Goal: Task Accomplishment & Management: Manage account settings

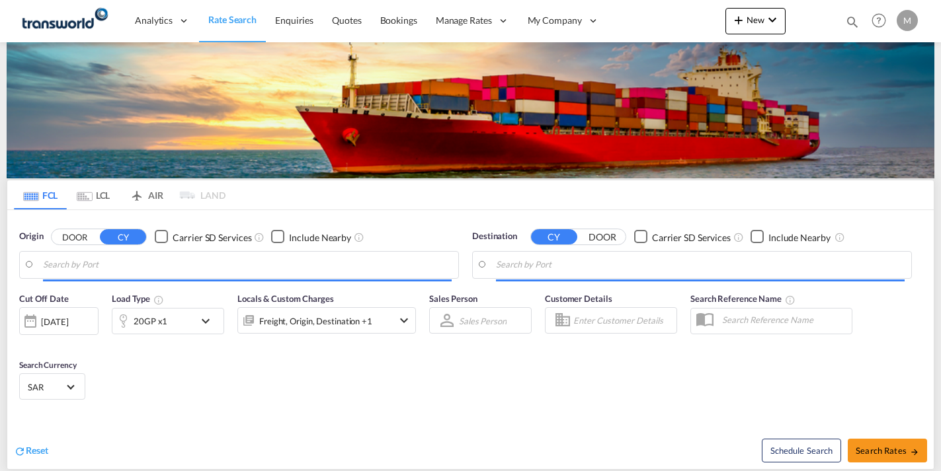
type input "Ad Dammam, SADMM"
type input "[GEOGRAPHIC_DATA], PKKHI"
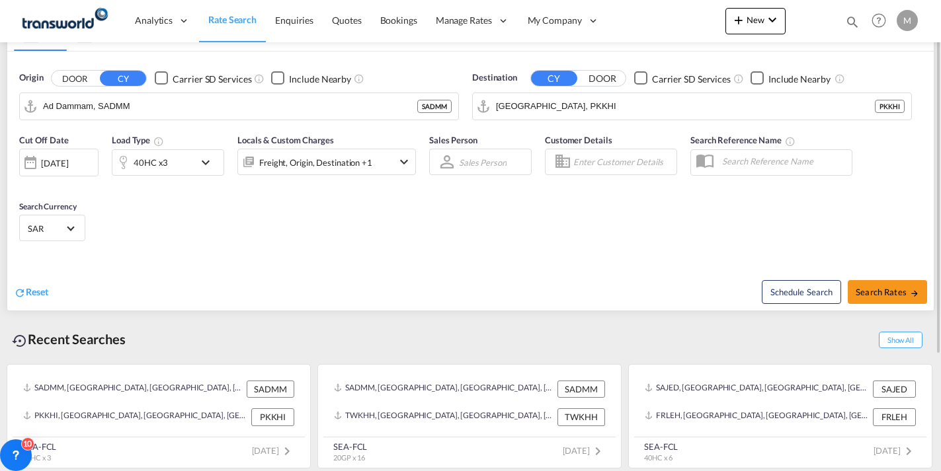
scroll to position [26, 0]
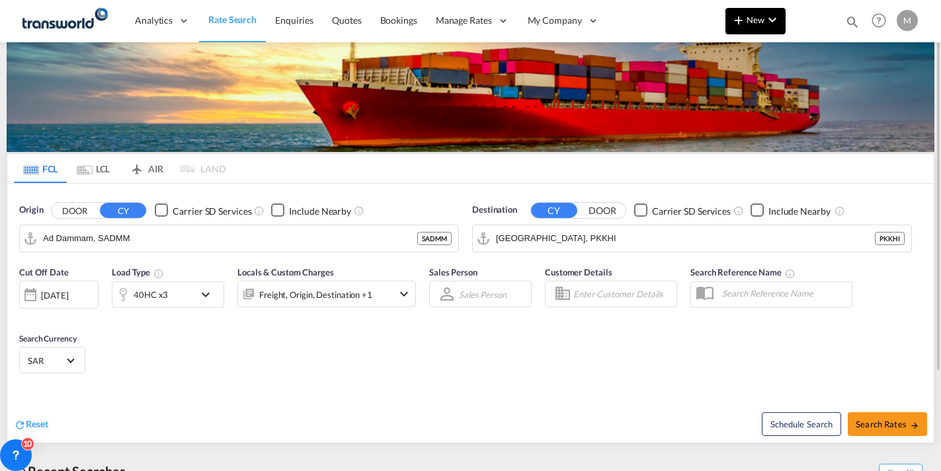
click at [759, 22] on span "New" at bounding box center [756, 20] width 50 height 11
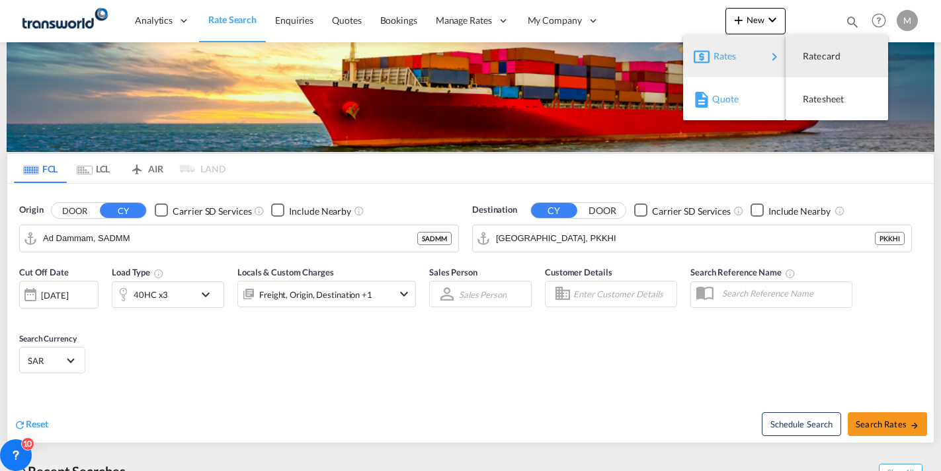
click at [723, 97] on span "Quote" at bounding box center [719, 99] width 15 height 26
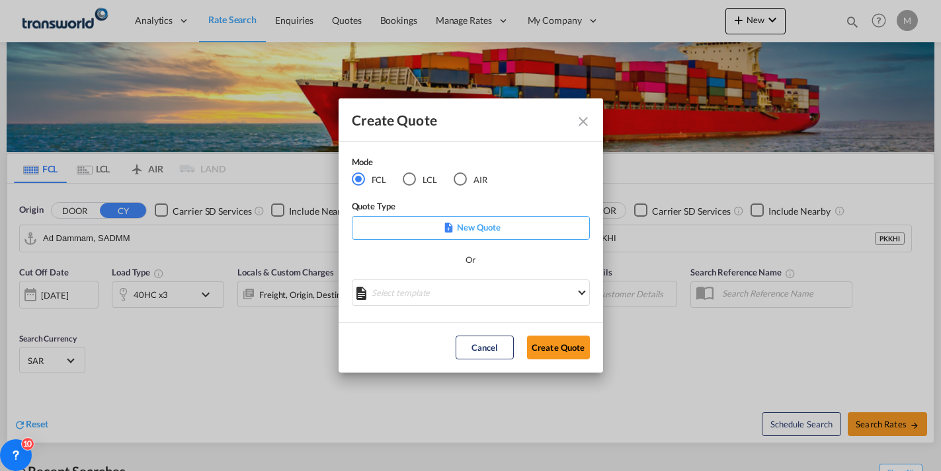
click at [466, 228] on p "New Quote" at bounding box center [470, 227] width 229 height 13
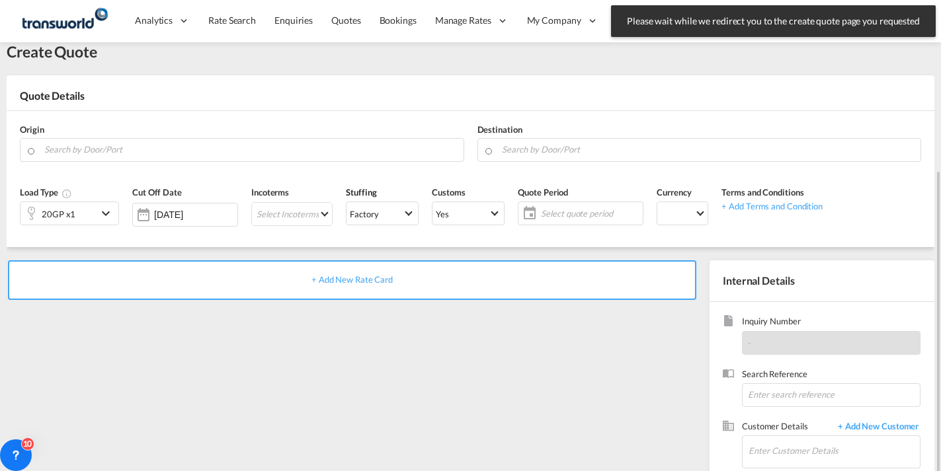
scroll to position [108, 0]
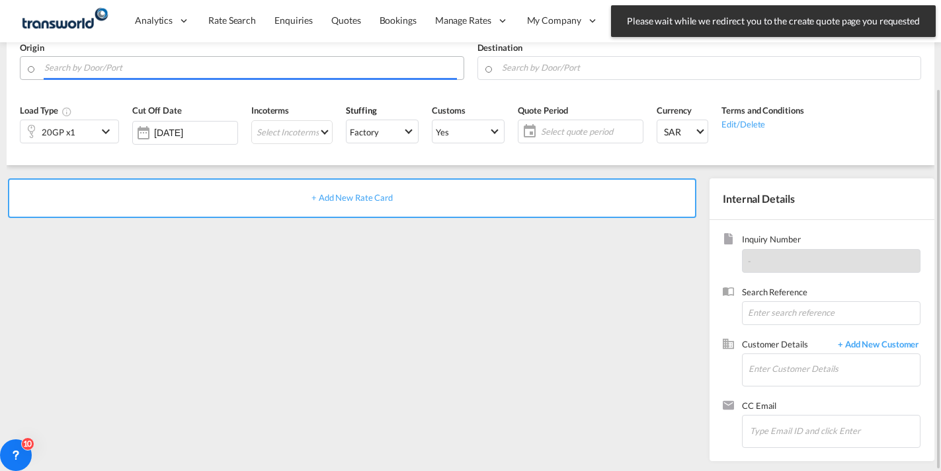
click at [106, 67] on input "Search by Door/Port" at bounding box center [250, 67] width 413 height 23
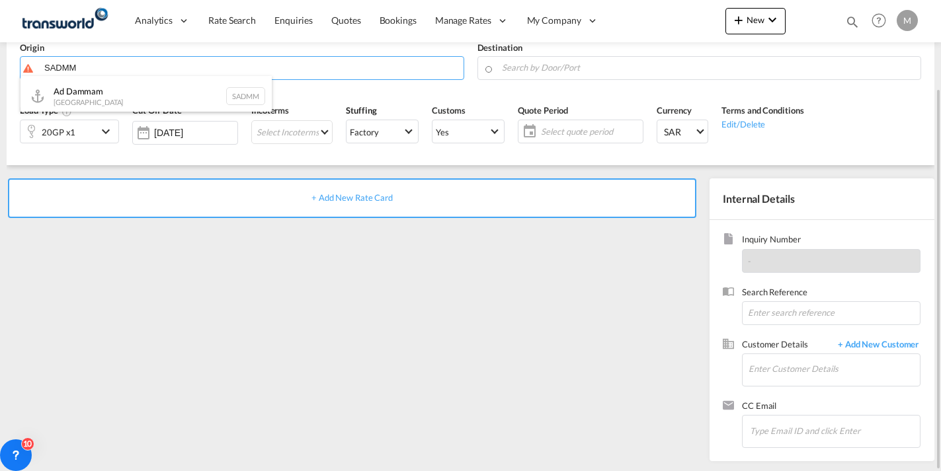
click at [104, 96] on div "Ad Dammam [GEOGRAPHIC_DATA] SADMM" at bounding box center [145, 96] width 251 height 40
type input "Ad Dammam, SADMM"
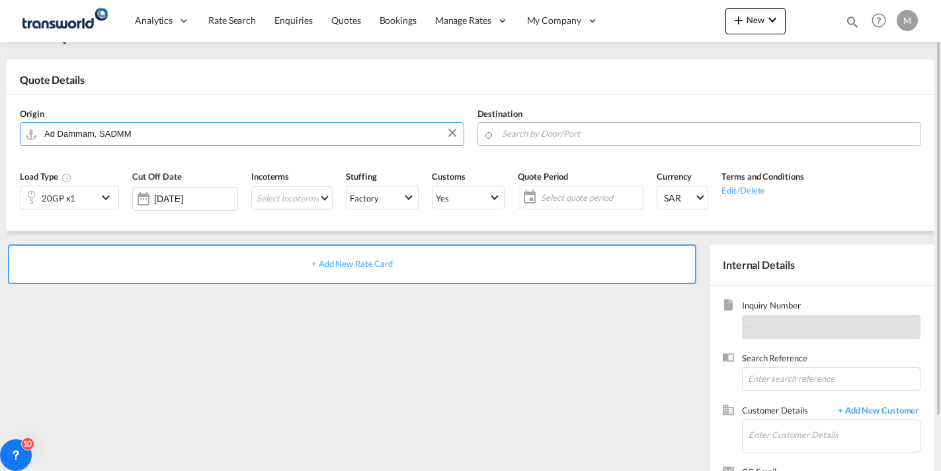
click at [530, 136] on input "Search by Door/Port" at bounding box center [708, 133] width 413 height 23
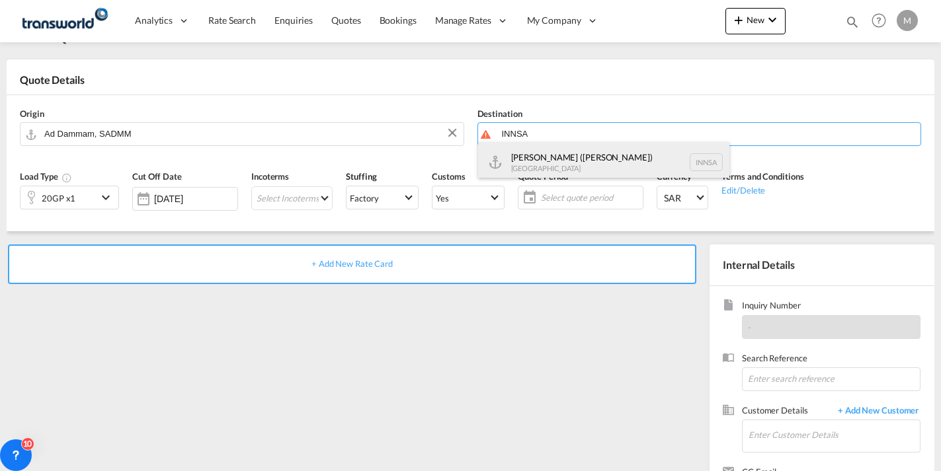
click at [572, 164] on div "[PERSON_NAME] ([GEOGRAPHIC_DATA]) [GEOGRAPHIC_DATA] [GEOGRAPHIC_DATA]" at bounding box center [603, 162] width 251 height 40
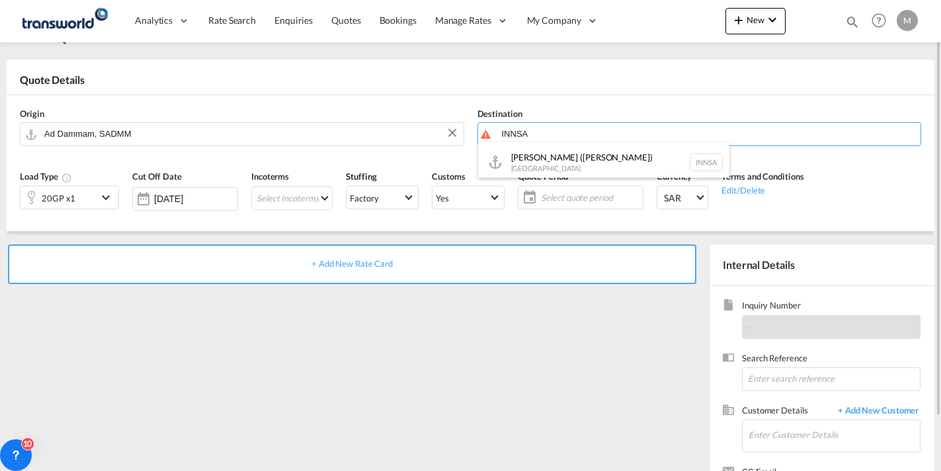
type input "[PERSON_NAME] ([PERSON_NAME]), [GEOGRAPHIC_DATA]"
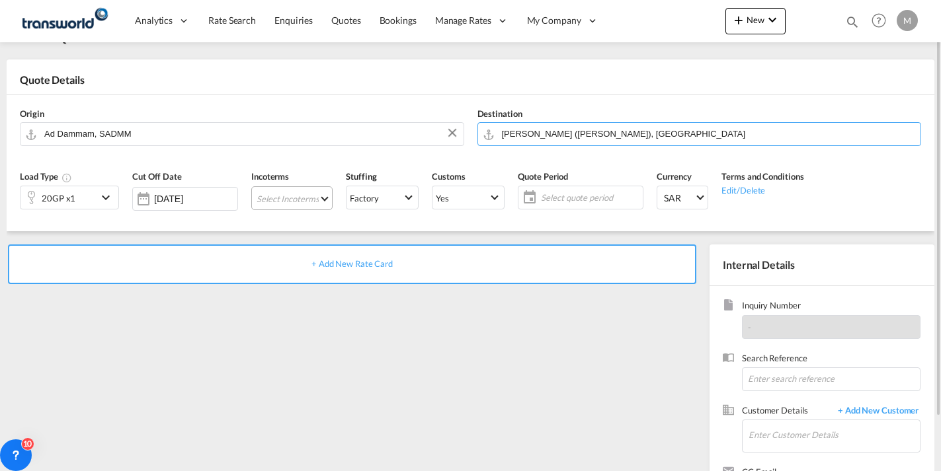
click at [298, 198] on md-select "Select Incoterms DAP - export Delivered at Place DAP - import Delivered at Plac…" at bounding box center [291, 198] width 81 height 24
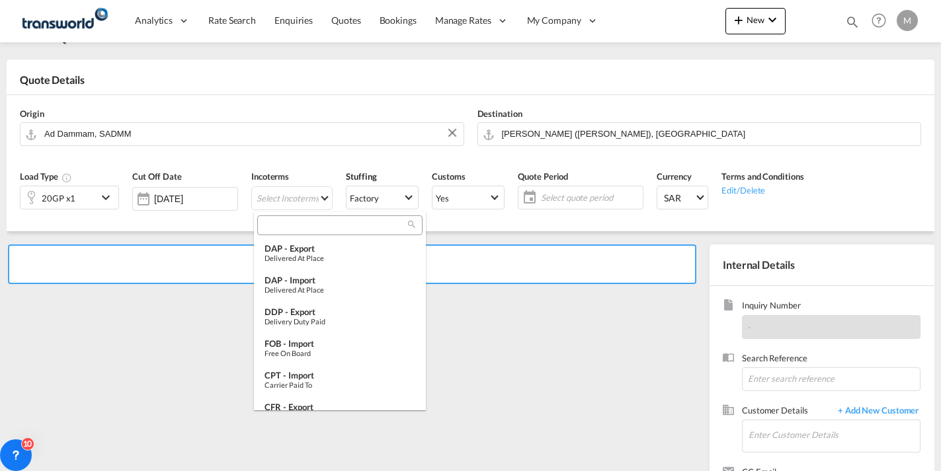
click at [299, 229] on input "search" at bounding box center [334, 225] width 147 height 12
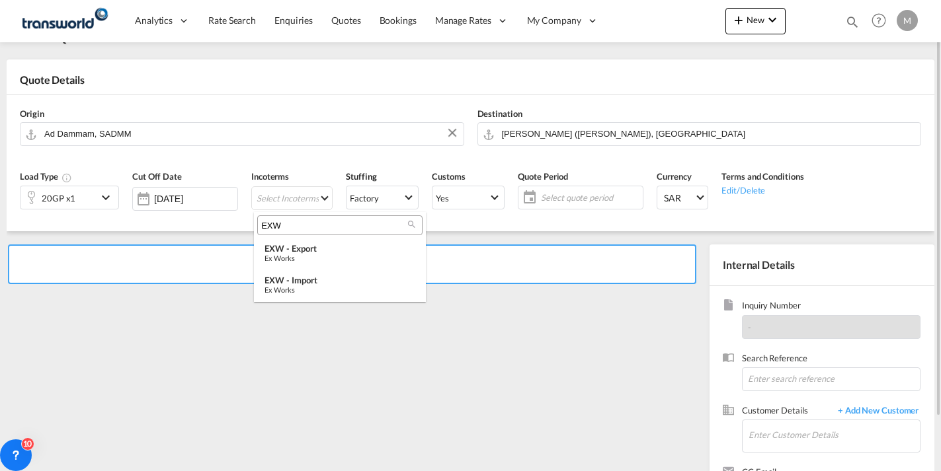
type input "EXW"
click at [309, 257] on div "Ex Works" at bounding box center [339, 258] width 151 height 9
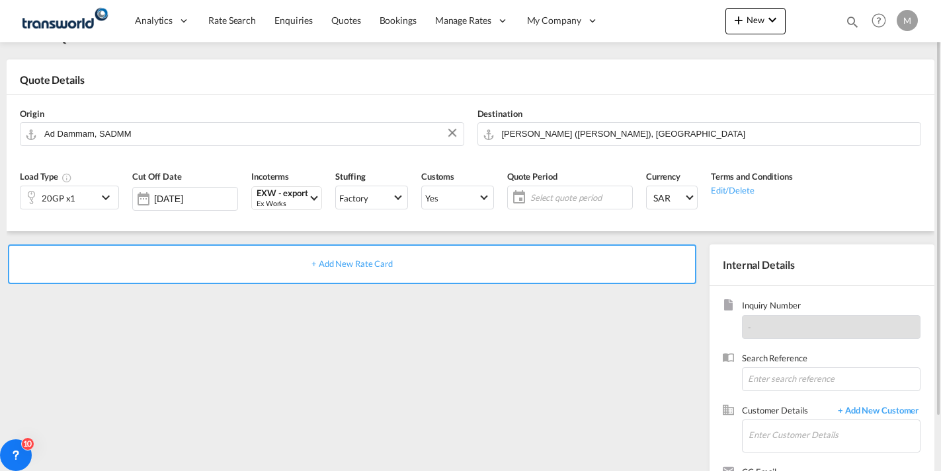
click at [561, 200] on span "Select quote period" at bounding box center [579, 198] width 99 height 12
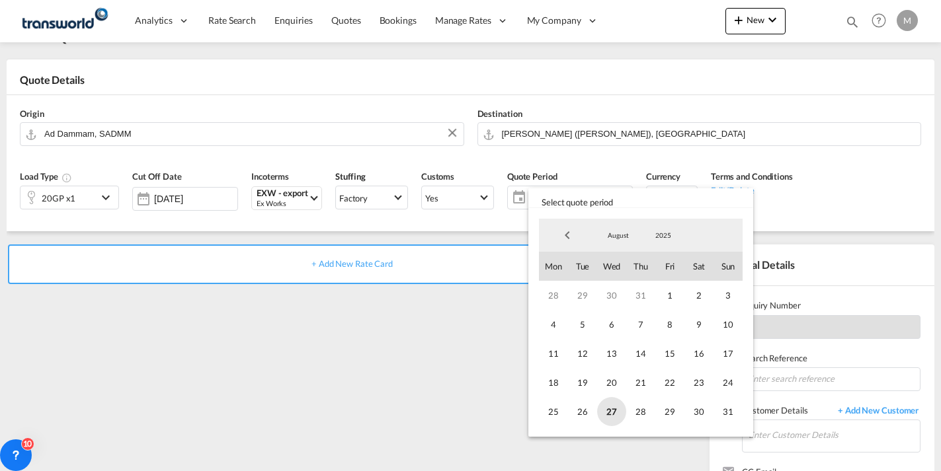
click at [611, 415] on span "27" at bounding box center [611, 411] width 29 height 29
click at [620, 237] on span "August" at bounding box center [618, 235] width 42 height 9
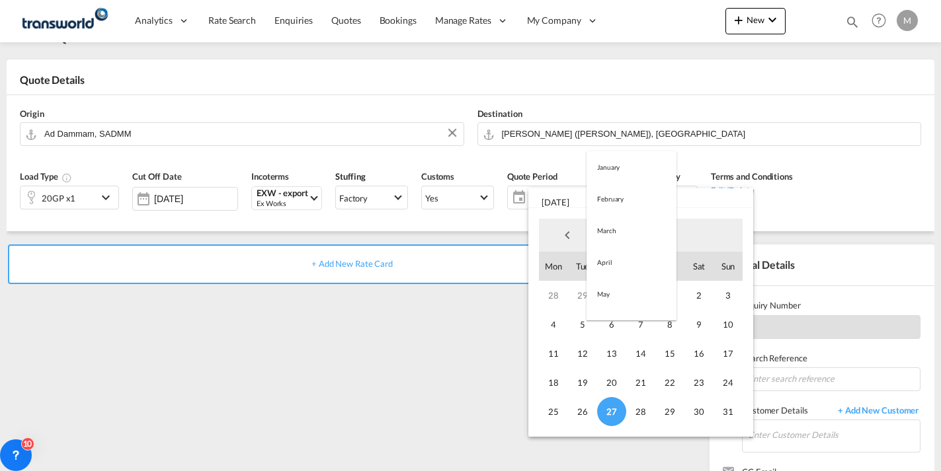
scroll to position [153, 0]
click at [623, 274] on md-option "September" at bounding box center [631, 268] width 90 height 32
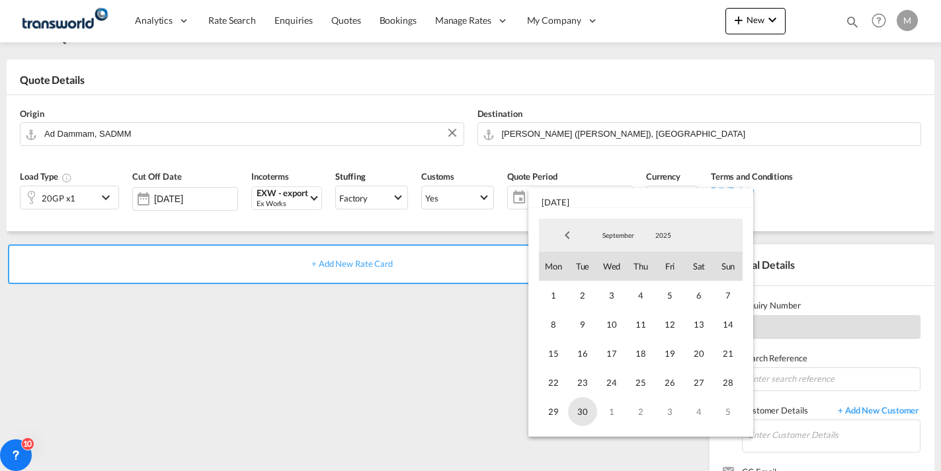
click at [581, 413] on span "30" at bounding box center [582, 411] width 29 height 29
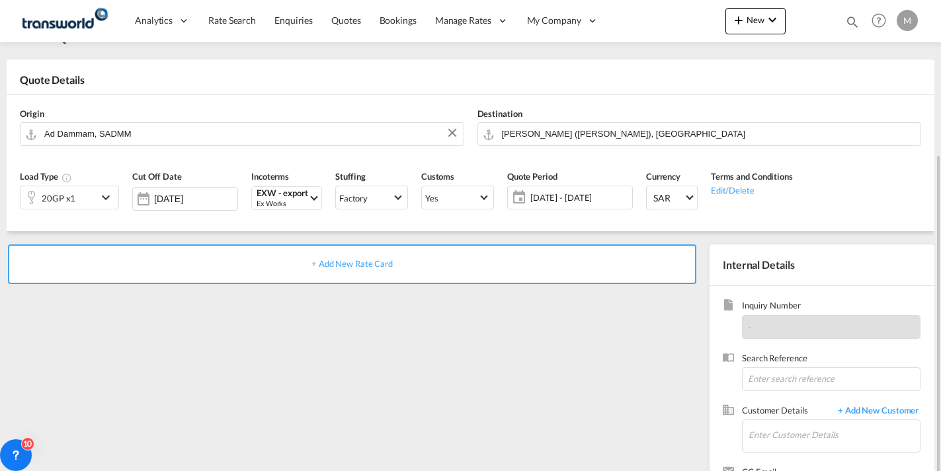
scroll to position [108, 0]
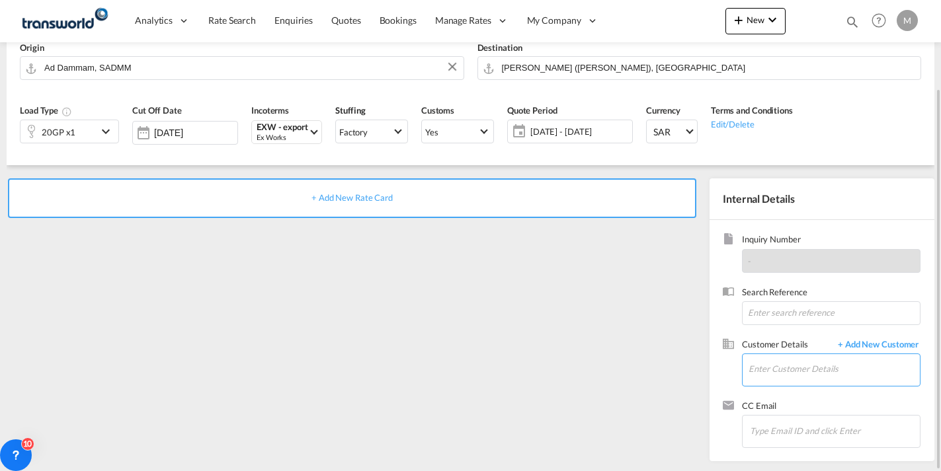
click at [767, 362] on input "Enter Customer Details" at bounding box center [833, 369] width 171 height 30
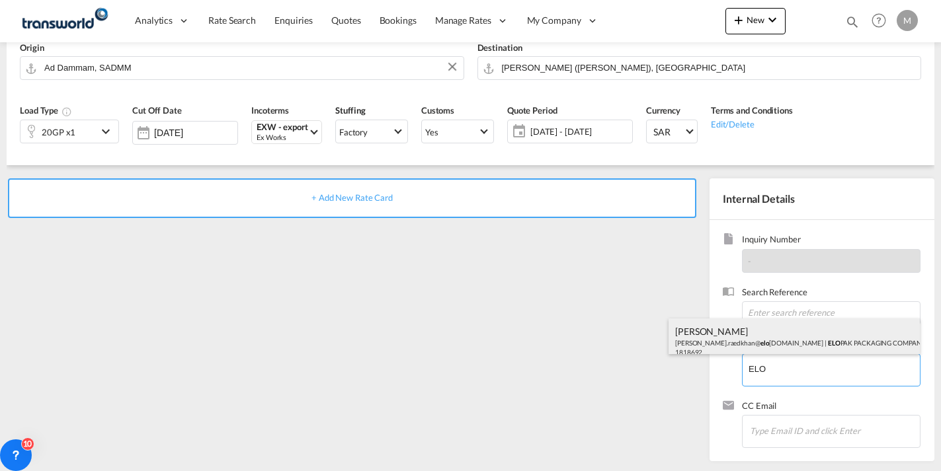
click at [808, 342] on div "[PERSON_NAME] [PERSON_NAME].raedkhan@ elo [DOMAIN_NAME] | ELO PAK PACKAGING COM…" at bounding box center [793, 341] width 251 height 45
type input "ELOPAK PACKAGING COMPANY LLC, [PERSON_NAME], [PERSON_NAME][EMAIL_ADDRESS][DOMAI…"
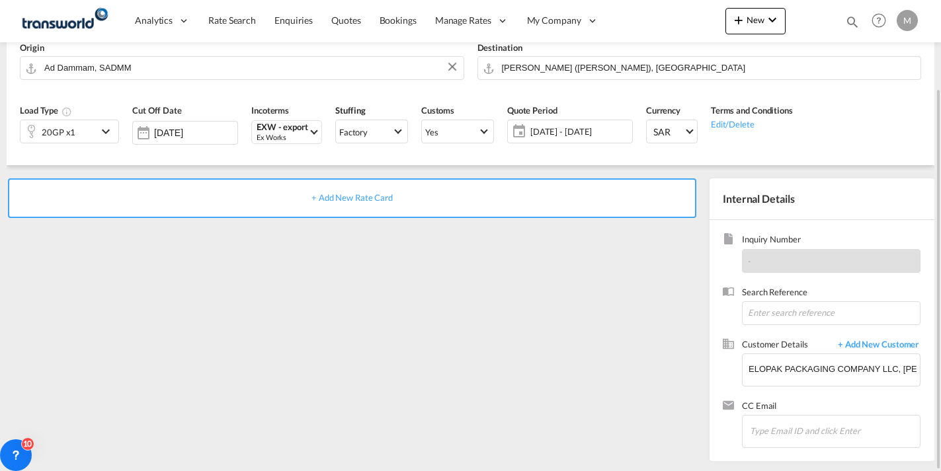
click at [348, 200] on span "+ Add New Rate Card" at bounding box center [351, 197] width 81 height 11
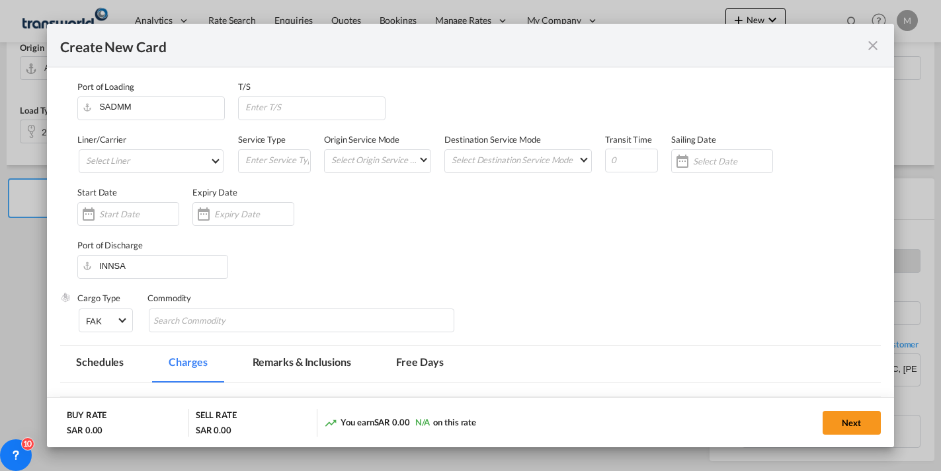
type input "Basic Ocean Freight"
select select "per equipment"
click at [138, 160] on md-select "Select Liner 2HM LOGISTICS D.O.O 2HM LOGISTICS D.O.O. / TWKS-KOPER 3P LOGISTICS…" at bounding box center [151, 161] width 145 height 24
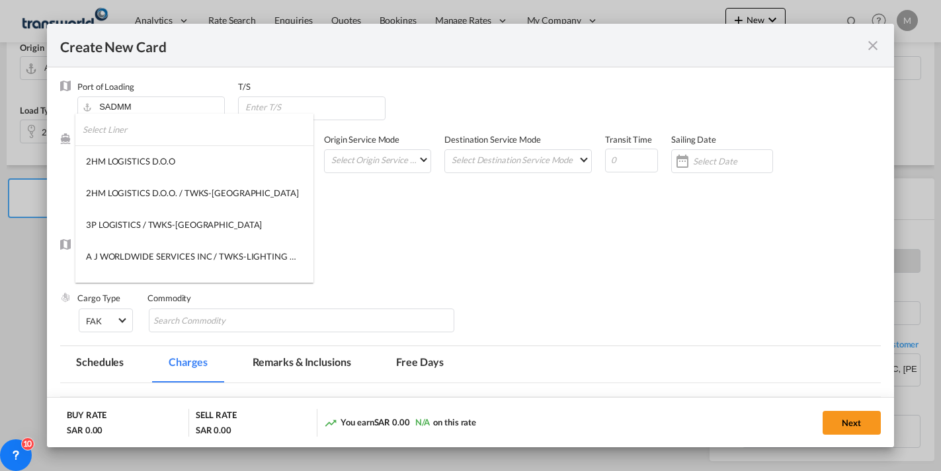
click at [132, 130] on input "search" at bounding box center [198, 130] width 231 height 32
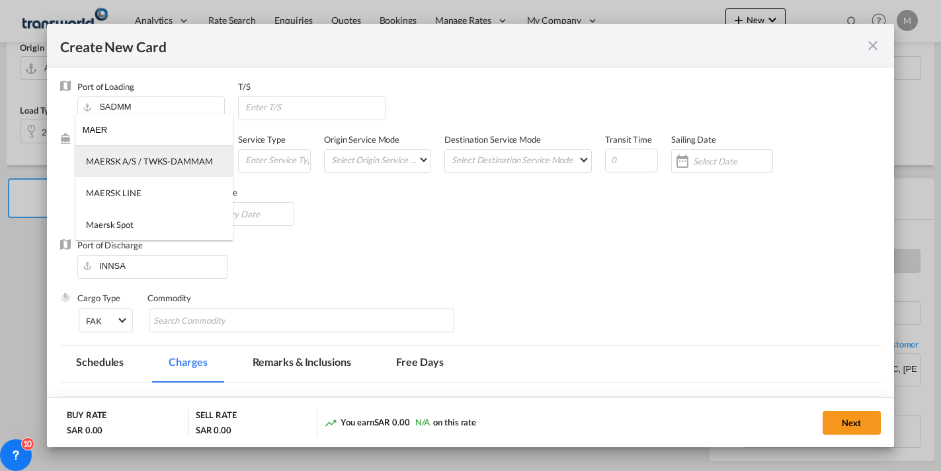
type input "MAER"
click at [132, 161] on div "MAERSK A/S / TWKS-DAMMAM" at bounding box center [149, 161] width 127 height 12
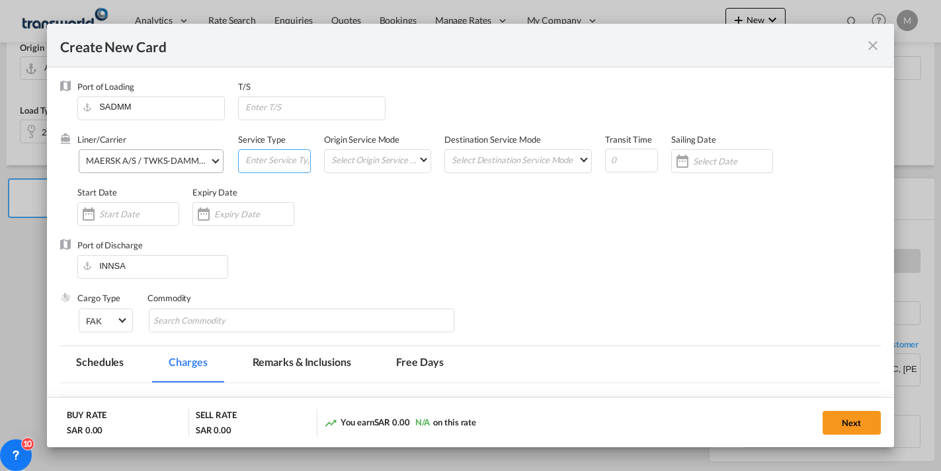
click at [277, 161] on input "Create New CardPort ..." at bounding box center [277, 160] width 66 height 20
click at [371, 159] on md-select "Select Origin Service Mode SD [GEOGRAPHIC_DATA]" at bounding box center [380, 159] width 100 height 19
click at [346, 190] on md-option "CY" at bounding box center [379, 192] width 120 height 32
click at [477, 157] on md-select "Select Destination Service Mode SD [GEOGRAPHIC_DATA]" at bounding box center [520, 159] width 141 height 19
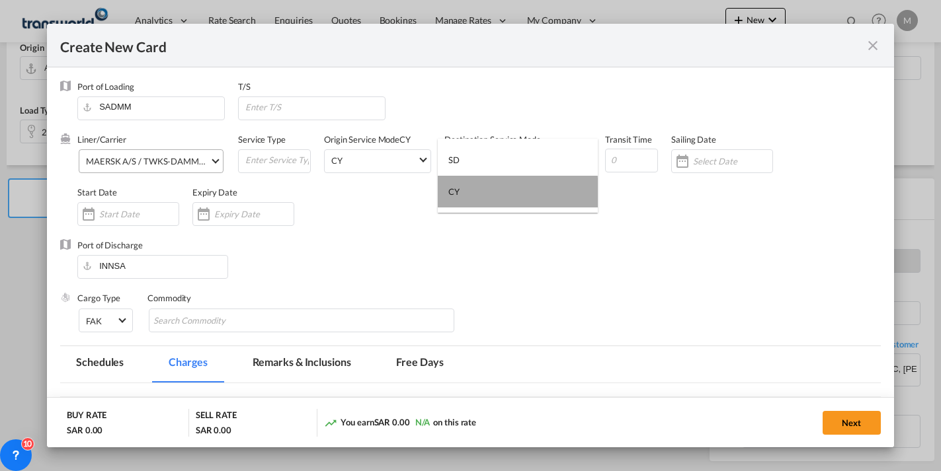
click at [458, 194] on div "CY" at bounding box center [453, 192] width 11 height 12
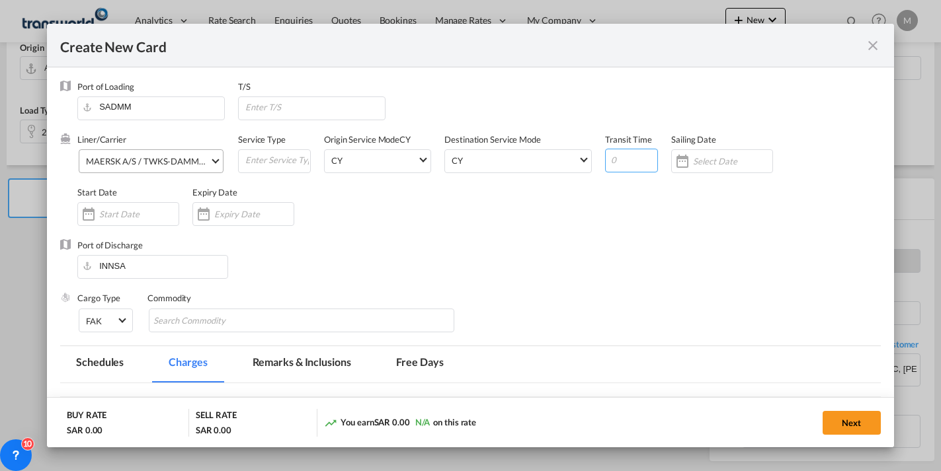
click at [614, 160] on input "Create New CardPort ..." at bounding box center [631, 161] width 53 height 24
type input "5"
click at [721, 163] on input "Create New CardPort ..." at bounding box center [732, 161] width 79 height 11
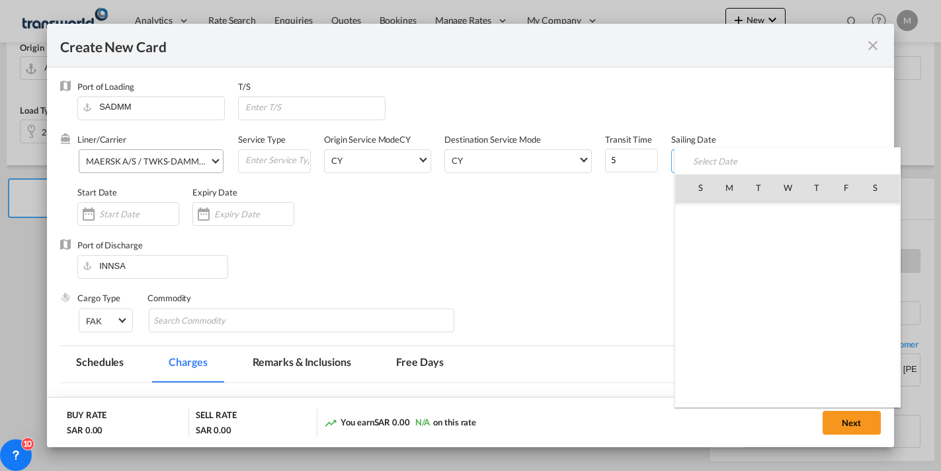
scroll to position [306068, 0]
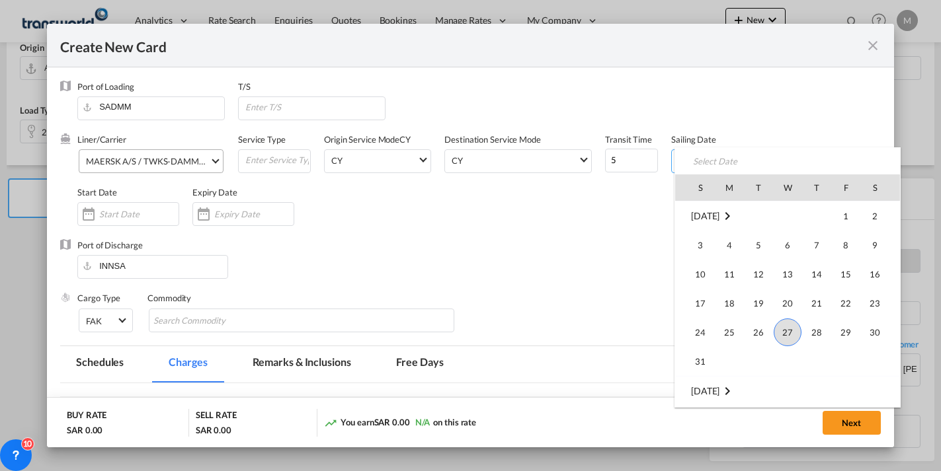
click at [795, 331] on span "27" at bounding box center [788, 333] width 28 height 28
type input "[DATE]"
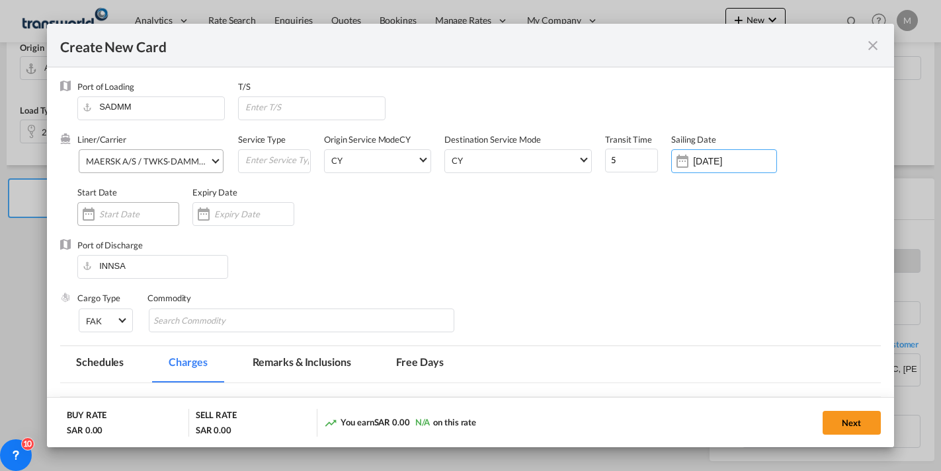
click at [106, 218] on input "Create New CardPort ..." at bounding box center [138, 214] width 79 height 11
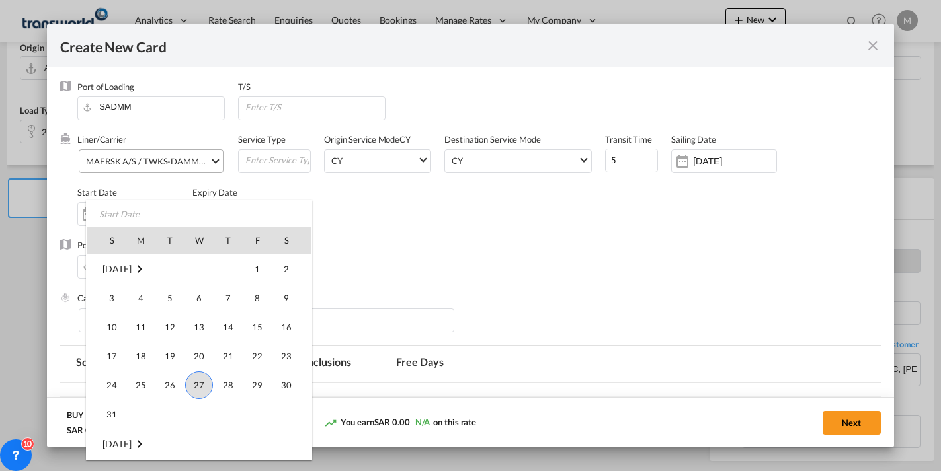
click at [204, 387] on span "27" at bounding box center [199, 386] width 28 height 28
type input "[DATE]"
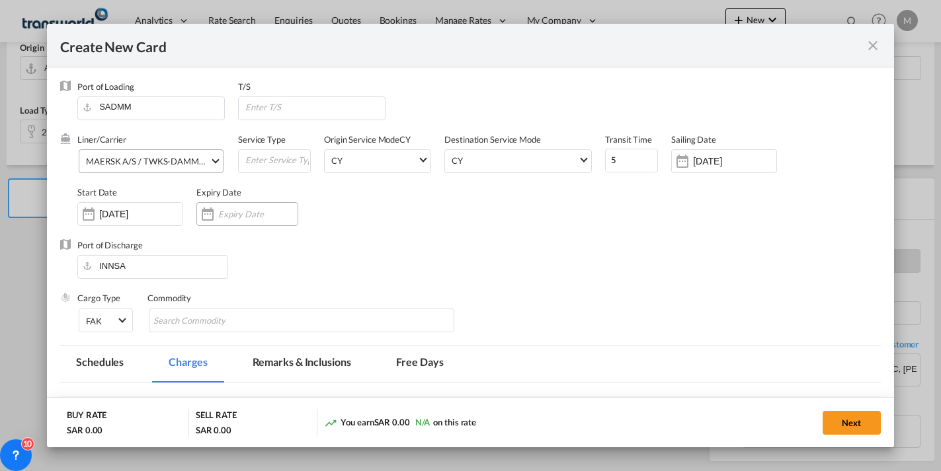
drag, startPoint x: 233, startPoint y: 207, endPoint x: 241, endPoint y: 211, distance: 9.5
click at [233, 207] on div "Create New CardPort ..." at bounding box center [247, 214] width 102 height 24
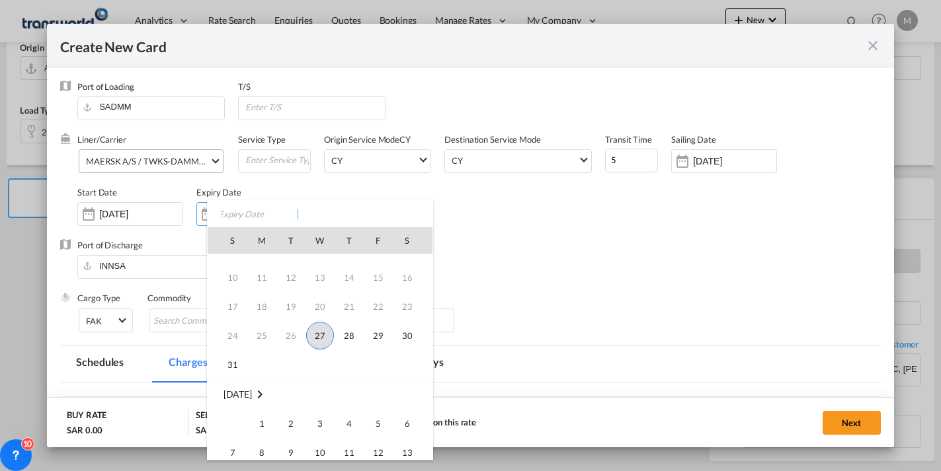
scroll to position [132, 0]
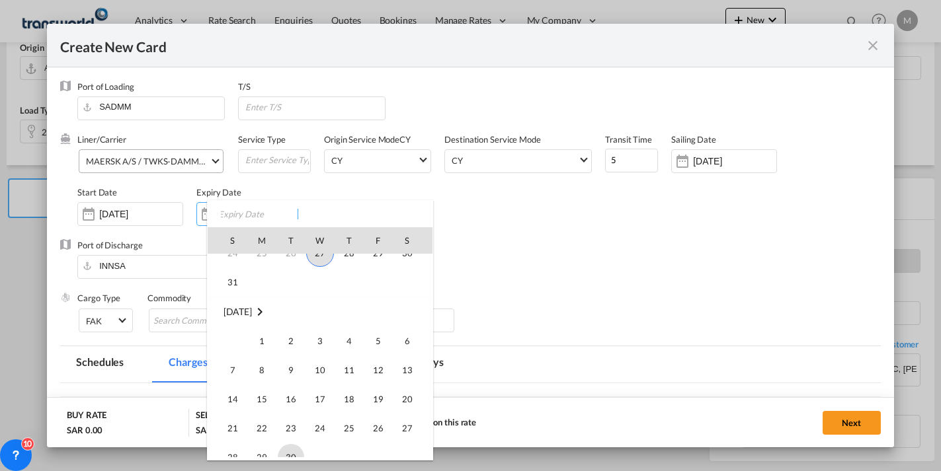
click at [288, 452] on span "30" at bounding box center [291, 457] width 26 height 26
type input "[DATE]"
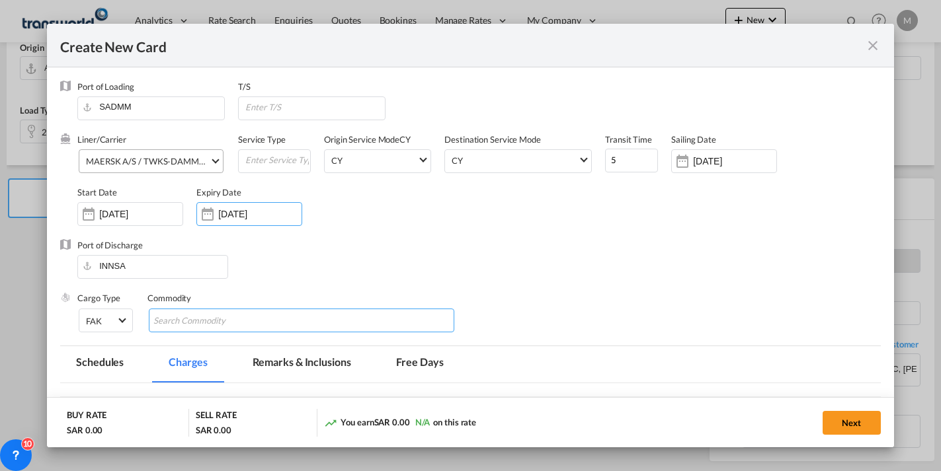
click at [202, 317] on input "Search Commodity" at bounding box center [213, 321] width 121 height 21
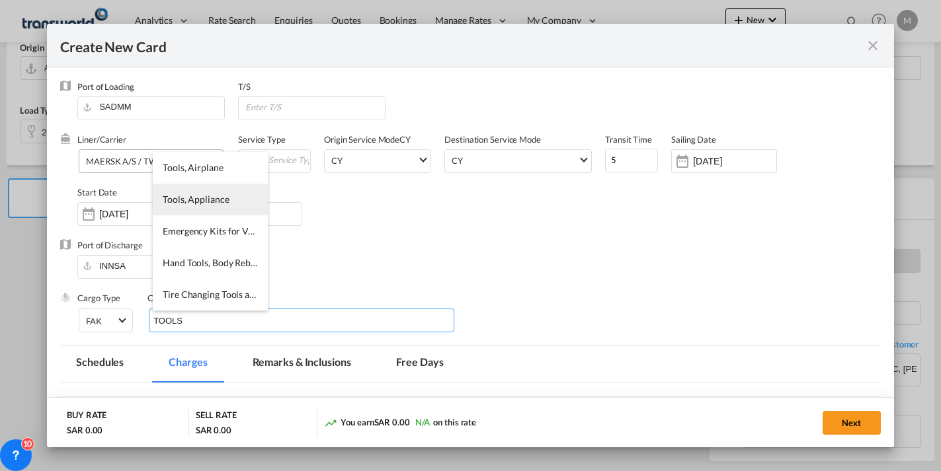
type input "TOOLS"
click at [203, 200] on span "Tools, Appliance" at bounding box center [196, 199] width 66 height 11
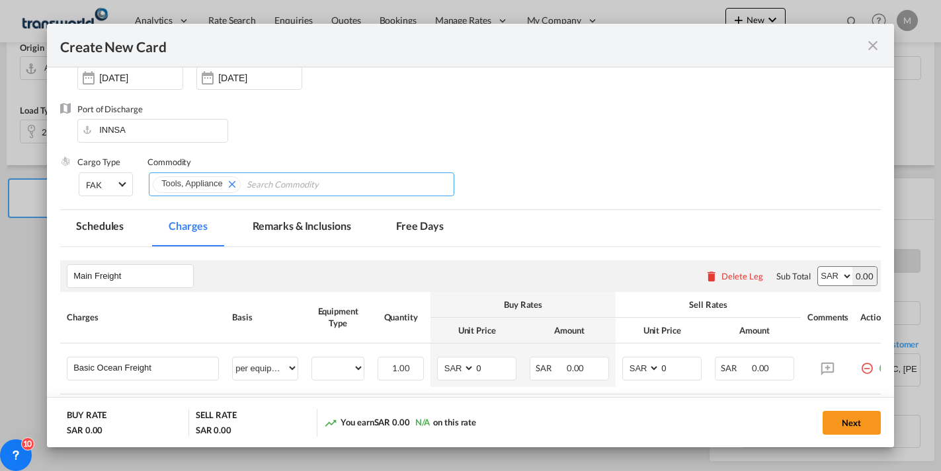
scroll to position [243, 0]
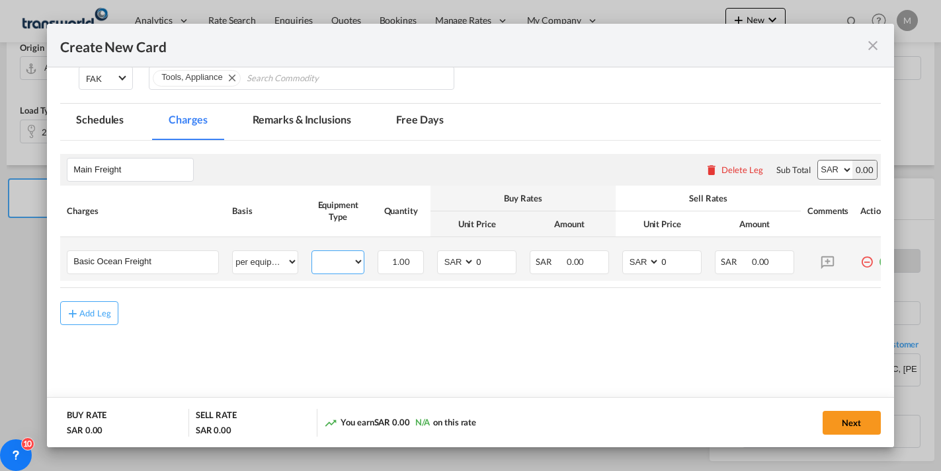
drag, startPoint x: 333, startPoint y: 261, endPoint x: 331, endPoint y: 268, distance: 6.9
click at [333, 261] on select "20GP" at bounding box center [338, 262] width 52 height 18
select select "20GP"
click at [312, 253] on select "20GP" at bounding box center [338, 262] width 52 height 18
click at [454, 263] on select "AED AFN ALL AMD ANG AOA ARS AUD AWG AZN BAM BBD BDT BGN BHD BIF BMD BND [PERSON…" at bounding box center [457, 262] width 34 height 18
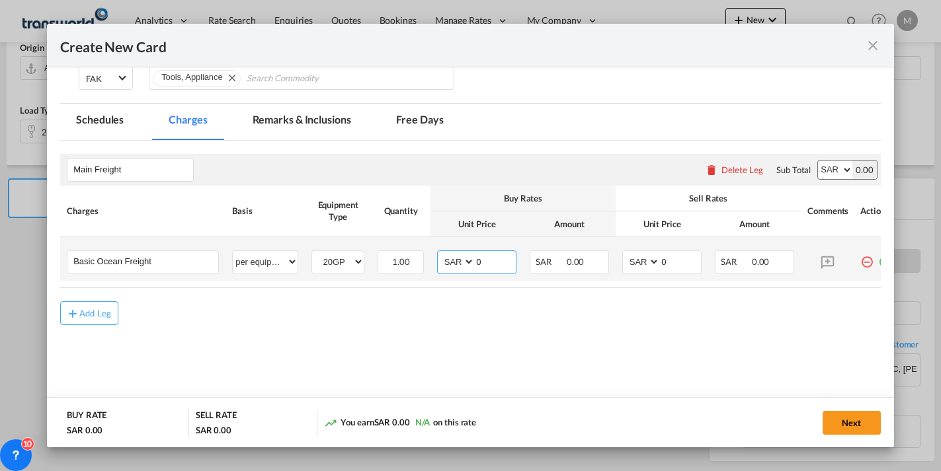
select select "string:USD"
click at [440, 253] on select "AED AFN ALL AMD ANG AOA ARS AUD AWG AZN BAM BBD BDT BGN BHD BIF BMD BND [PERSON…" at bounding box center [457, 262] width 34 height 18
type input "4"
type input "550"
click at [640, 263] on select "AED AFN ALL AMD ANG AOA ARS AUD AWG AZN BAM BBD BDT BGN BHD BIF BMD BND [PERSON…" at bounding box center [642, 262] width 34 height 18
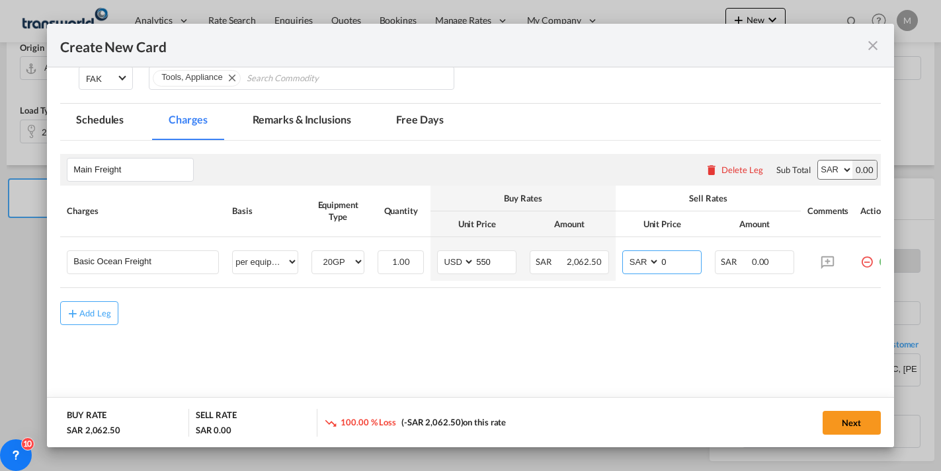
select select "string:USD"
click at [625, 253] on select "AED AFN ALL AMD ANG AOA ARS AUD AWG AZN BAM BBD BDT BGN BHD BIF BMD BND [PERSON…" at bounding box center [642, 262] width 34 height 18
click at [668, 257] on input "0" at bounding box center [680, 261] width 41 height 20
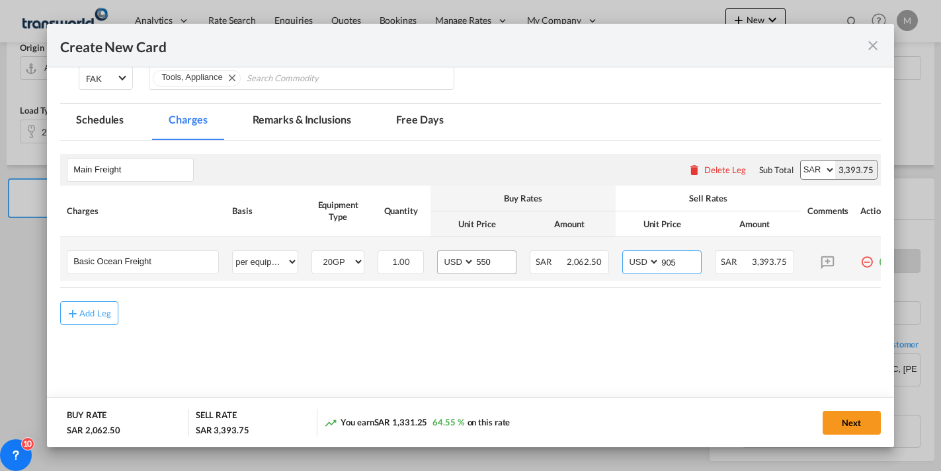
type input "905"
click at [489, 261] on input "550" at bounding box center [495, 261] width 41 height 20
type input "5"
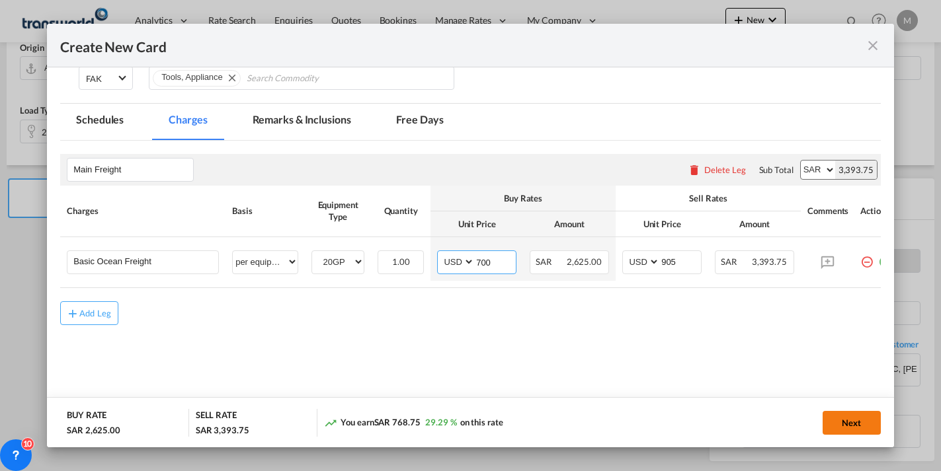
type input "700"
click at [844, 426] on button "Next" at bounding box center [851, 423] width 58 height 24
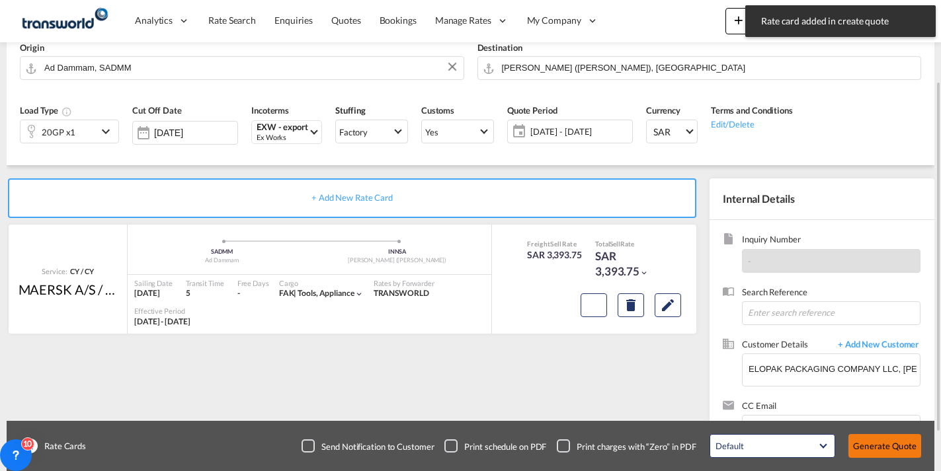
click at [889, 444] on button "Generate Quote" at bounding box center [884, 446] width 73 height 24
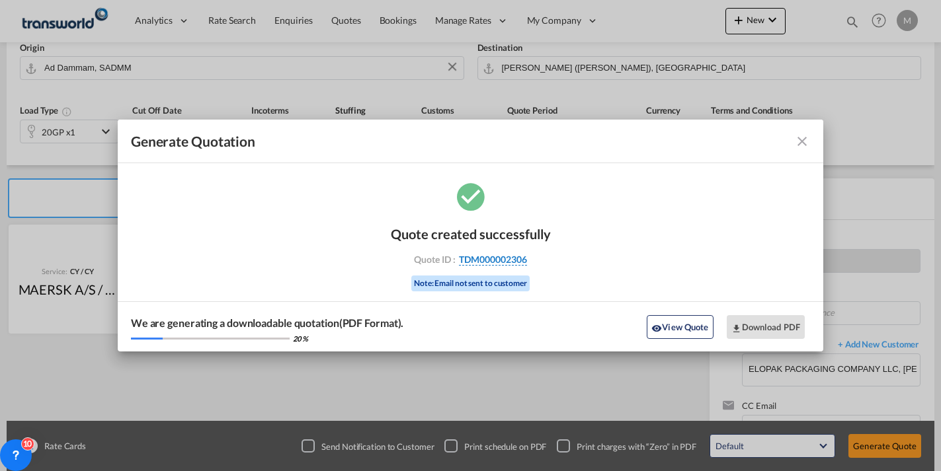
click at [512, 260] on span "TDM000002306" at bounding box center [493, 260] width 68 height 12
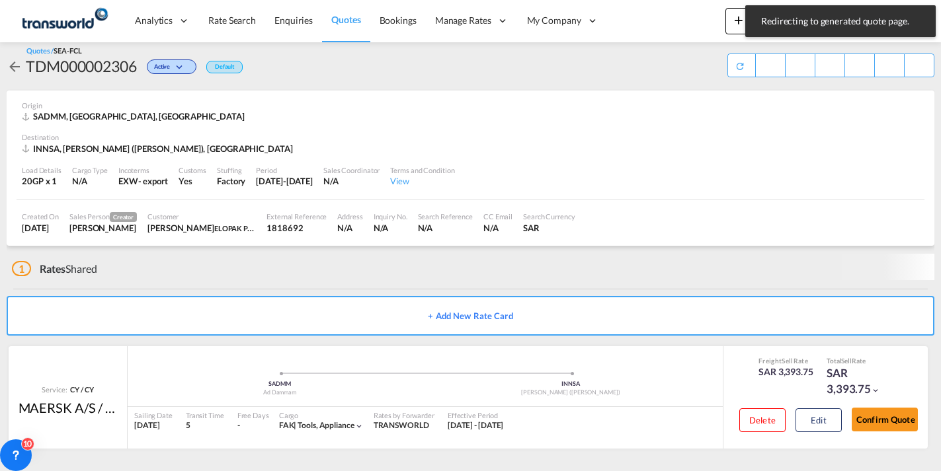
scroll to position [3, 0]
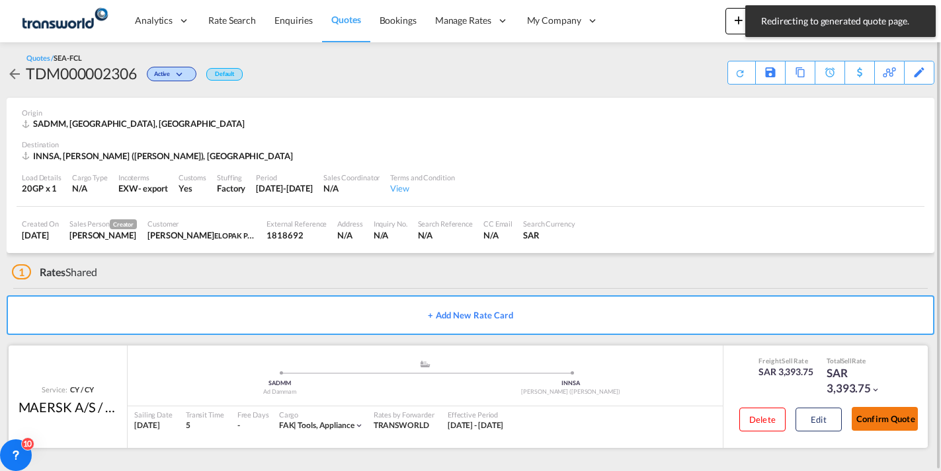
click at [893, 424] on button "Confirm Quote" at bounding box center [885, 419] width 66 height 24
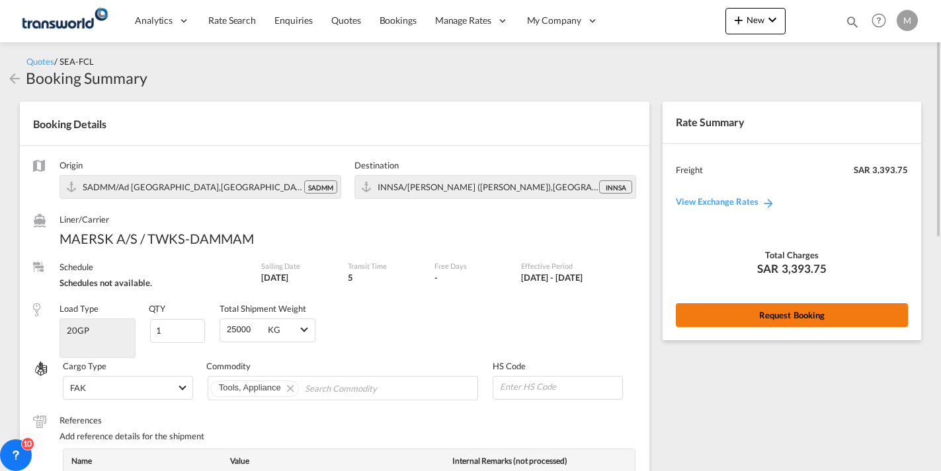
click at [805, 317] on button "Request Booking" at bounding box center [792, 315] width 232 height 24
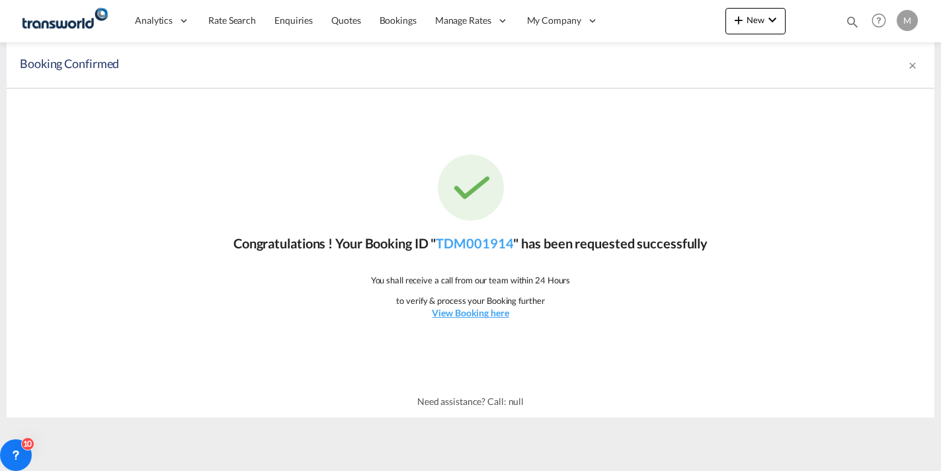
click at [468, 251] on p "Congratulations ! Your Booking ID " TDM001914 " has been requested successfully" at bounding box center [470, 243] width 474 height 19
click at [473, 245] on link "TDM001914" at bounding box center [474, 243] width 77 height 16
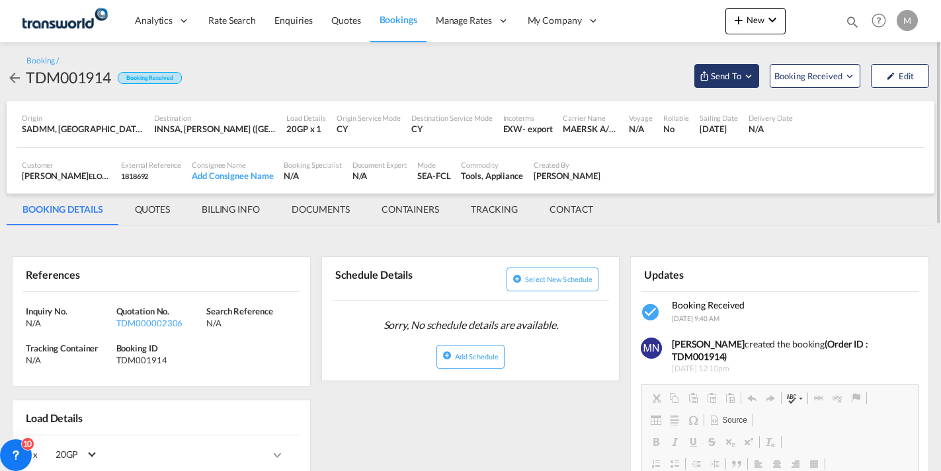
click at [733, 73] on span "Send To" at bounding box center [725, 75] width 33 height 13
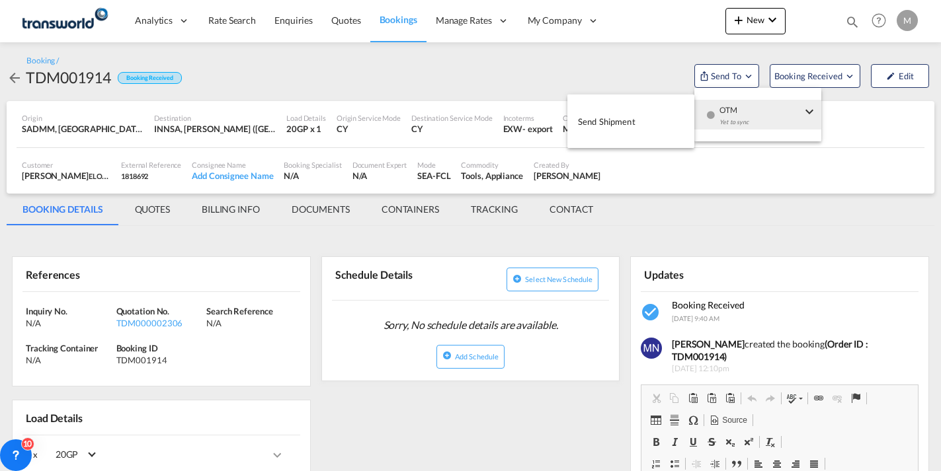
click at [628, 120] on span "Send Shipment" at bounding box center [607, 121] width 58 height 21
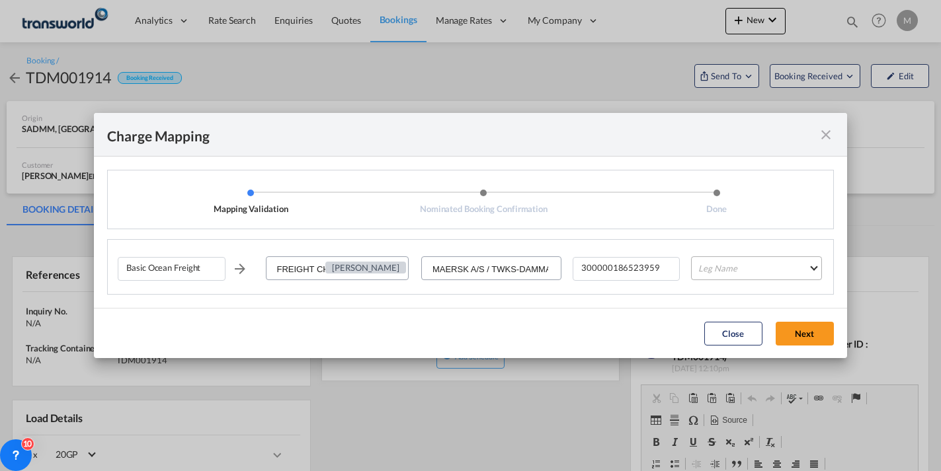
click at [715, 260] on md-select "Leg Name HANDLING ORIGIN VESSEL HANDLING DESTINATION OTHERS TL PICK UP CUSTOMS …" at bounding box center [756, 269] width 130 height 24
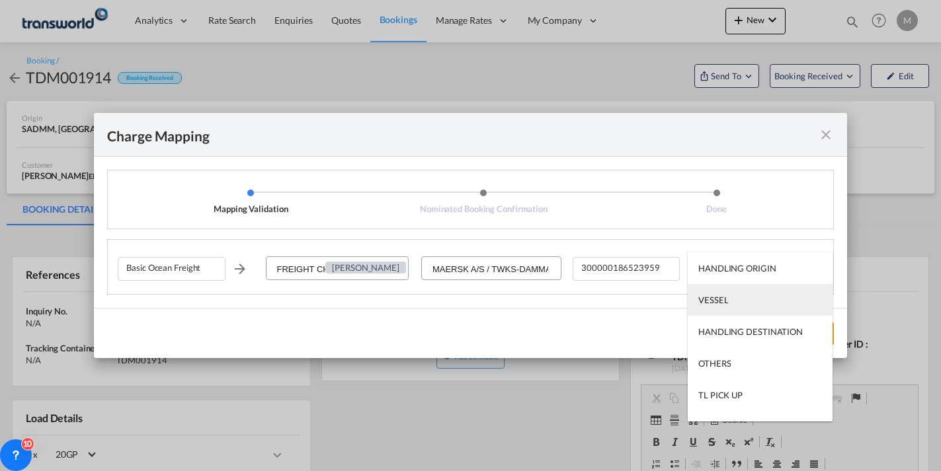
click at [728, 303] on md-option "VESSEL" at bounding box center [760, 300] width 145 height 32
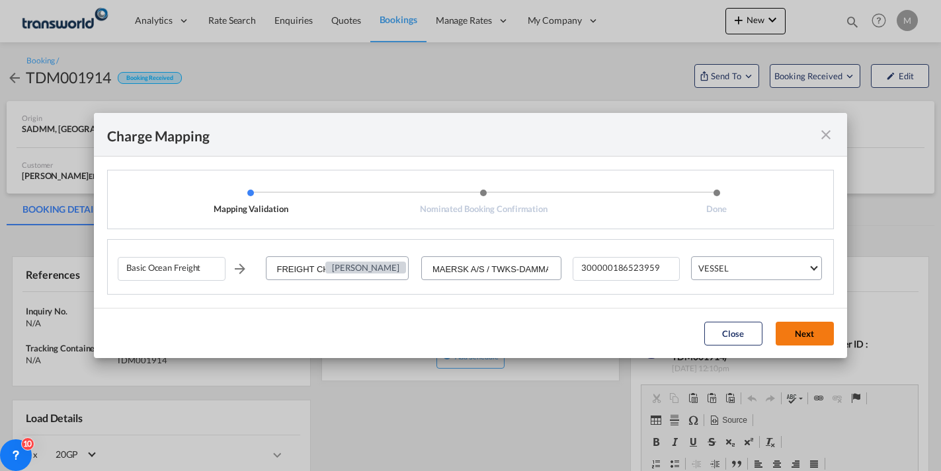
click at [807, 330] on button "Next" at bounding box center [804, 334] width 58 height 24
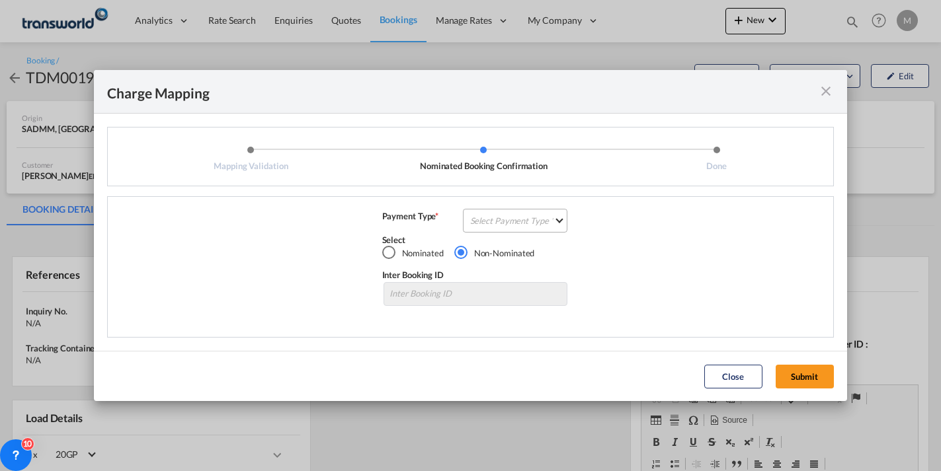
click at [519, 219] on md-select "Select Payment Type COLLECT PREPAID" at bounding box center [515, 221] width 105 height 24
click at [491, 253] on div "PREPAID" at bounding box center [488, 252] width 35 height 12
click at [805, 372] on button "Submit" at bounding box center [804, 377] width 58 height 24
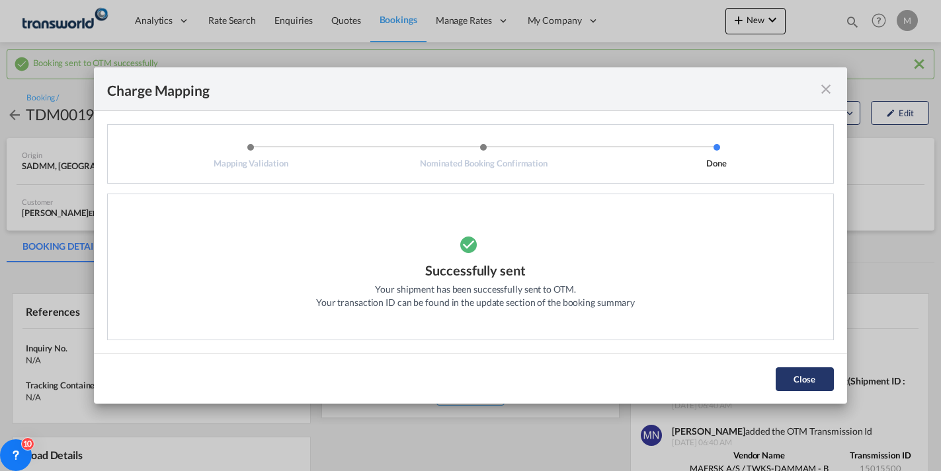
click at [815, 387] on button "Close" at bounding box center [804, 380] width 58 height 24
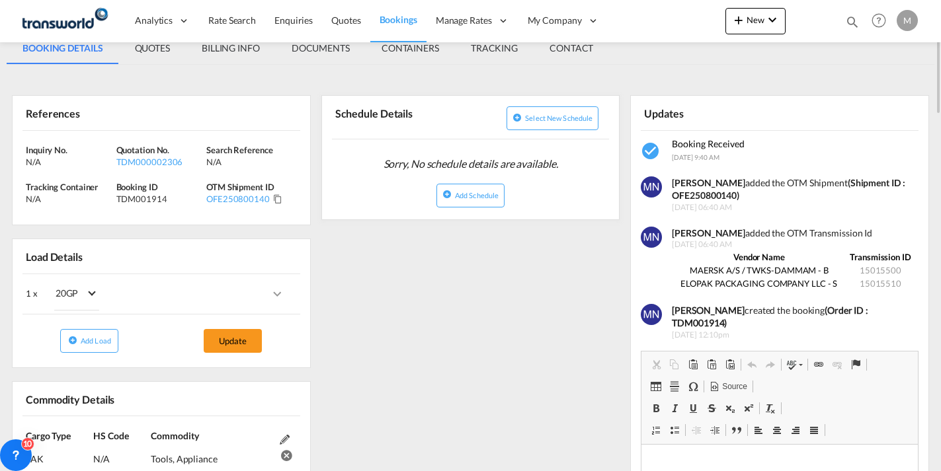
scroll to position [264, 0]
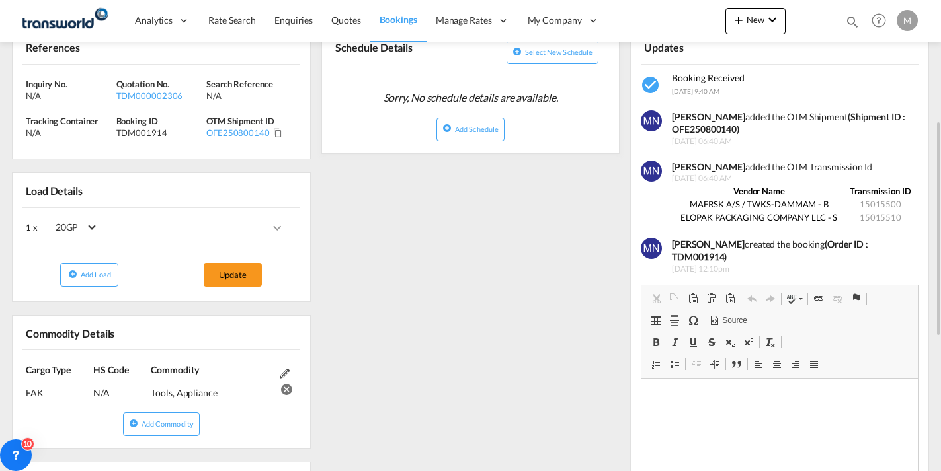
click at [713, 129] on strong "(Shipment ID : OFE250800140)" at bounding box center [788, 123] width 233 height 24
copy strong "OFE250800140"
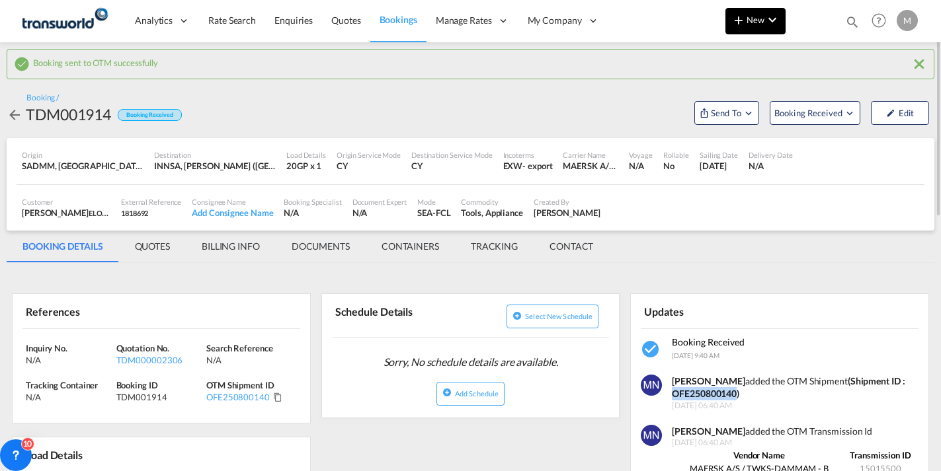
click at [753, 24] on span "New" at bounding box center [756, 20] width 50 height 11
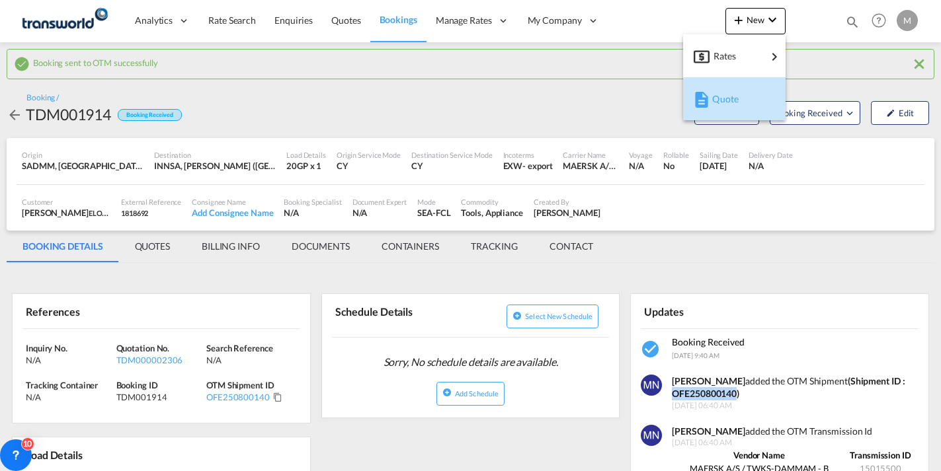
click at [727, 97] on span "Quote" at bounding box center [719, 99] width 15 height 26
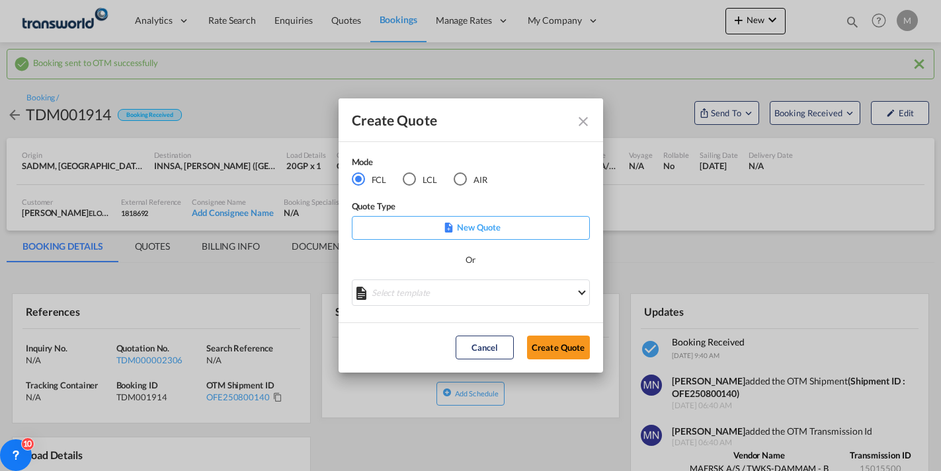
click at [466, 231] on p "New Quote" at bounding box center [470, 227] width 229 height 13
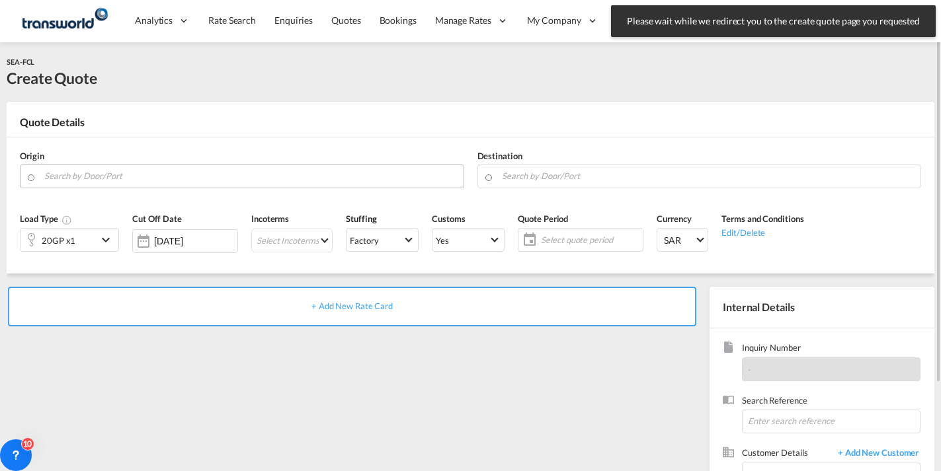
click at [117, 174] on input "Search by Door/Port" at bounding box center [250, 176] width 413 height 23
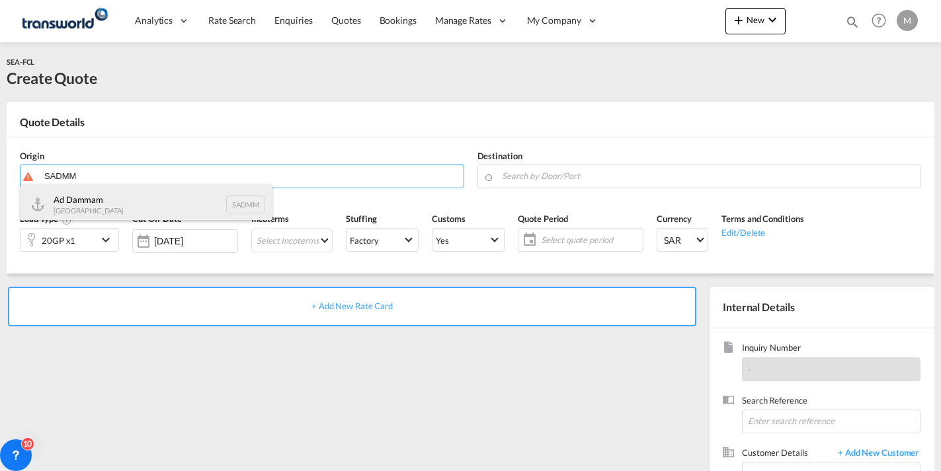
click at [91, 199] on div "Ad Dammam [GEOGRAPHIC_DATA] SADMM" at bounding box center [145, 204] width 251 height 40
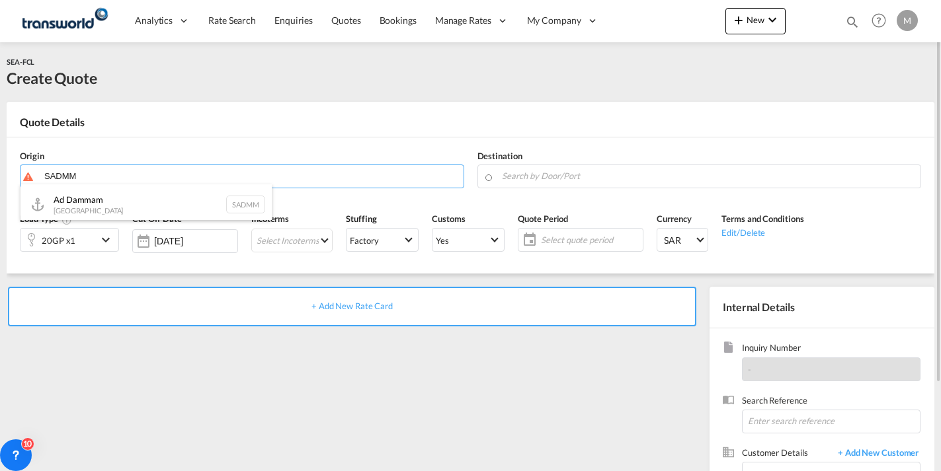
type input "Ad Dammam, SADMM"
click at [542, 180] on input "Search by Door/Port" at bounding box center [708, 176] width 413 height 23
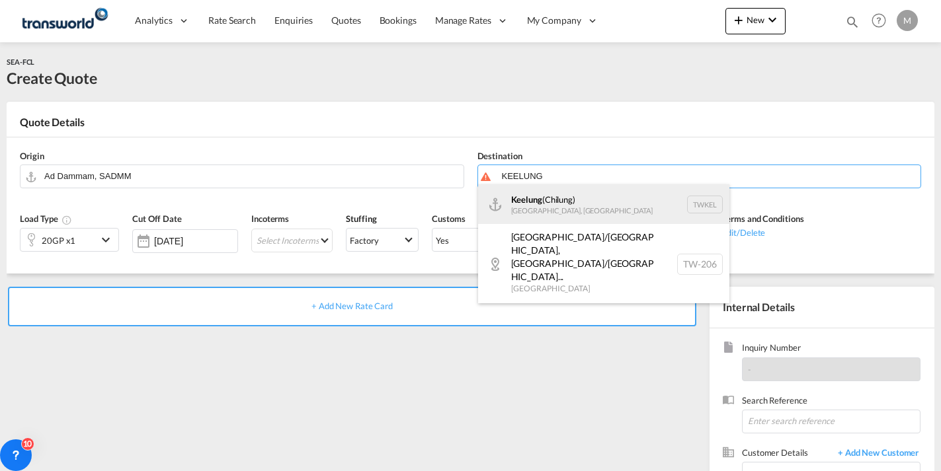
click at [612, 211] on div "Keelung ([GEOGRAPHIC_DATA]) [GEOGRAPHIC_DATA], [GEOGRAPHIC_DATA] TWKEL" at bounding box center [603, 204] width 251 height 40
type input "Keelung (Chilung), TWKEL"
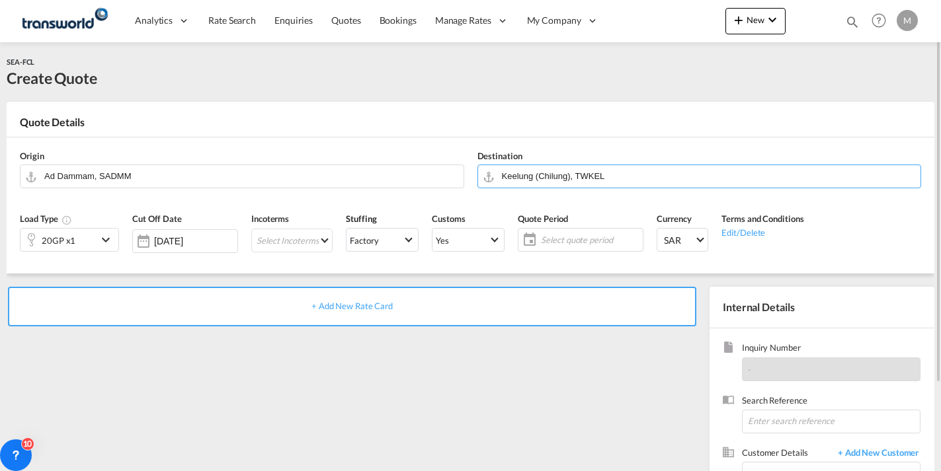
click at [83, 243] on div "20GP x1" at bounding box center [58, 240] width 77 height 22
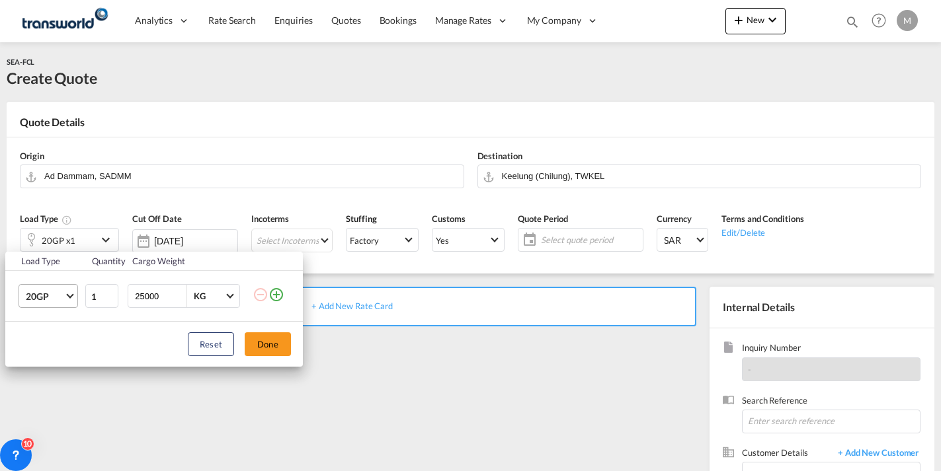
click at [47, 298] on span "20GP" at bounding box center [45, 296] width 38 height 13
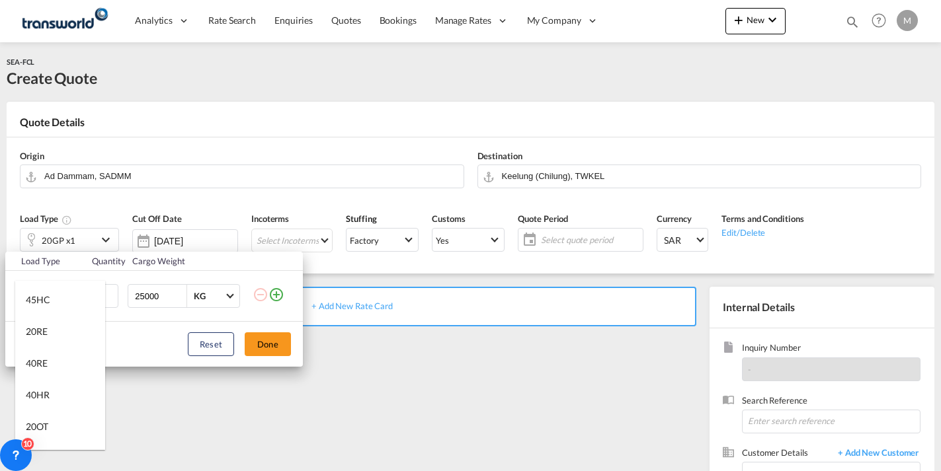
scroll to position [100, 0]
click at [42, 352] on div "40RE" at bounding box center [37, 354] width 22 height 13
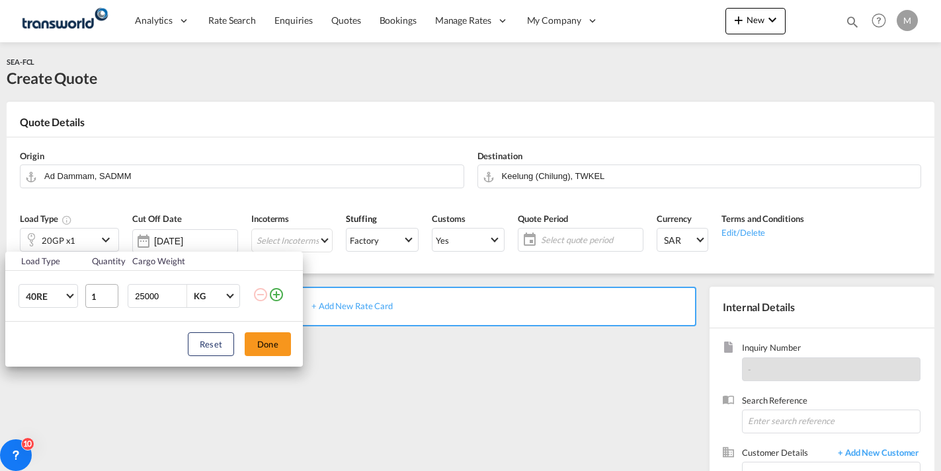
drag, startPoint x: 149, startPoint y: 294, endPoint x: 108, endPoint y: 298, distance: 41.8
click at [108, 298] on tr "40RE 1 25000 KG KG" at bounding box center [154, 296] width 298 height 51
type input "12000"
click at [258, 347] on button "Done" at bounding box center [268, 345] width 46 height 24
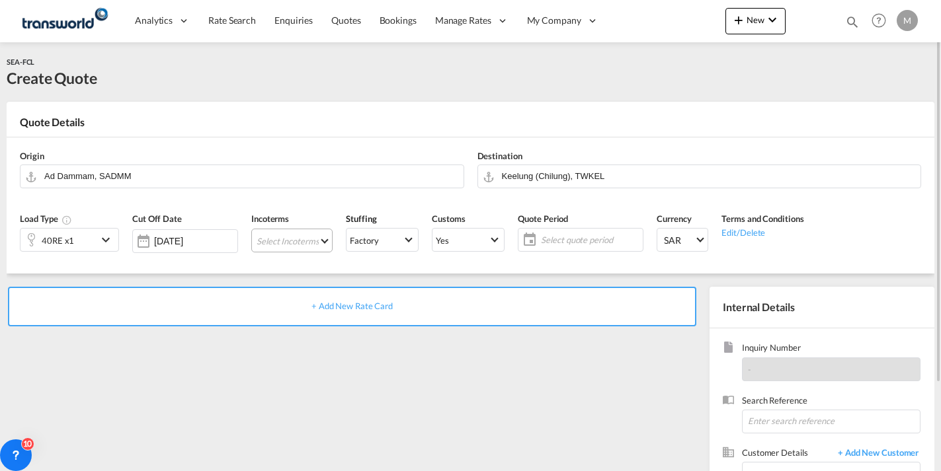
click at [293, 234] on md-select "Select Incoterms DAP - export Delivered at Place DAP - import Delivered at Plac…" at bounding box center [291, 241] width 81 height 24
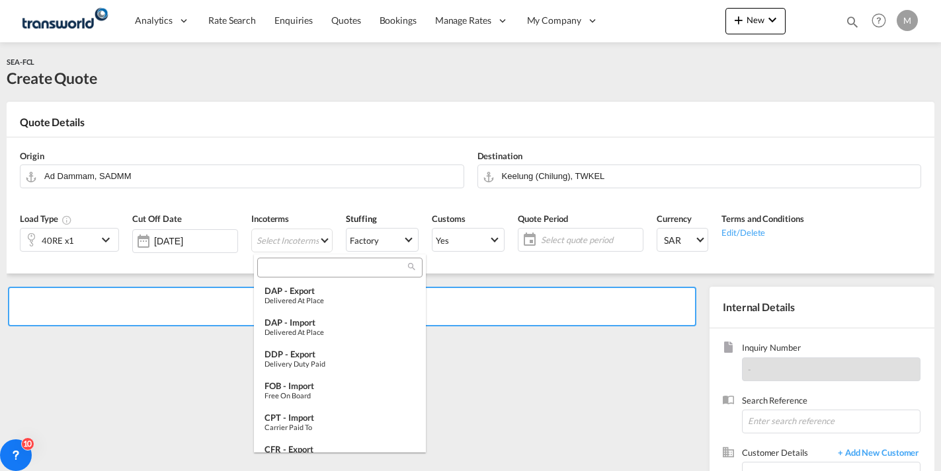
click at [304, 260] on div at bounding box center [339, 268] width 165 height 20
click at [303, 269] on input "search" at bounding box center [334, 268] width 147 height 12
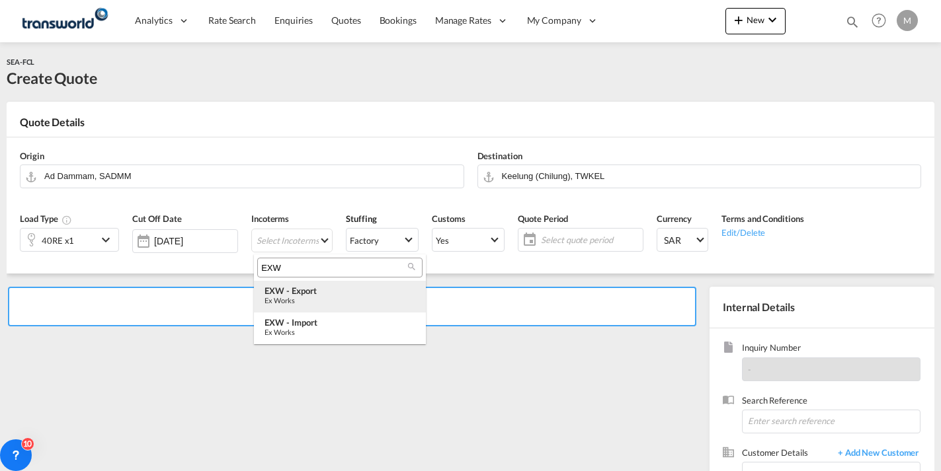
type input "EXW"
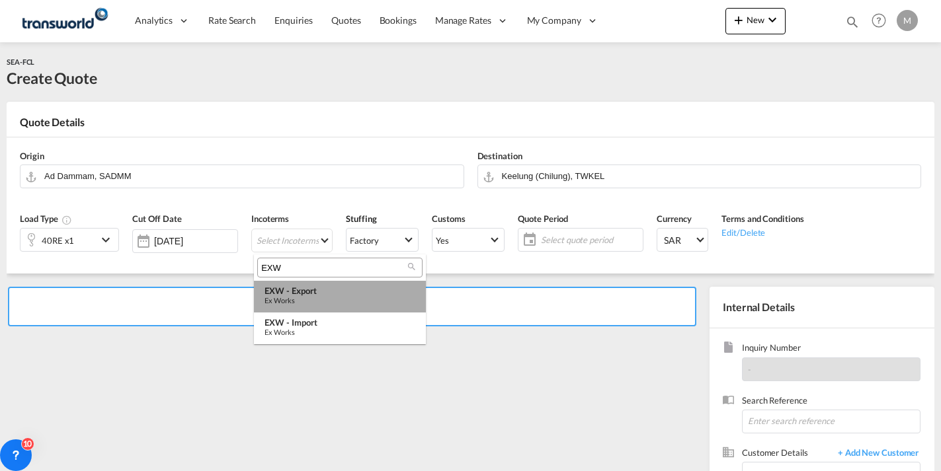
click at [295, 298] on div "Ex Works" at bounding box center [339, 300] width 151 height 9
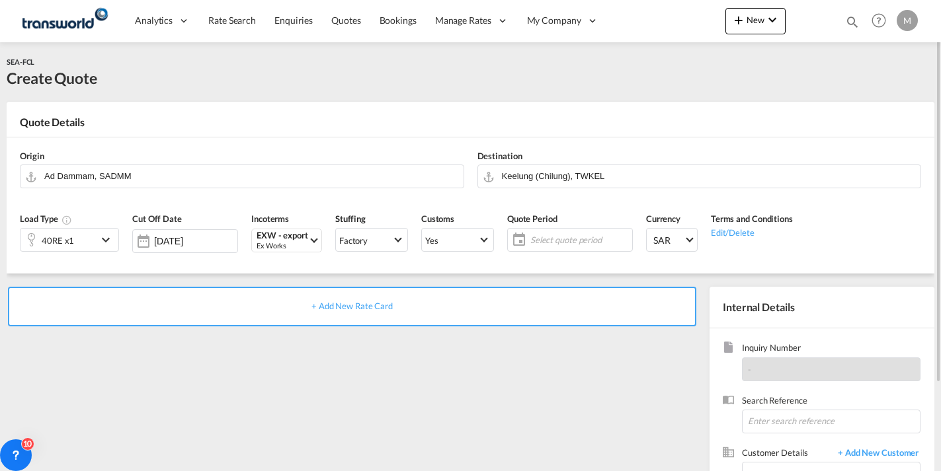
click at [555, 237] on span "Select quote period" at bounding box center [579, 240] width 99 height 12
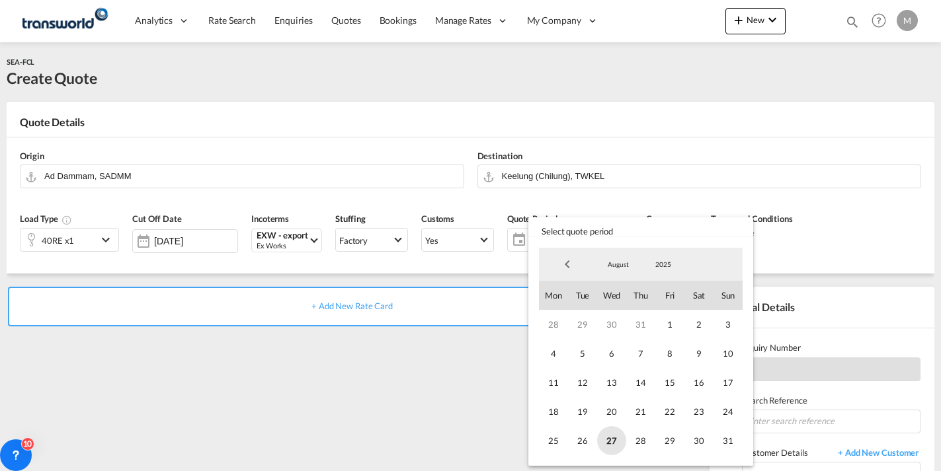
click at [612, 439] on span "27" at bounding box center [611, 440] width 29 height 29
click at [620, 268] on span "August" at bounding box center [618, 264] width 42 height 9
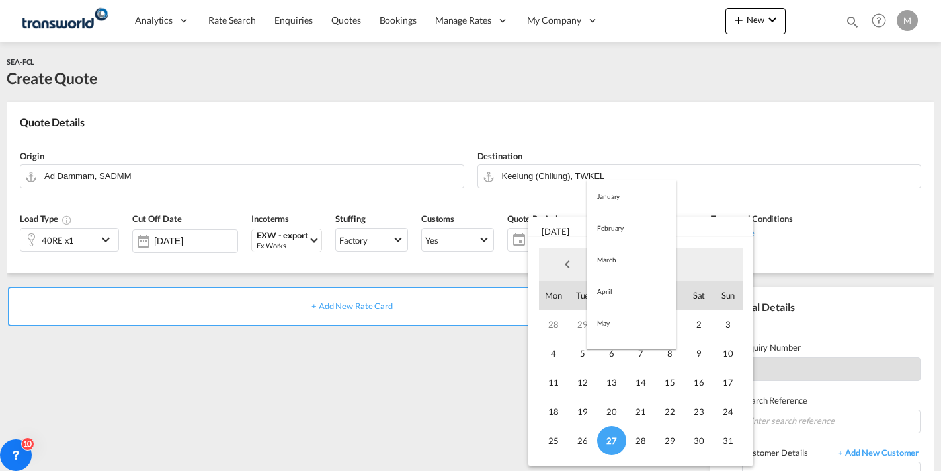
scroll to position [153, 0]
click at [618, 295] on md-option "September" at bounding box center [631, 297] width 90 height 32
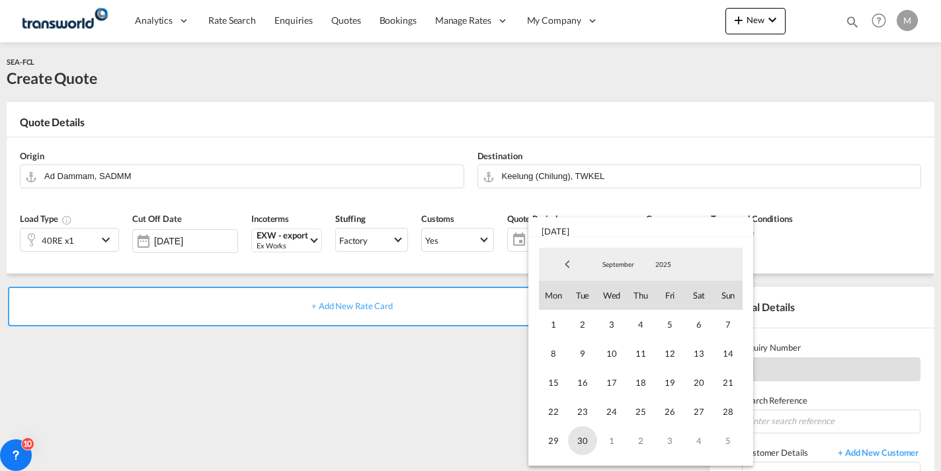
click at [575, 439] on span "30" at bounding box center [582, 440] width 29 height 29
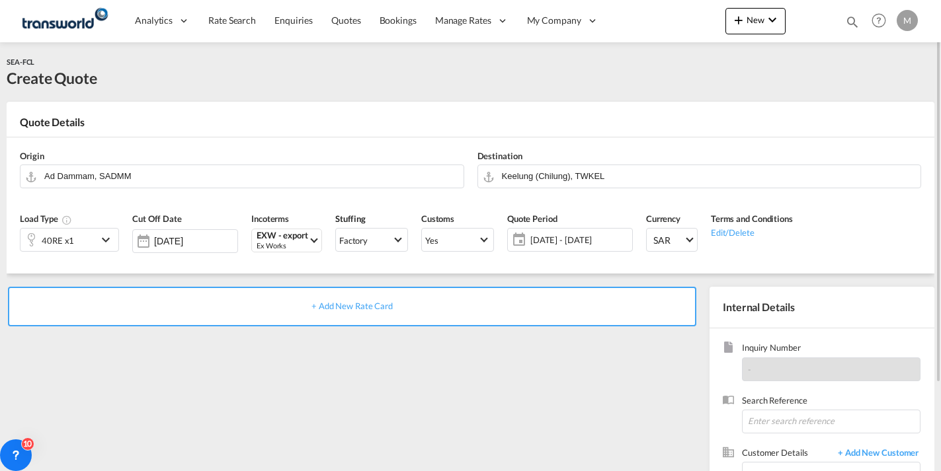
scroll to position [108, 0]
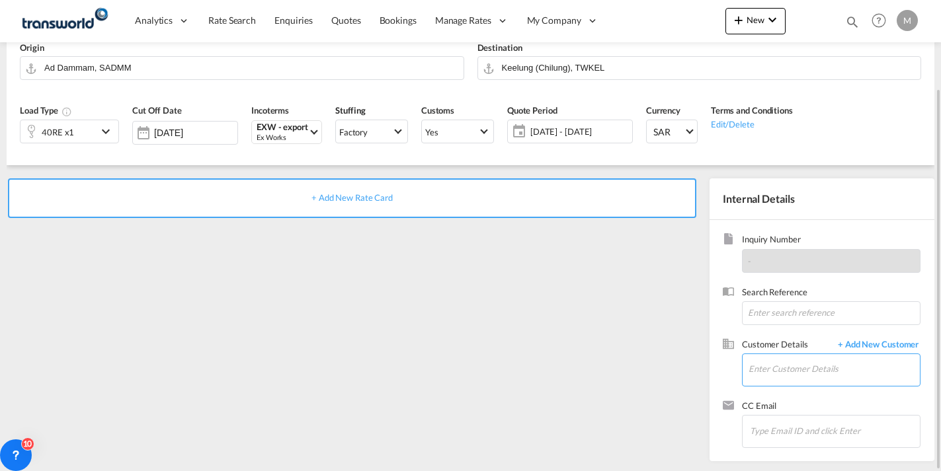
click at [771, 366] on input "Enter Customer Details" at bounding box center [833, 369] width 171 height 30
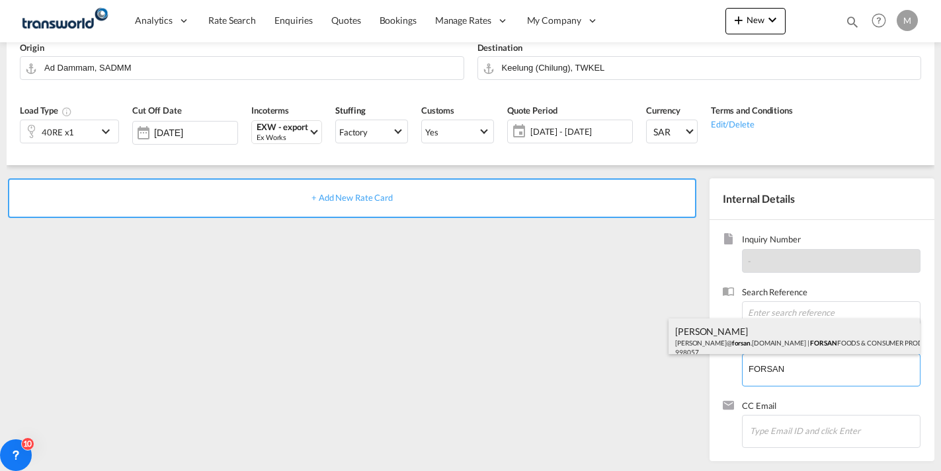
click at [772, 331] on div "[PERSON_NAME] [PERSON_NAME]@ forsan .[DOMAIN_NAME] | FORSAN FOODS & CONSUMER PR…" at bounding box center [793, 341] width 251 height 45
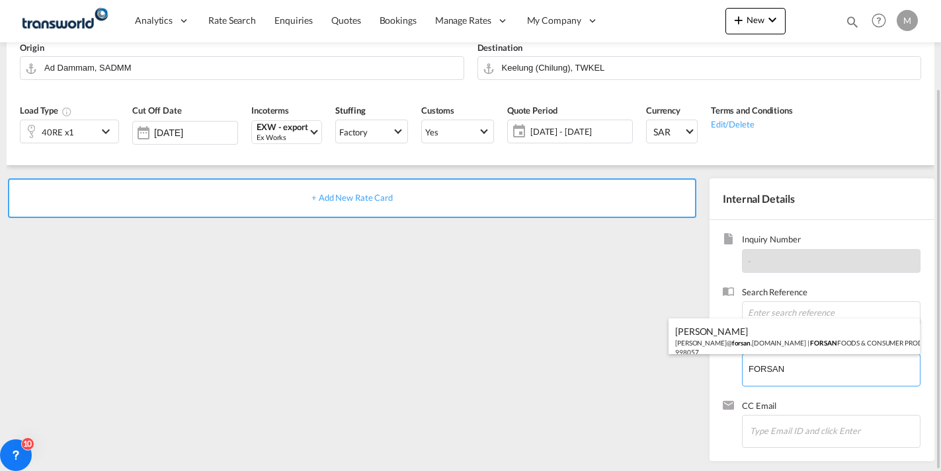
type input "FORSAN FOODS & CONSUMER PRODUCTS [DOMAIN_NAME]., [PERSON_NAME], [PERSON_NAME][E…"
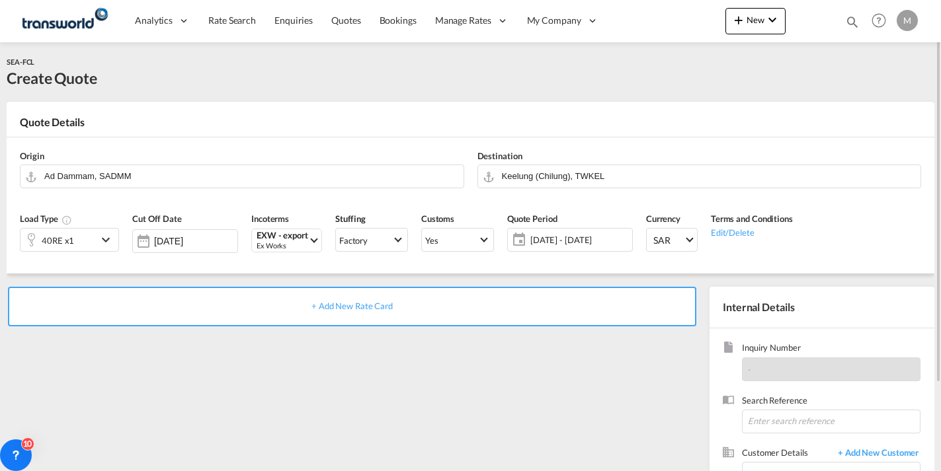
click at [376, 305] on span "+ Add New Rate Card" at bounding box center [351, 306] width 81 height 11
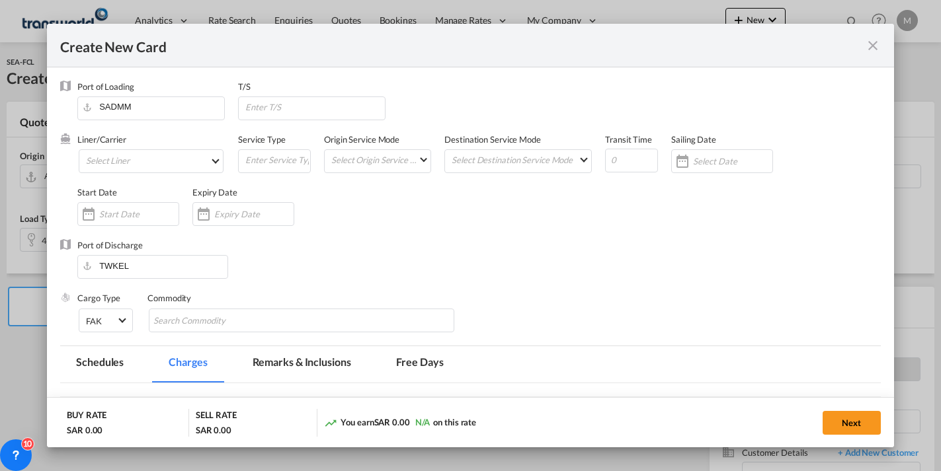
type input "Basic Ocean Freight"
select select "per equipment"
click at [134, 165] on md-select "Select Liner 2HM LOGISTICS D.O.O 2HM LOGISTICS D.O.O. / TWKS-KOPER 3P LOGISTICS…" at bounding box center [151, 161] width 145 height 24
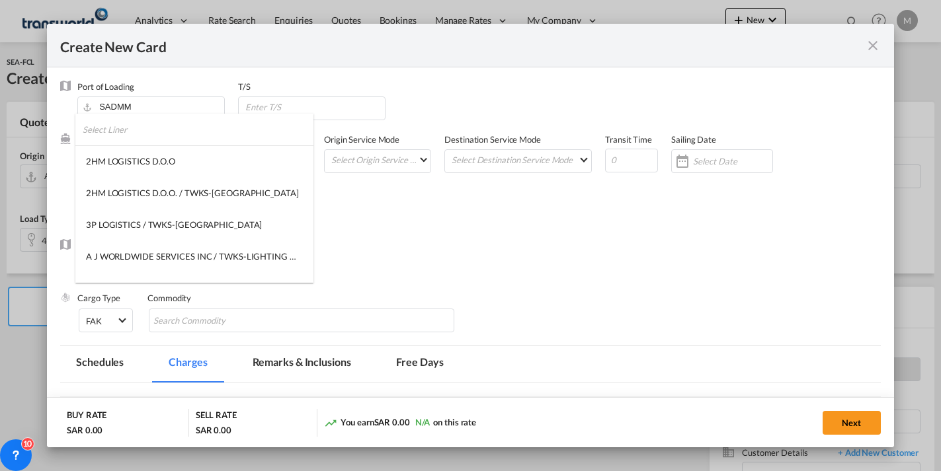
click at [138, 124] on input "search" at bounding box center [198, 130] width 231 height 32
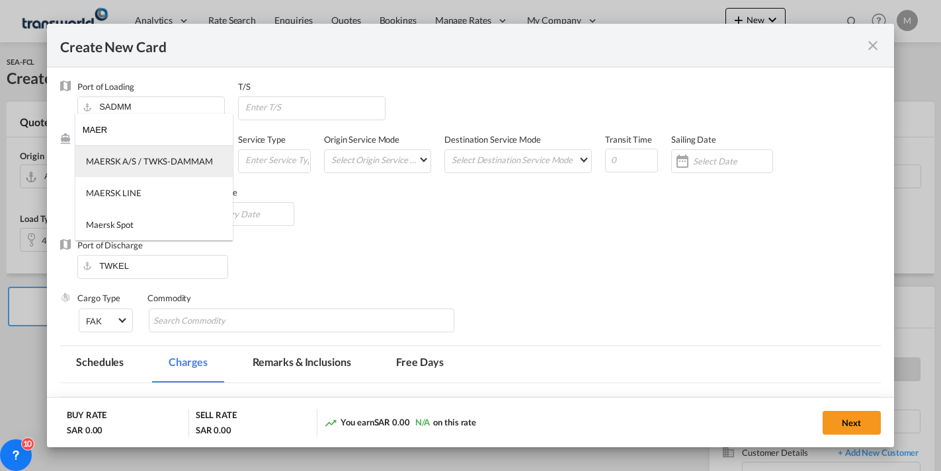
type input "MAER"
click at [169, 161] on div "MAERSK A/S / TWKS-DAMMAM" at bounding box center [149, 161] width 127 height 12
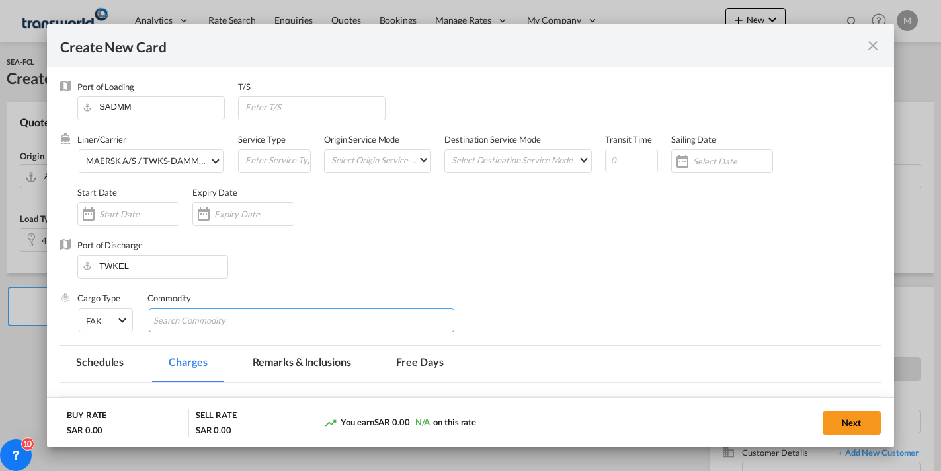
click at [216, 324] on input "Search Commodity" at bounding box center [213, 321] width 121 height 21
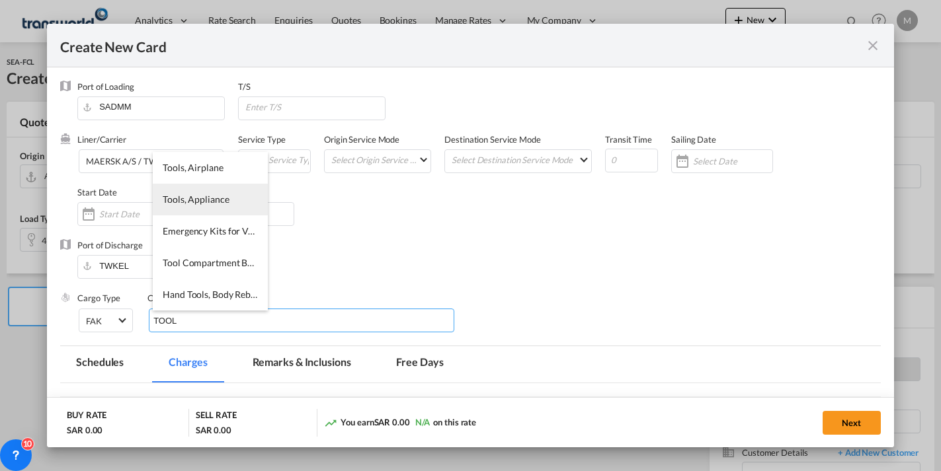
type input "TOOL"
click at [212, 197] on span "Tools, Appliance" at bounding box center [196, 199] width 66 height 11
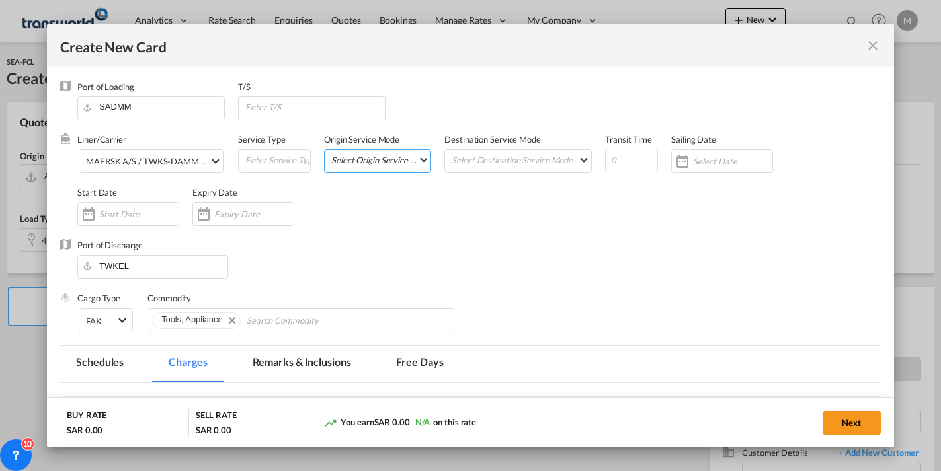
click at [370, 164] on md-select "Select Origin Service Mode SD [GEOGRAPHIC_DATA]" at bounding box center [380, 159] width 100 height 19
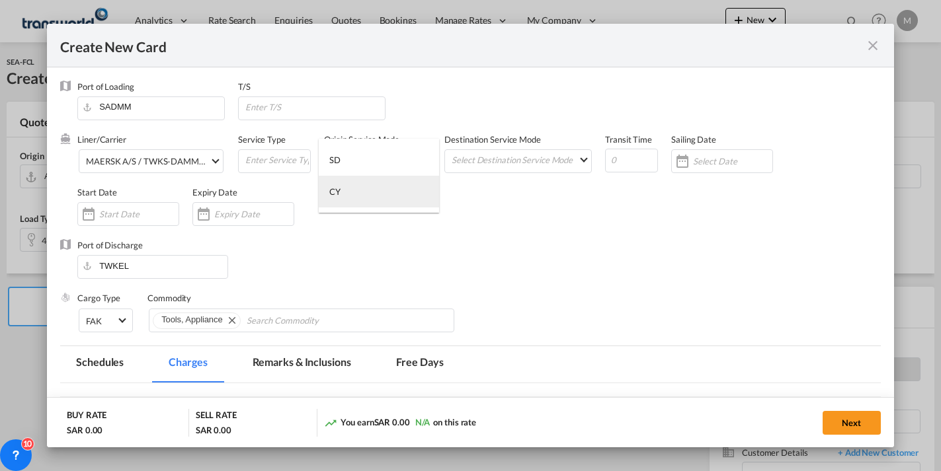
click at [338, 192] on div "CY" at bounding box center [334, 192] width 11 height 12
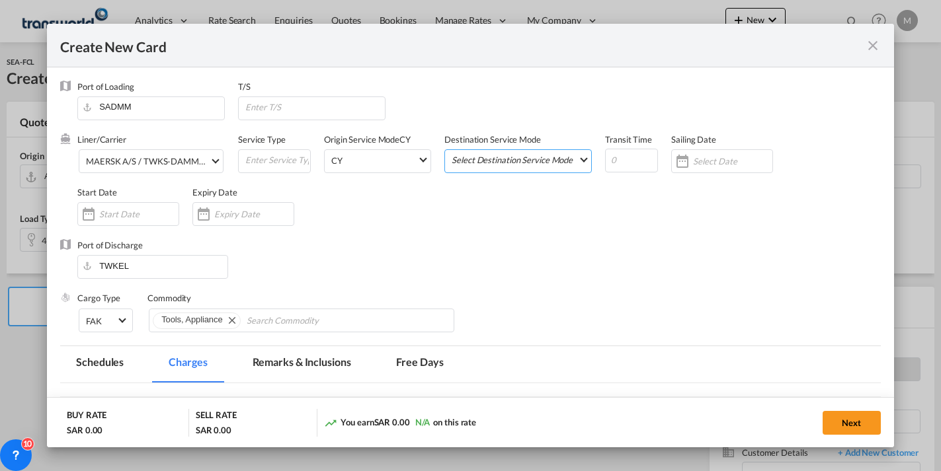
click at [515, 163] on md-select "Select Destination Service Mode SD [GEOGRAPHIC_DATA]" at bounding box center [520, 159] width 141 height 19
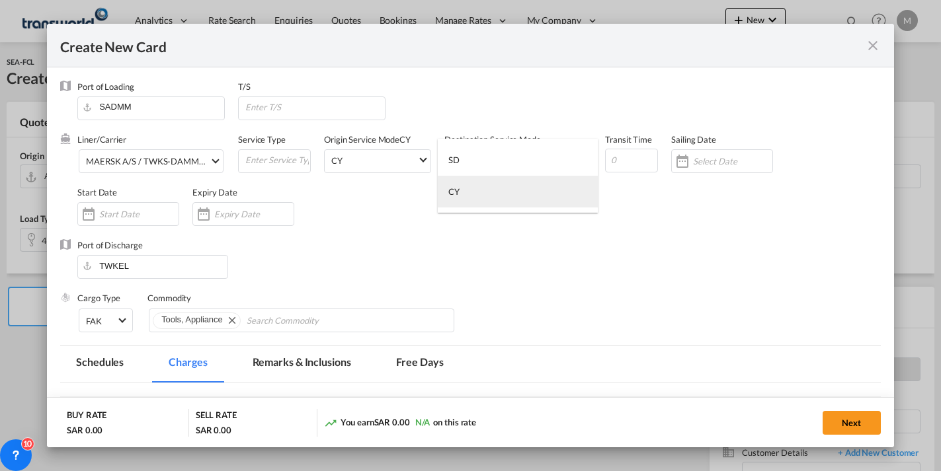
click at [461, 194] on md-option "CY" at bounding box center [518, 192] width 160 height 32
click at [615, 161] on input "Create New Card ..." at bounding box center [631, 161] width 53 height 24
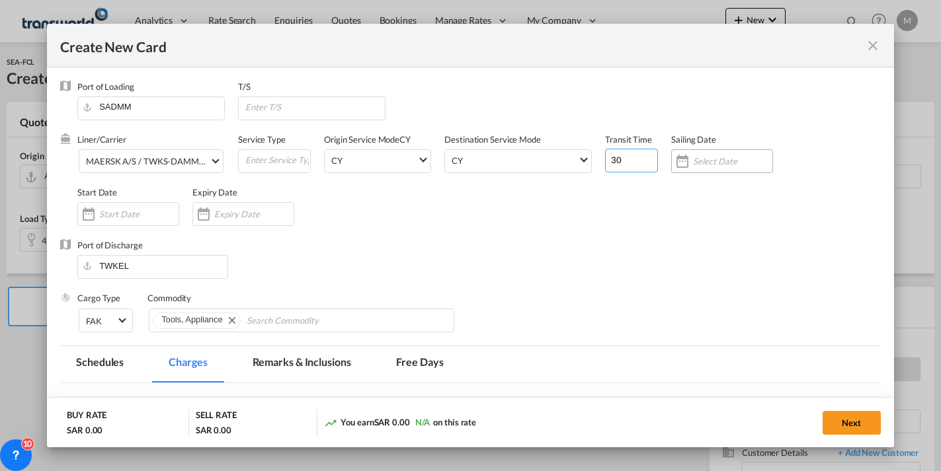
type input "30"
click at [713, 161] on input "Create New Card ..." at bounding box center [732, 161] width 79 height 11
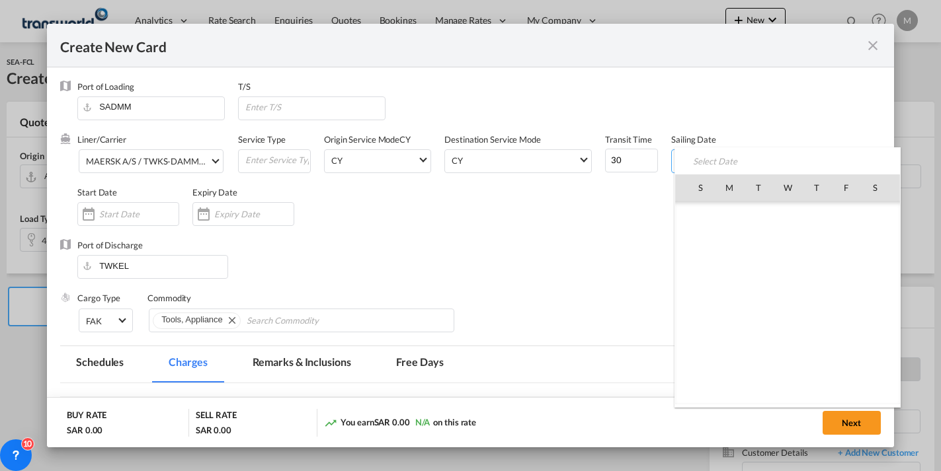
scroll to position [306068, 0]
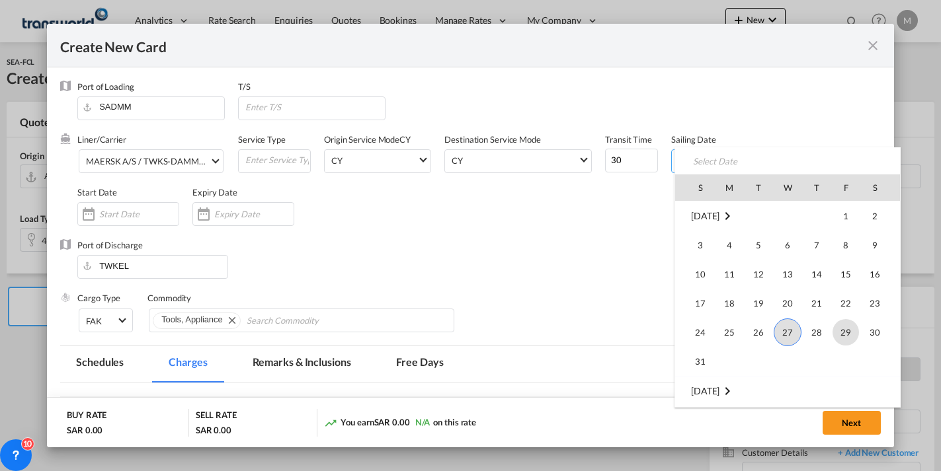
click at [842, 331] on span "29" at bounding box center [845, 332] width 26 height 26
type input "[DATE]"
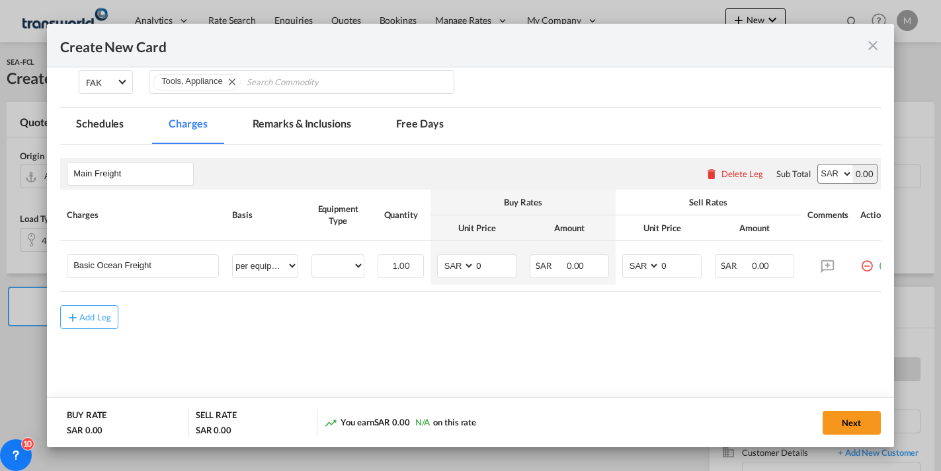
scroll to position [243, 0]
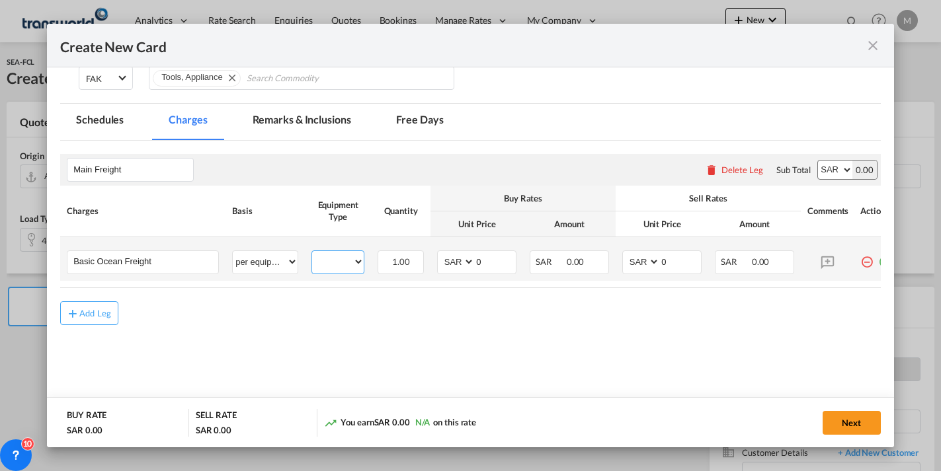
click at [328, 268] on select "40RE" at bounding box center [338, 262] width 52 height 18
select select "40RE"
click at [312, 253] on select "40RE" at bounding box center [338, 262] width 52 height 18
click at [456, 259] on select "AED AFN ALL AMD ANG AOA ARS AUD AWG AZN BAM BBD BDT BGN BHD BIF BMD BND [PERSON…" at bounding box center [457, 262] width 34 height 18
select select "string:USD"
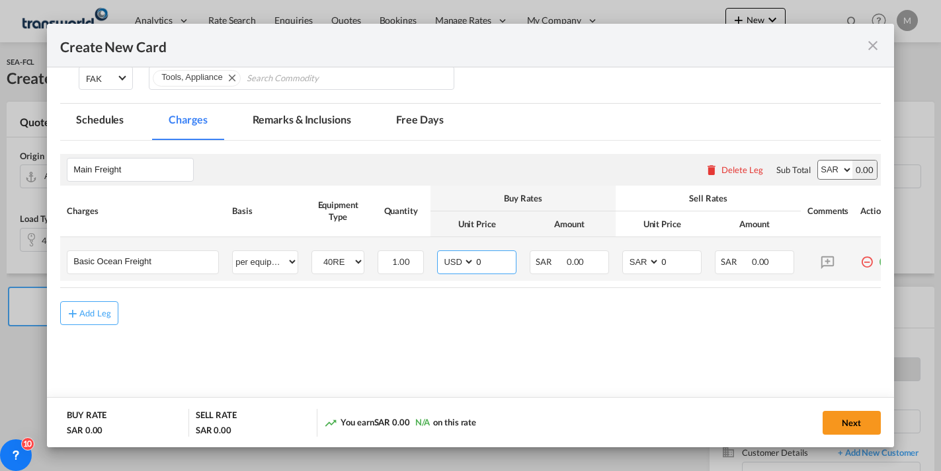
click at [440, 253] on select "AED AFN ALL AMD ANG AOA ARS AUD AWG AZN BAM BBD BDT BGN BHD BIF BMD BND [PERSON…" at bounding box center [457, 262] width 34 height 18
click at [491, 263] on input "0" at bounding box center [495, 261] width 41 height 20
type input "2400"
drag, startPoint x: 638, startPoint y: 262, endPoint x: 646, endPoint y: 254, distance: 11.7
click at [638, 262] on select "AED AFN ALL AMD ANG AOA ARS AUD AWG AZN BAM BBD BDT BGN BHD BIF BMD BND [PERSON…" at bounding box center [642, 262] width 34 height 18
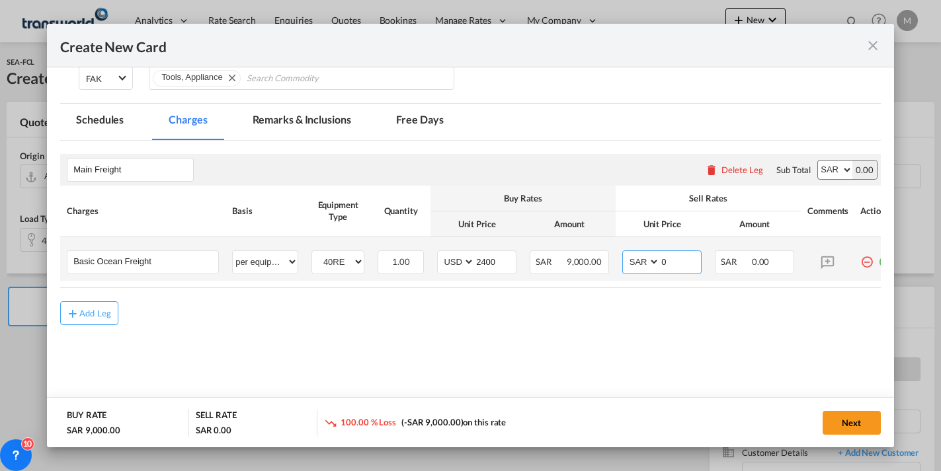
select select "string:USD"
click at [625, 253] on select "AED AFN ALL AMD ANG AOA ARS AUD AWG AZN BAM BBD BDT BGN BHD BIF BMD BND [PERSON…" at bounding box center [642, 262] width 34 height 18
click at [673, 258] on input "0" at bounding box center [680, 261] width 41 height 20
type input "3400"
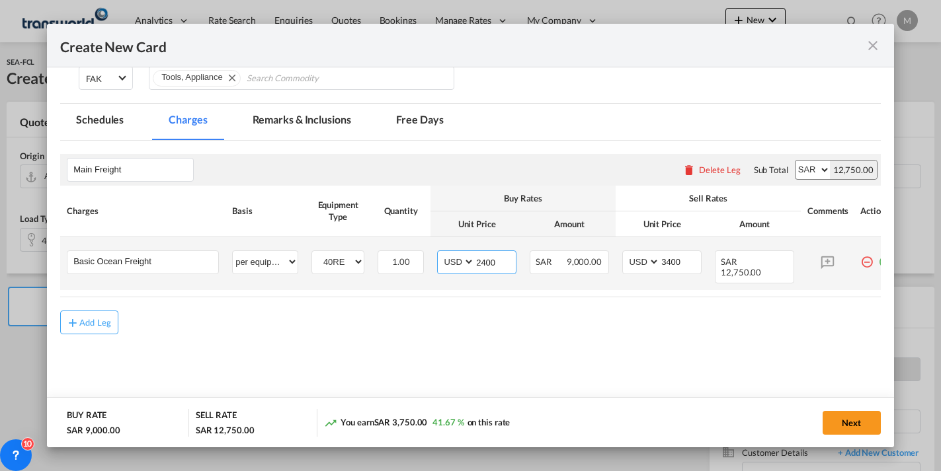
click at [487, 261] on input "2400" at bounding box center [495, 261] width 41 height 20
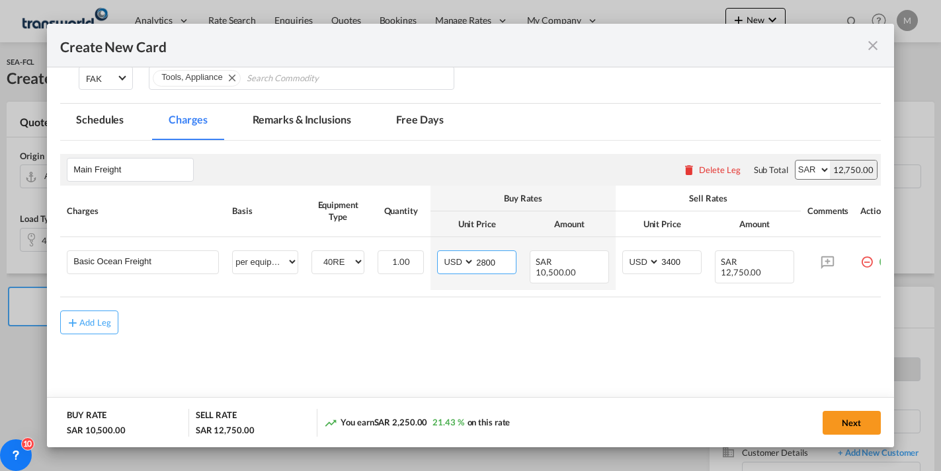
type input "2800"
drag, startPoint x: 694, startPoint y: 298, endPoint x: 741, endPoint y: 296, distance: 47.0
click at [741, 296] on table "Charges Basis Equipment Type Quantity Buy Rates Sell Rates Comments Action Unit…" at bounding box center [479, 242] width 838 height 112
click at [715, 329] on div "Add Leg" at bounding box center [470, 323] width 820 height 24
click at [848, 424] on button "Next" at bounding box center [851, 423] width 58 height 24
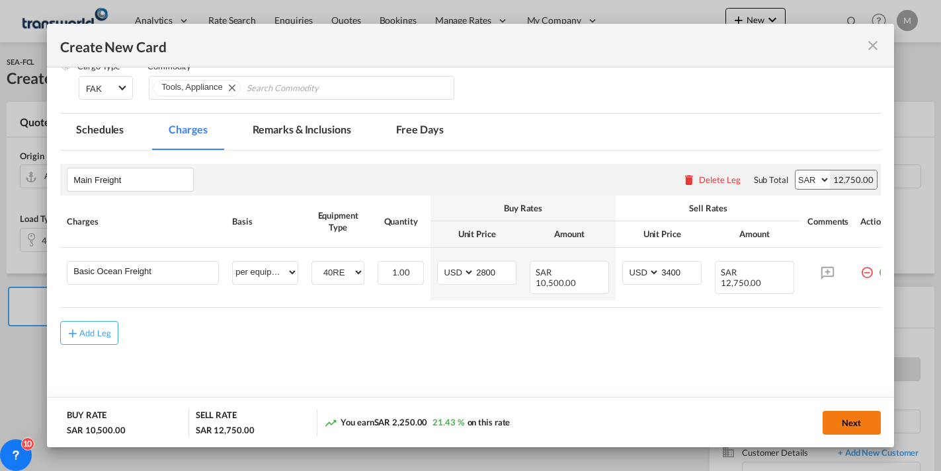
scroll to position [0, 0]
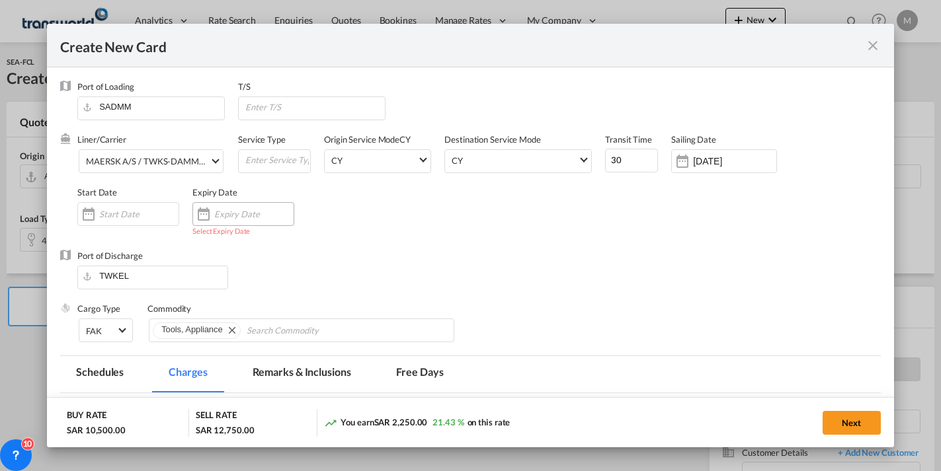
click at [226, 206] on div "Create New Card ..." at bounding box center [243, 214] width 102 height 24
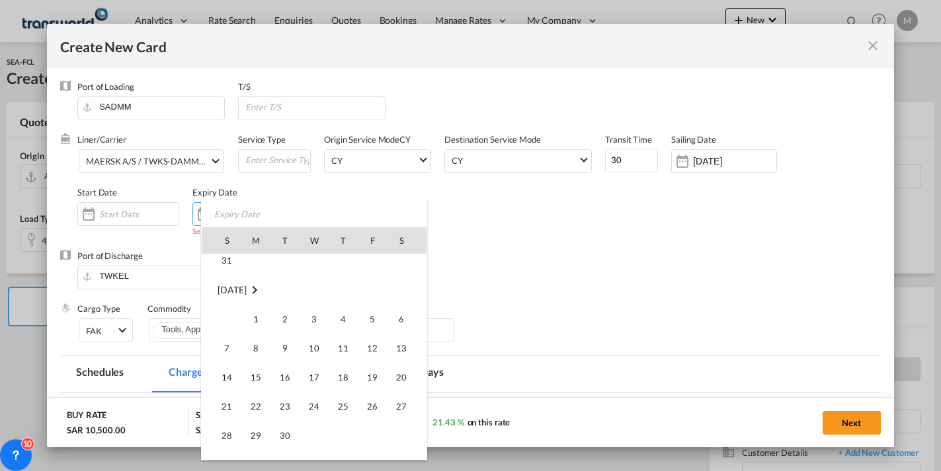
scroll to position [306266, 0]
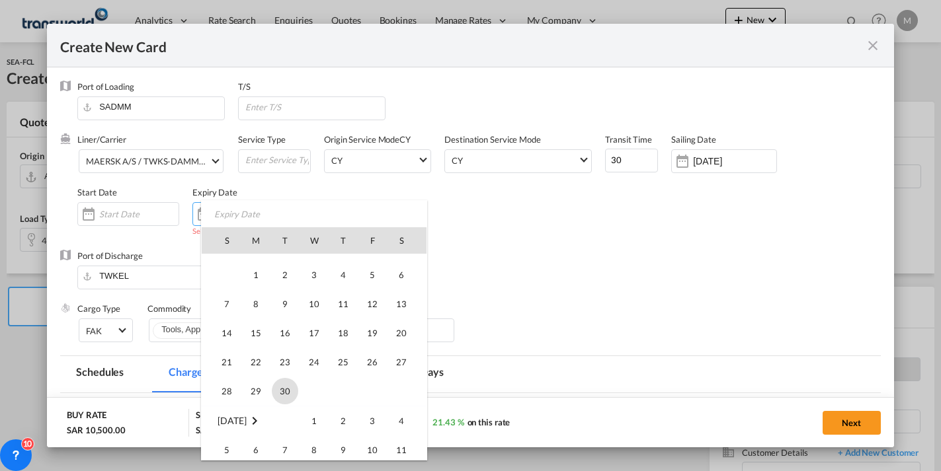
click at [289, 390] on span "30" at bounding box center [285, 391] width 26 height 26
type input "[DATE]"
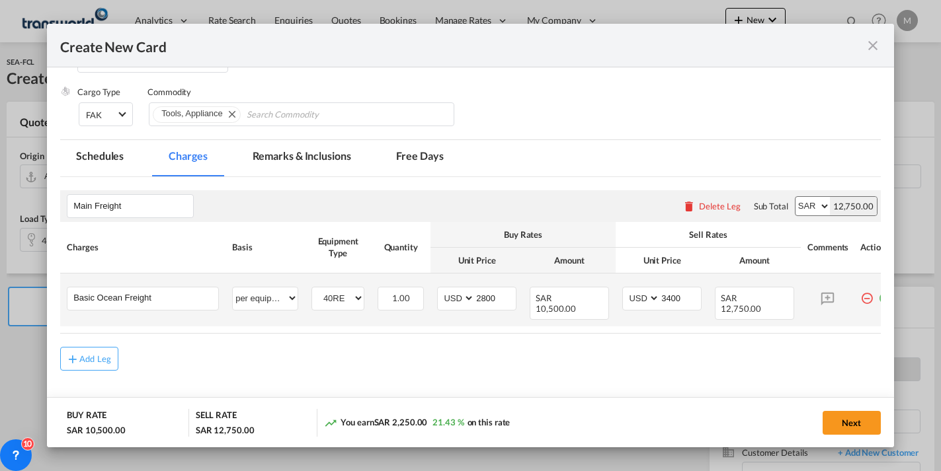
scroll to position [243, 0]
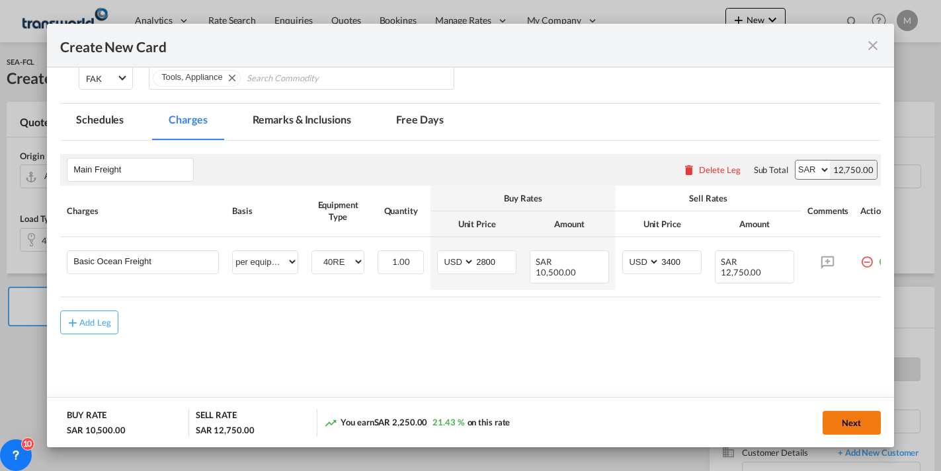
click at [839, 424] on button "Next" at bounding box center [851, 423] width 58 height 24
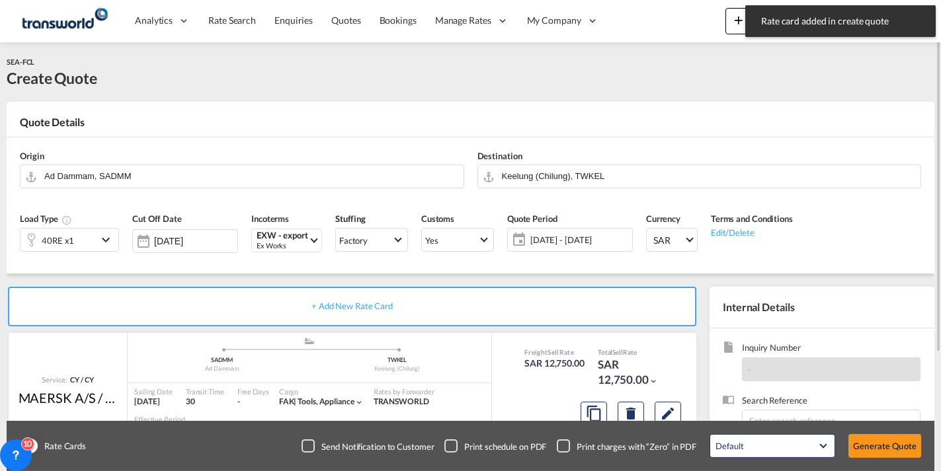
scroll to position [159, 0]
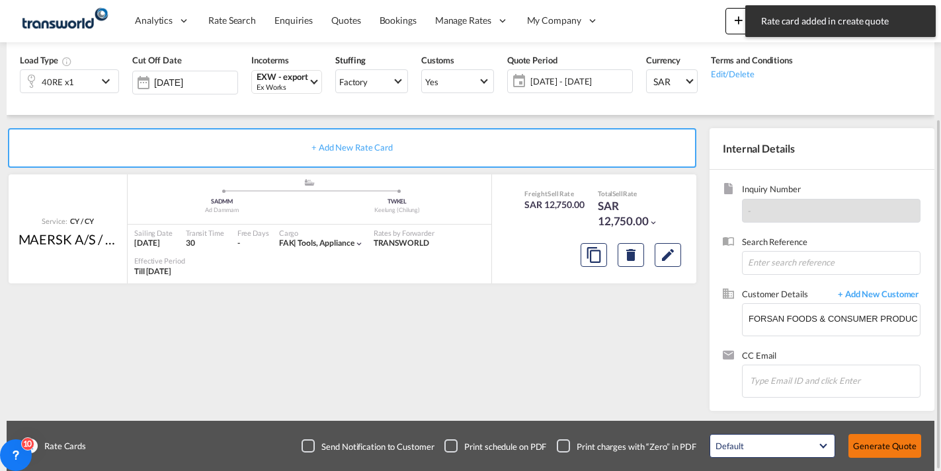
click at [893, 450] on button "Generate Quote" at bounding box center [884, 446] width 73 height 24
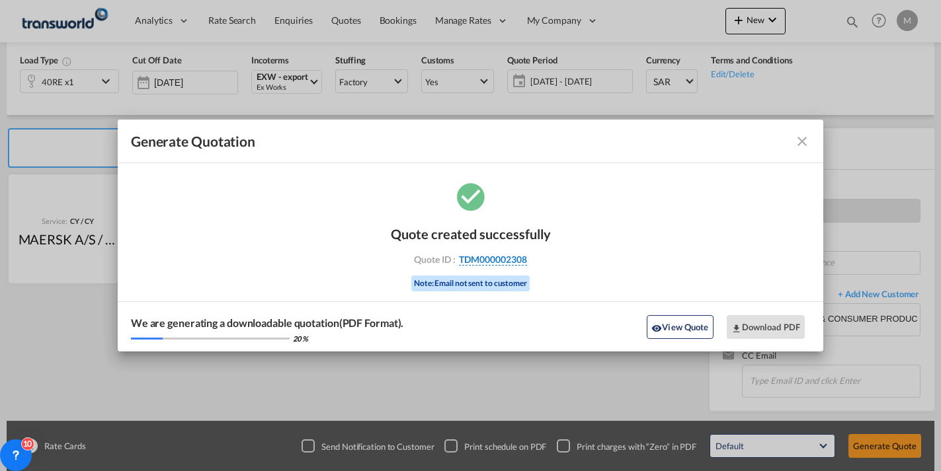
click at [475, 256] on span "TDM000002308" at bounding box center [493, 260] width 68 height 12
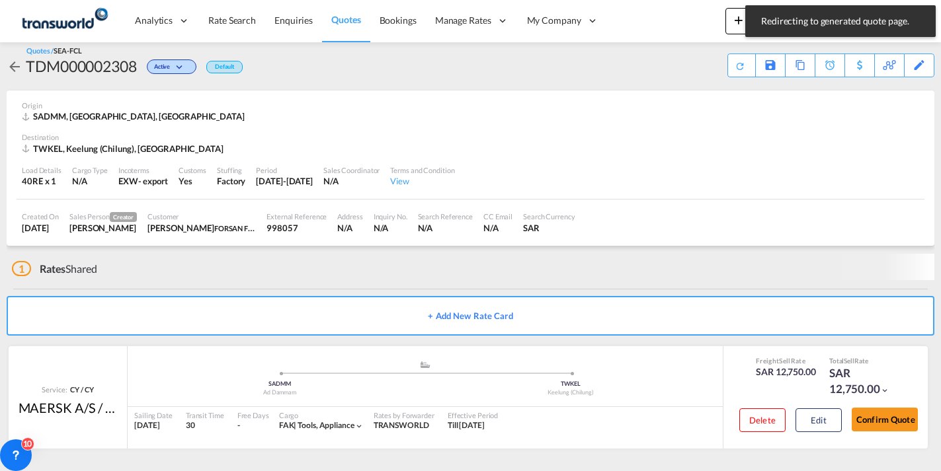
scroll to position [3, 0]
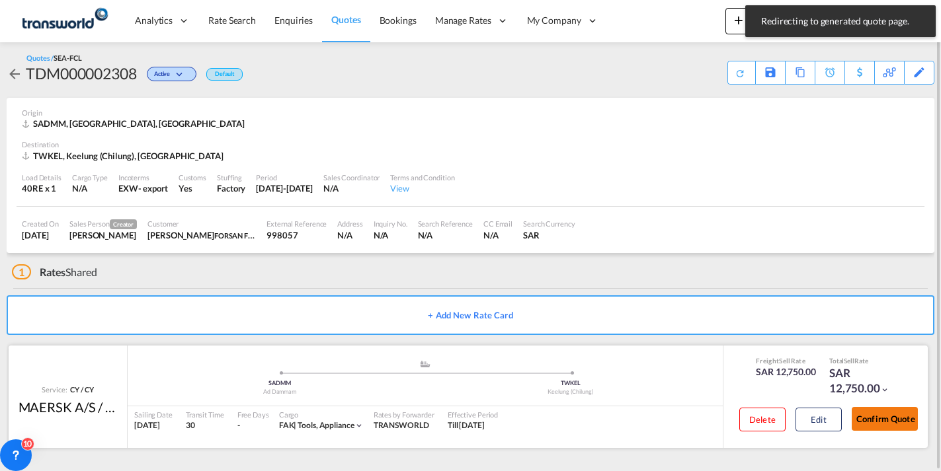
click at [869, 417] on button "Confirm Quote" at bounding box center [885, 419] width 66 height 24
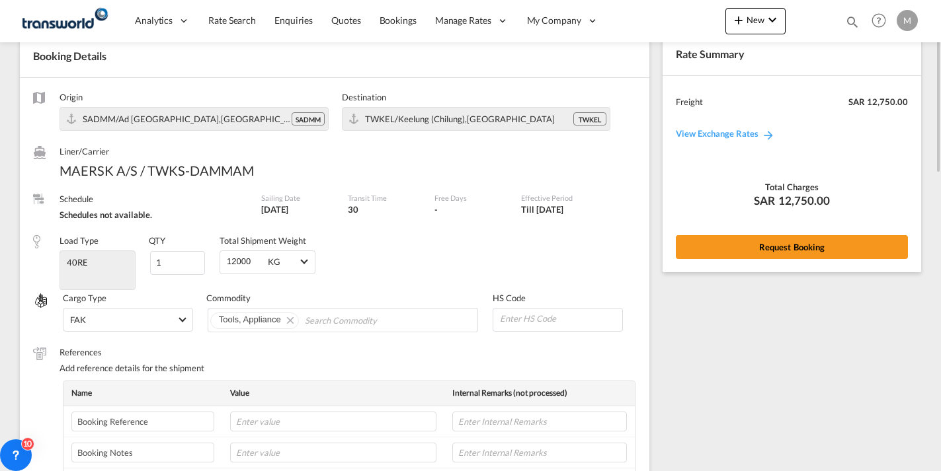
scroll to position [2, 0]
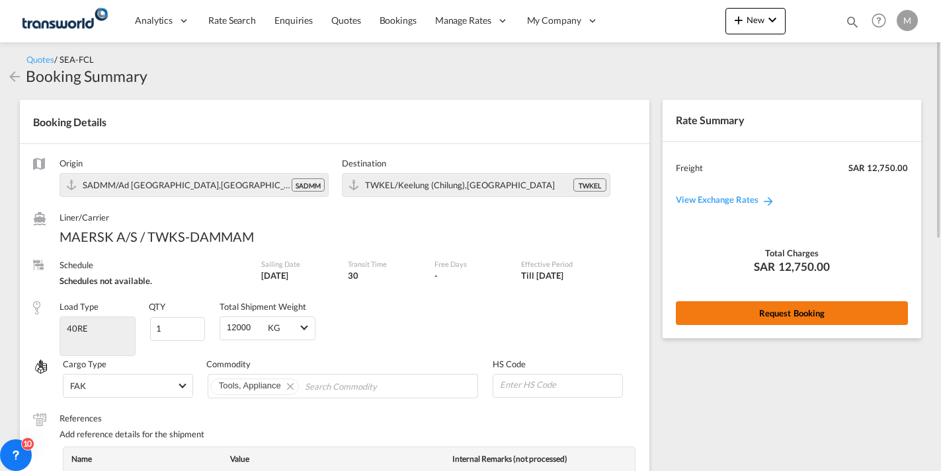
click at [799, 314] on button "Request Booking" at bounding box center [792, 313] width 232 height 24
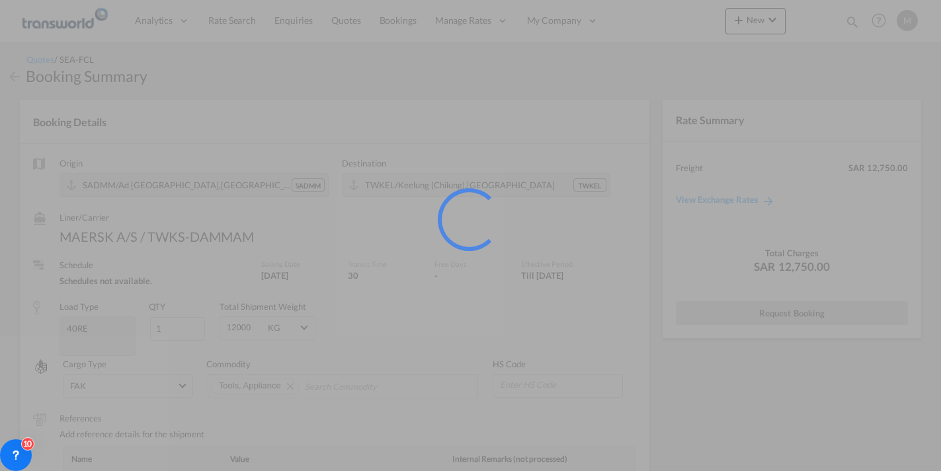
scroll to position [0, 0]
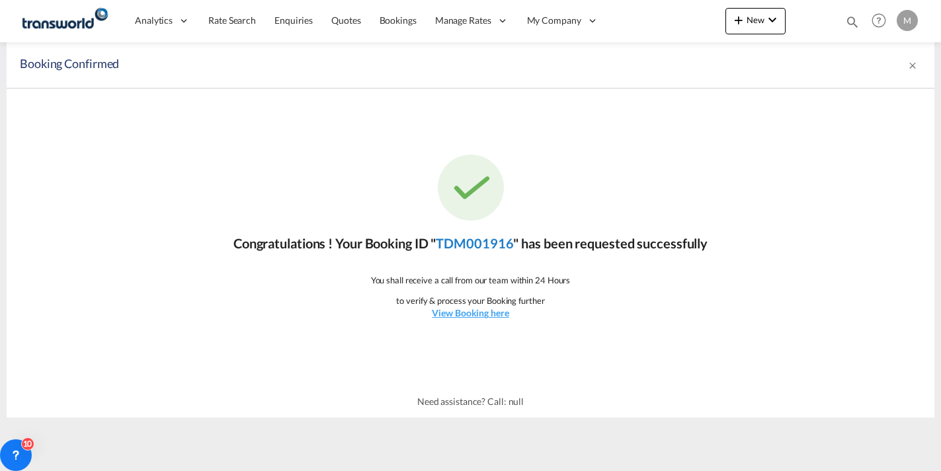
click at [475, 246] on link "TDM001916" at bounding box center [474, 243] width 77 height 16
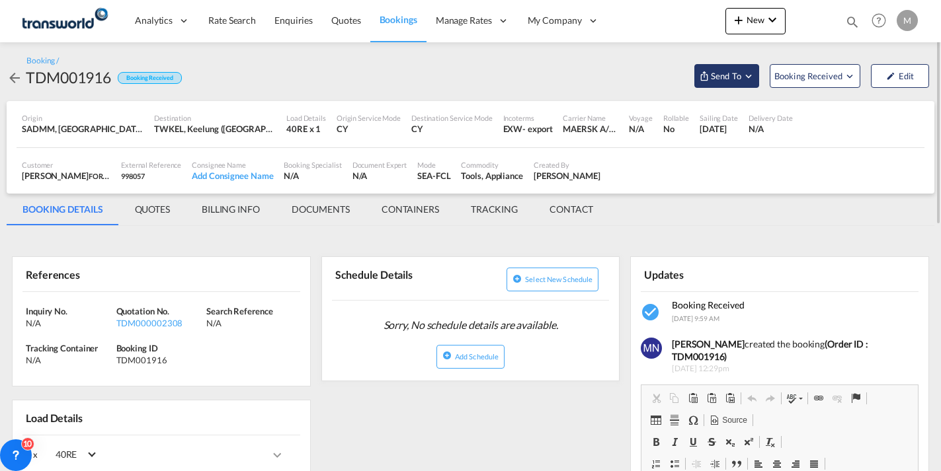
click at [736, 73] on span "Send To" at bounding box center [725, 75] width 33 height 13
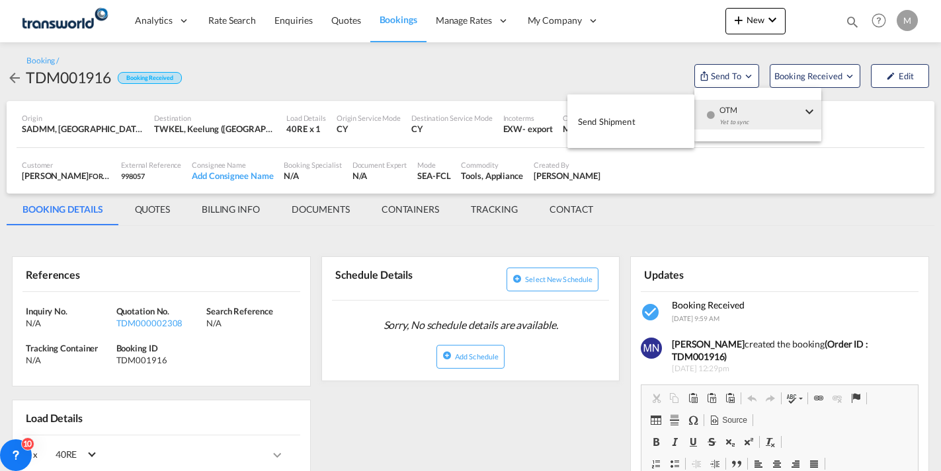
click at [597, 123] on span "Send Shipment" at bounding box center [607, 121] width 58 height 21
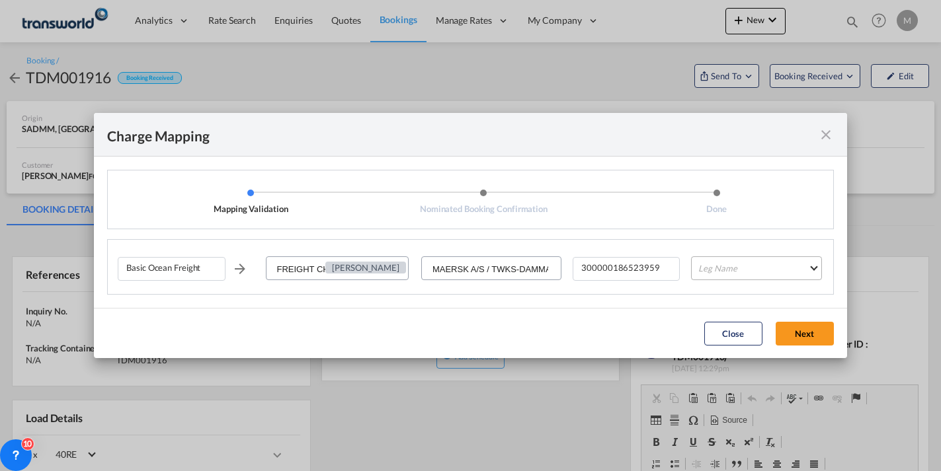
click at [719, 264] on md-select "Leg Name HANDLING ORIGIN VESSEL HANDLING DESTINATION OTHERS TL PICK UP CUSTOMS …" at bounding box center [756, 269] width 130 height 24
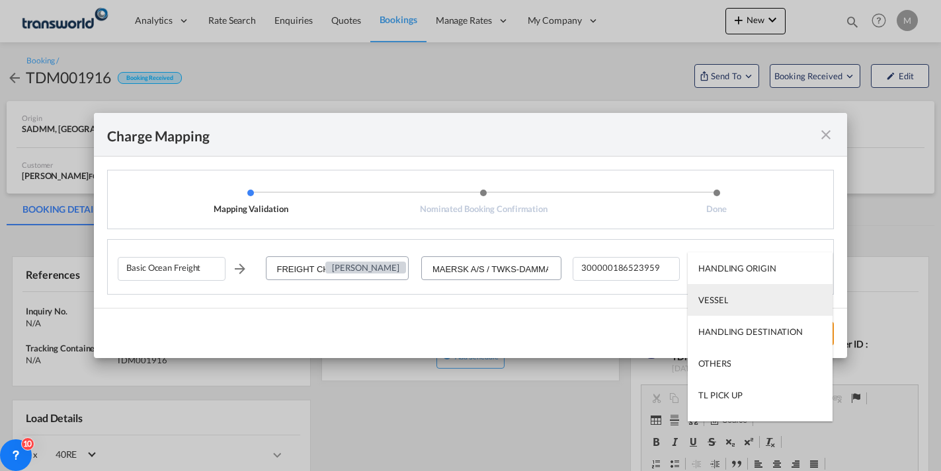
click at [717, 294] on div "VESSEL" at bounding box center [713, 300] width 30 height 12
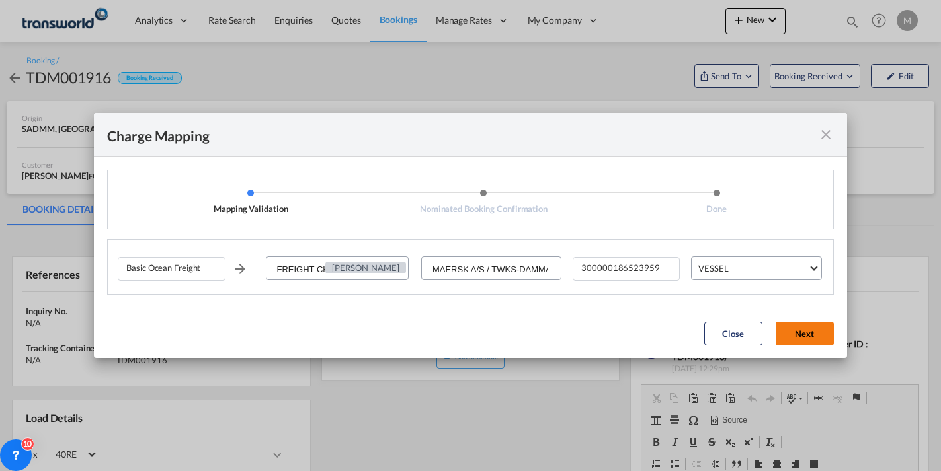
click at [802, 337] on button "Next" at bounding box center [804, 334] width 58 height 24
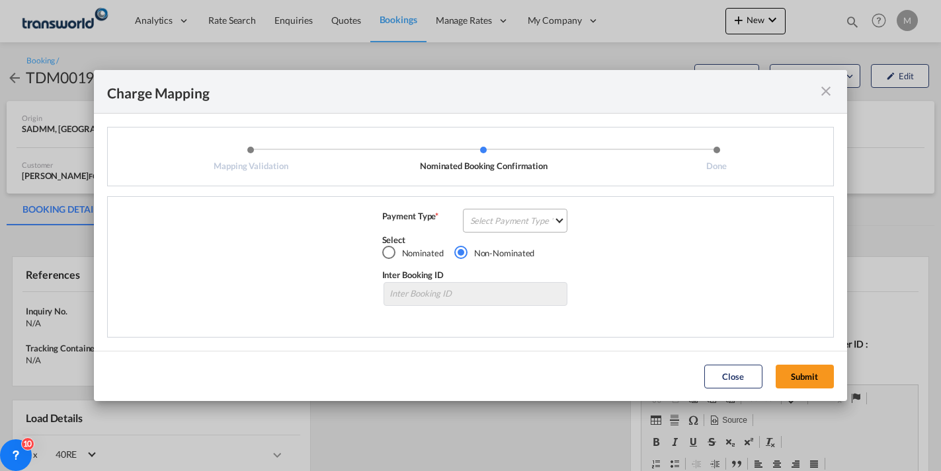
click at [504, 214] on md-select "Select Payment Type COLLECT PREPAID" at bounding box center [515, 221] width 105 height 24
click at [493, 253] on div "PREPAID" at bounding box center [488, 252] width 35 height 12
click at [801, 380] on button "Submit" at bounding box center [804, 377] width 58 height 24
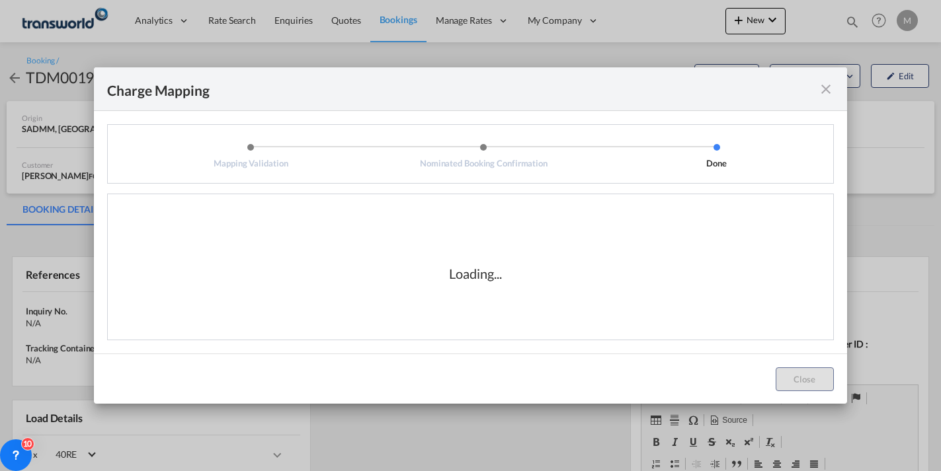
click at [827, 91] on md-icon "icon-close fg-AAA8AD cursor" at bounding box center [826, 89] width 16 height 16
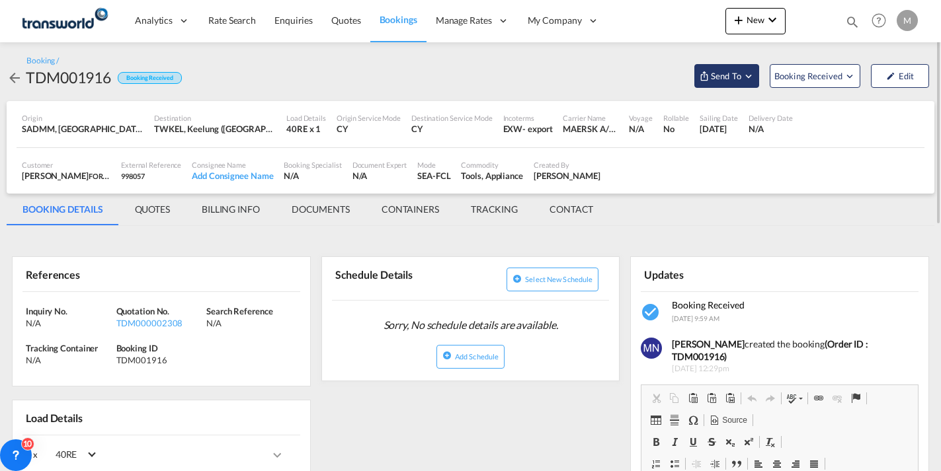
click at [730, 71] on span "Send To" at bounding box center [725, 75] width 33 height 13
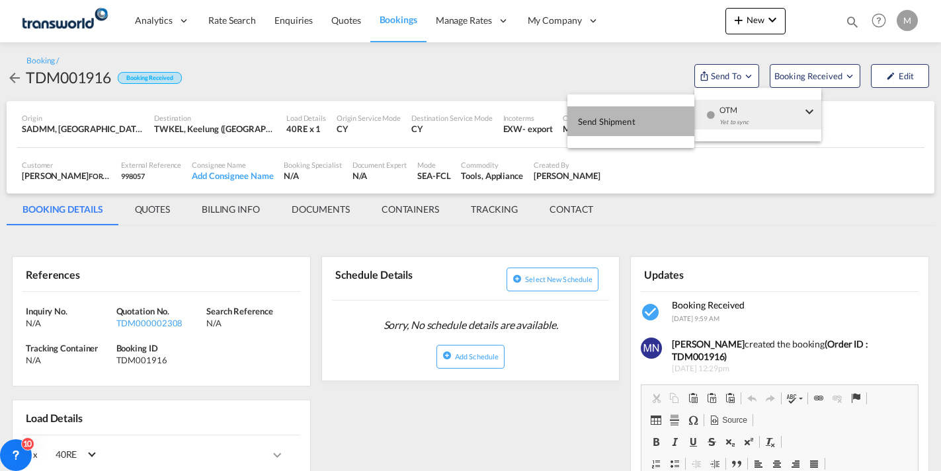
click at [603, 123] on span "Send Shipment" at bounding box center [607, 121] width 58 height 21
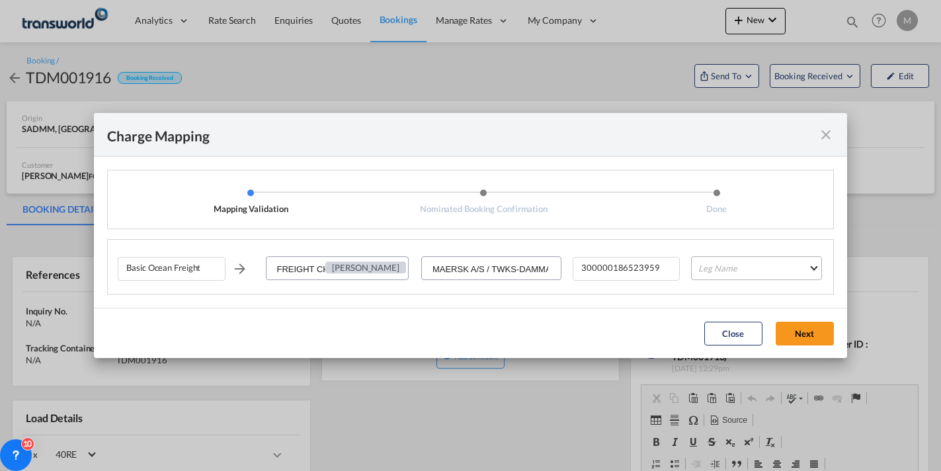
click at [723, 269] on md-select "Leg Name HANDLING ORIGIN VESSEL HANDLING DESTINATION OTHERS TL PICK UP CUSTOMS …" at bounding box center [756, 269] width 130 height 24
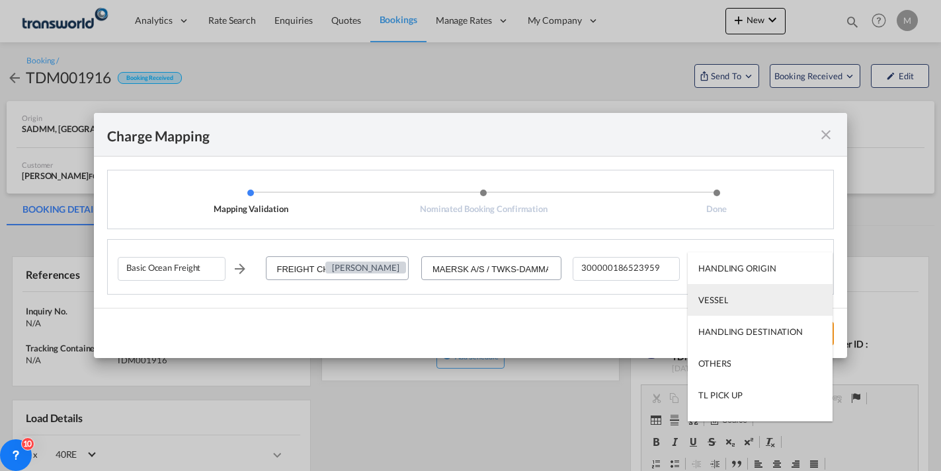
click at [718, 301] on div "VESSEL" at bounding box center [713, 300] width 30 height 12
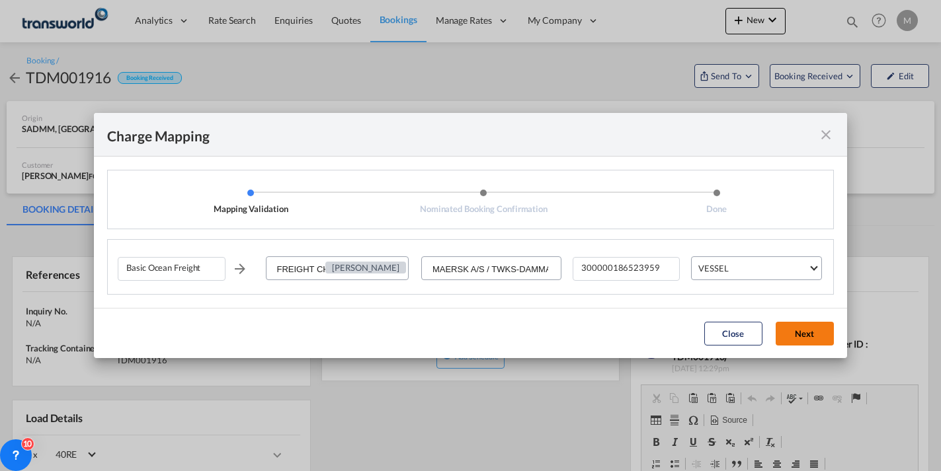
click at [798, 338] on button "Next" at bounding box center [804, 334] width 58 height 24
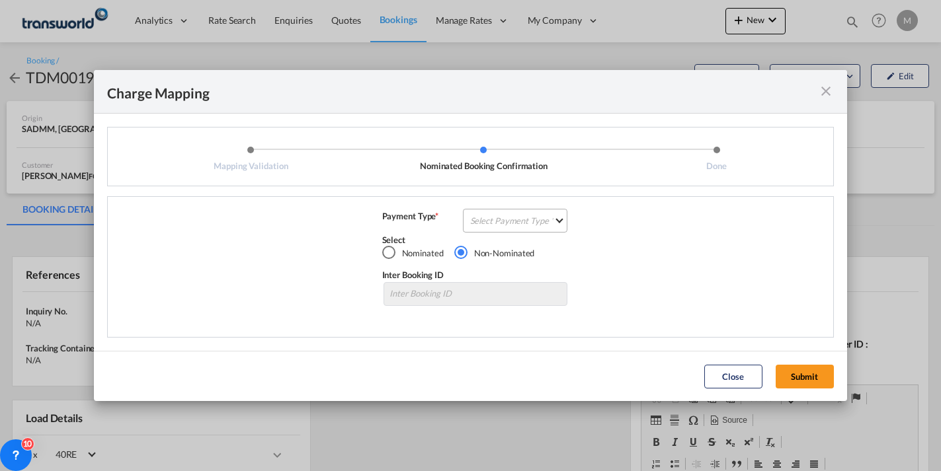
click at [499, 219] on md-select "Select Payment Type COLLECT PREPAID" at bounding box center [515, 221] width 105 height 24
click at [496, 248] on div "PREPAID" at bounding box center [488, 252] width 35 height 12
click at [802, 379] on button "Submit" at bounding box center [804, 377] width 58 height 24
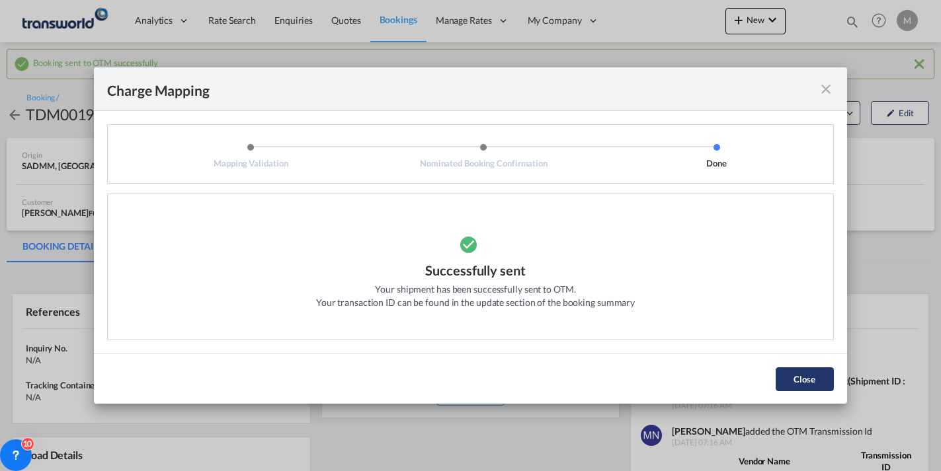
click at [807, 380] on button "Close" at bounding box center [804, 380] width 58 height 24
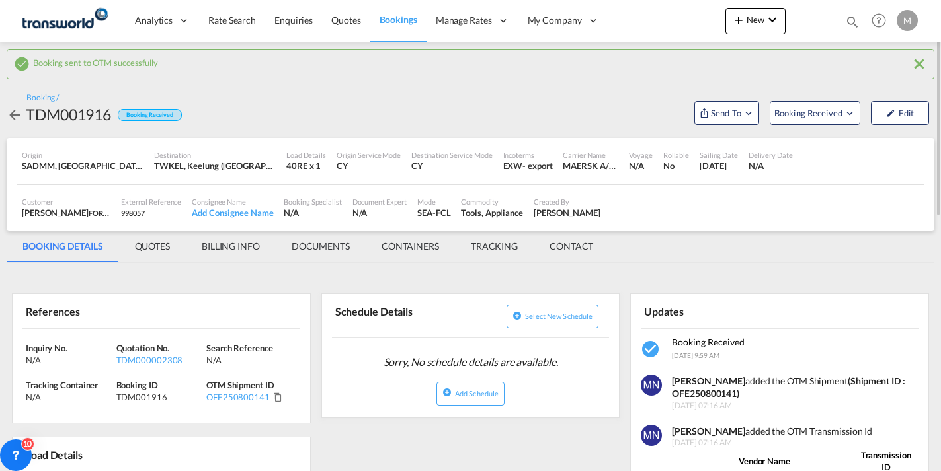
click at [702, 397] on strong "(Shipment ID : OFE250800141)" at bounding box center [788, 388] width 233 height 24
copy strong "OFE250800141"
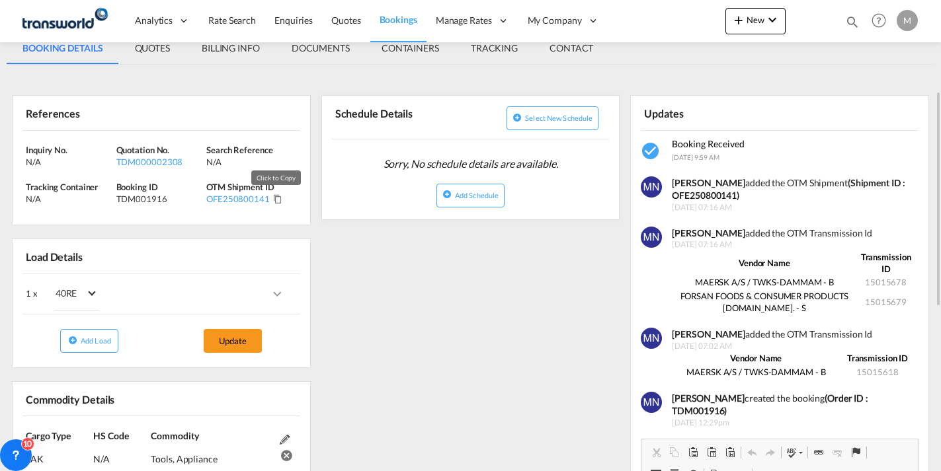
click at [274, 200] on md-icon "Click to Copy" at bounding box center [277, 198] width 9 height 9
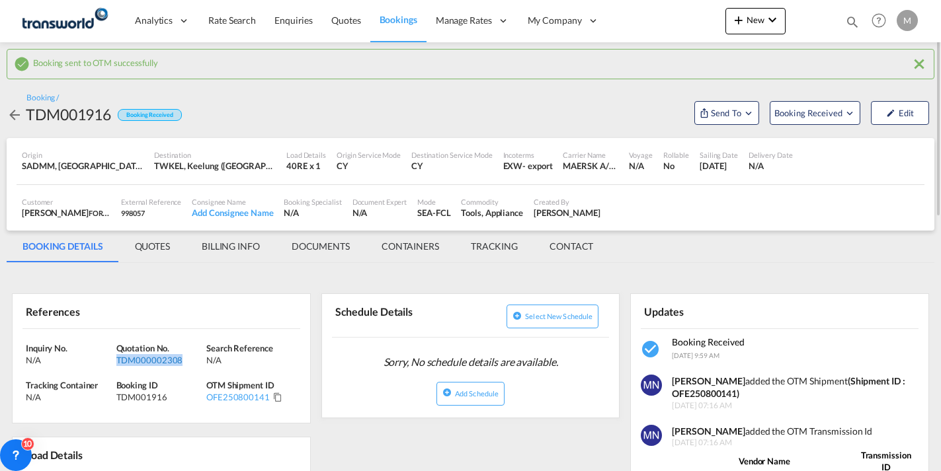
drag, startPoint x: 180, startPoint y: 362, endPoint x: 117, endPoint y: 364, distance: 63.5
click at [117, 364] on div "TDM000002308" at bounding box center [159, 360] width 87 height 12
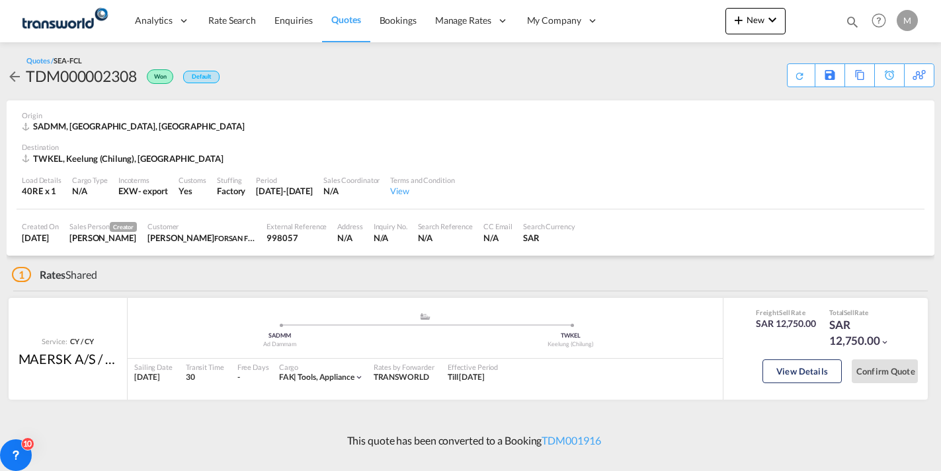
click at [99, 73] on div "TDM000002308" at bounding box center [81, 75] width 111 height 21
copy div "TDM000002308"
click at [835, 79] on div "Copy Quote" at bounding box center [844, 75] width 45 height 22
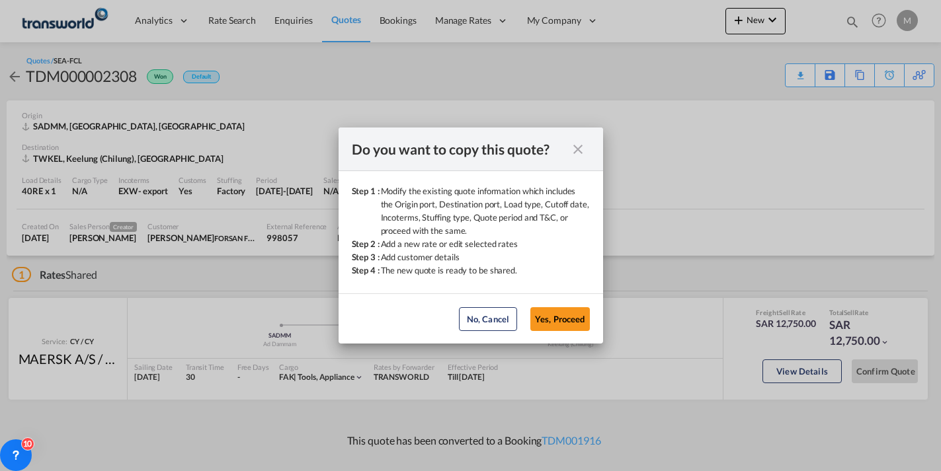
click at [576, 149] on md-icon "icon-close fg-AAA8AD cursor" at bounding box center [578, 149] width 16 height 16
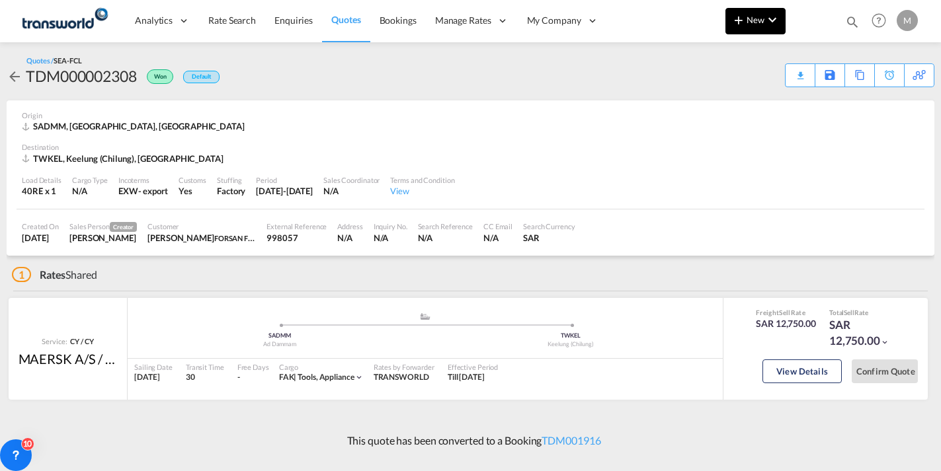
click at [744, 21] on md-icon "icon-plus 400-fg" at bounding box center [739, 20] width 16 height 16
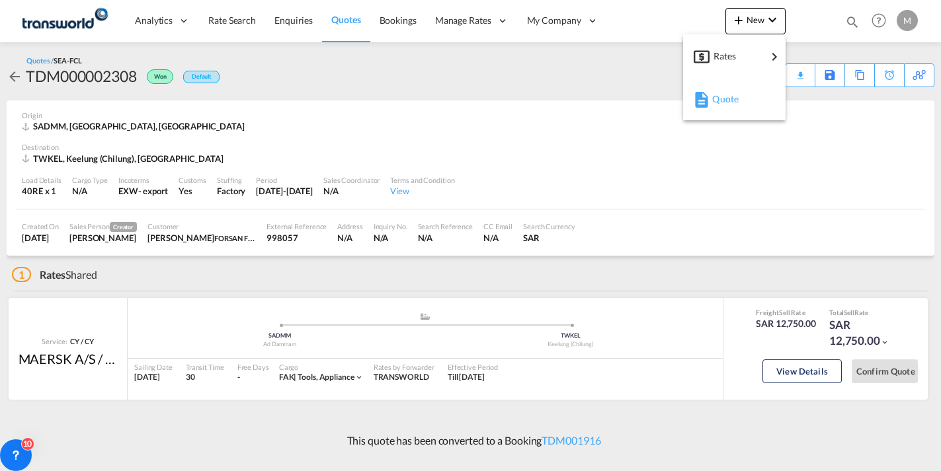
click at [727, 102] on span "Quote" at bounding box center [719, 99] width 15 height 26
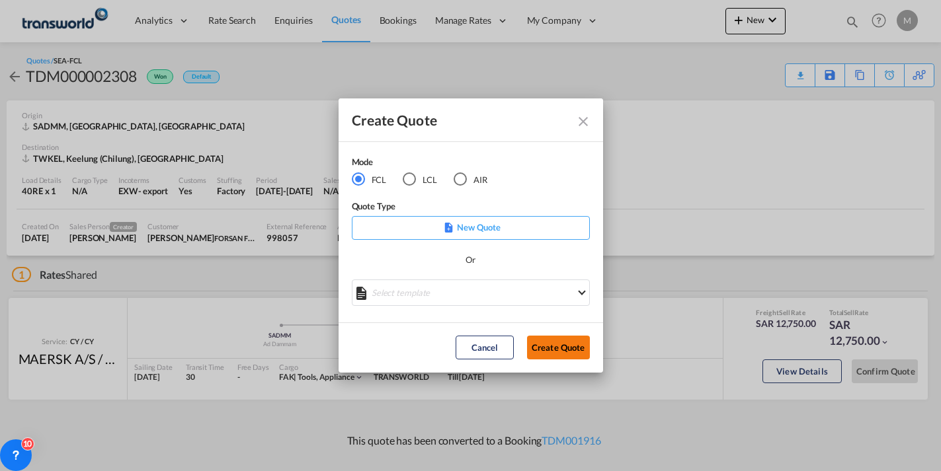
click at [549, 352] on button "Create Quote" at bounding box center [558, 348] width 63 height 24
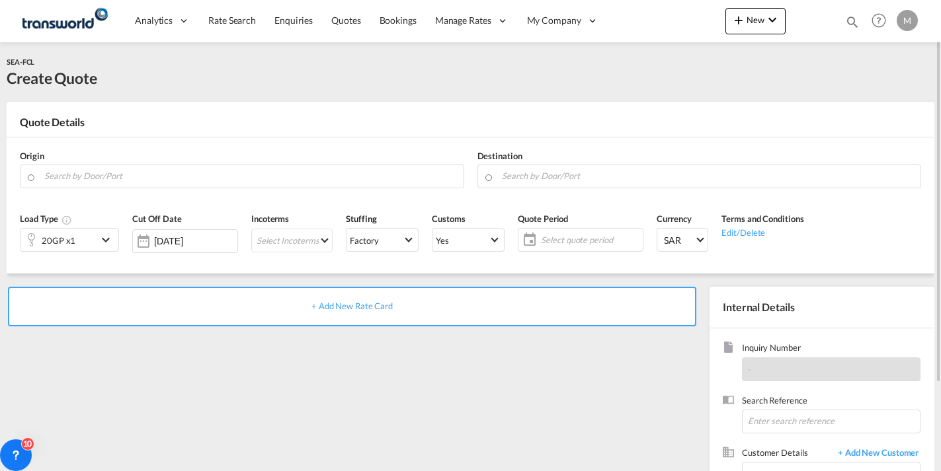
click at [849, 25] on md-icon "icon-magnify" at bounding box center [852, 22] width 15 height 15
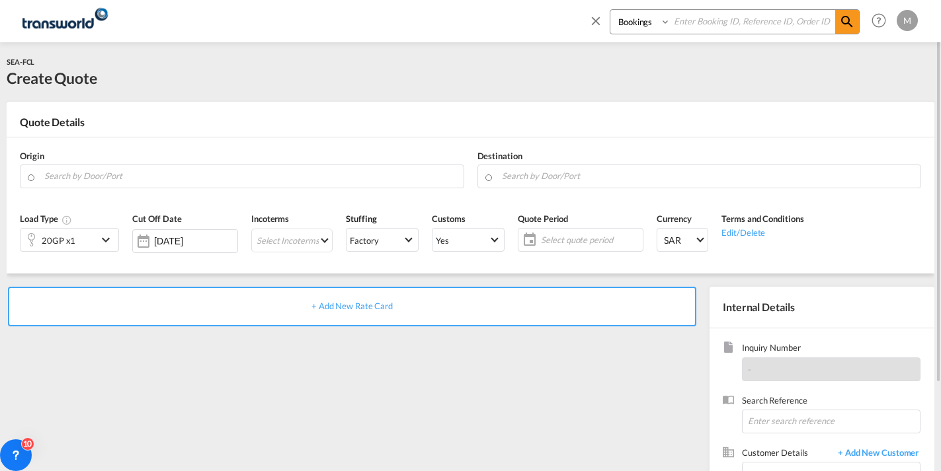
click at [691, 26] on input at bounding box center [752, 21] width 165 height 23
paste input "TDM000002308"
type input "TDM000002308"
click at [847, 26] on md-icon "icon-magnify" at bounding box center [847, 22] width 16 height 16
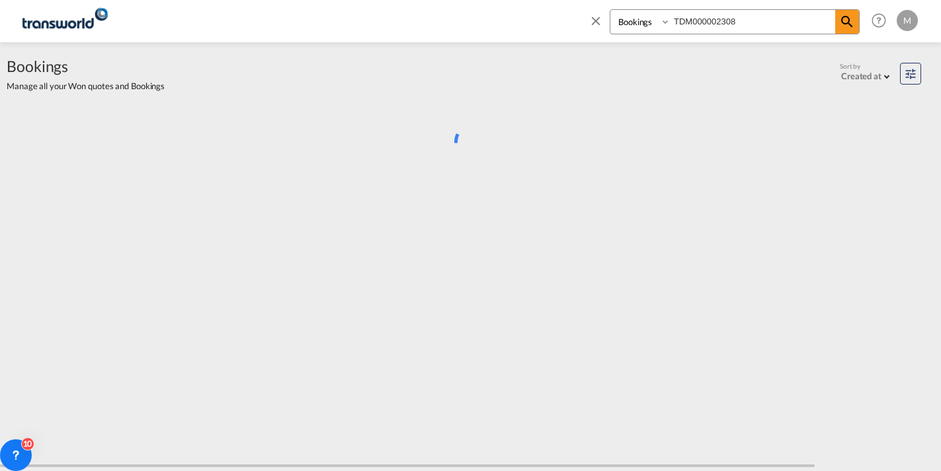
click at [649, 23] on select "Bookings Quotes Enquiries" at bounding box center [641, 22] width 63 height 24
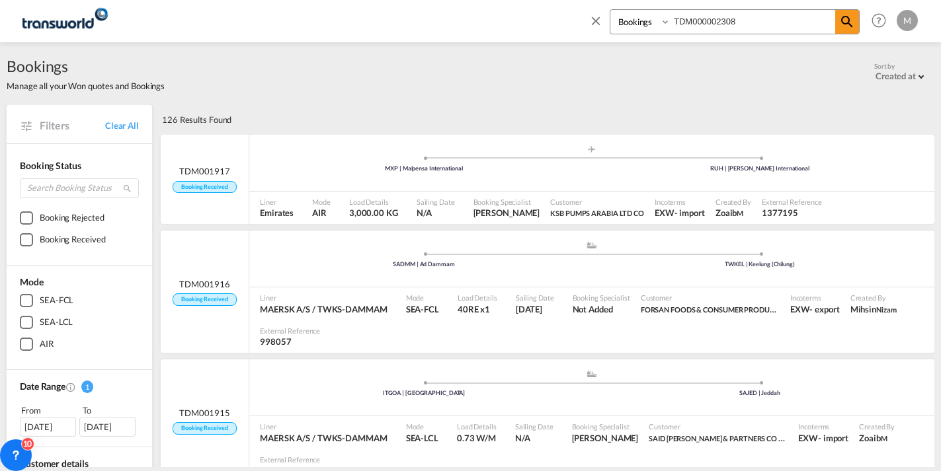
select select "Quotes"
click at [610, 10] on select "Bookings Quotes Enquiries" at bounding box center [641, 22] width 63 height 24
click at [847, 23] on md-icon "icon-magnify" at bounding box center [847, 22] width 16 height 16
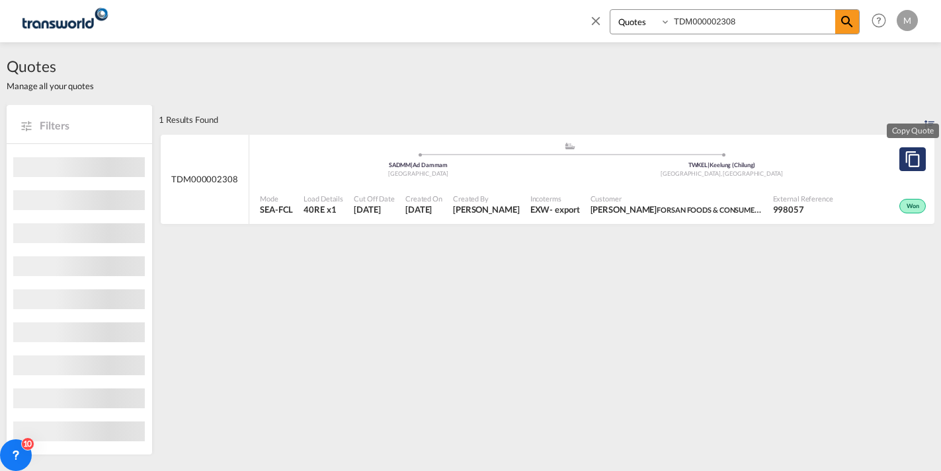
click at [914, 159] on md-icon "assets/icons/custom/copyQuote.svg" at bounding box center [912, 159] width 16 height 16
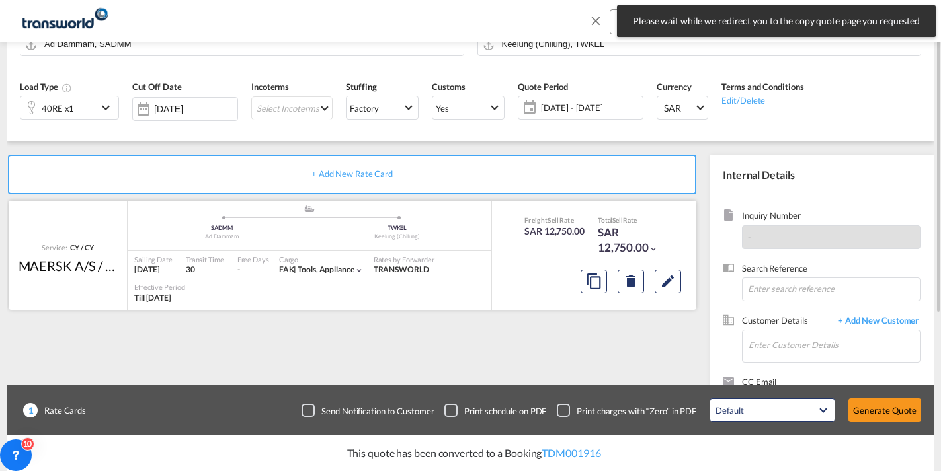
scroll to position [194, 0]
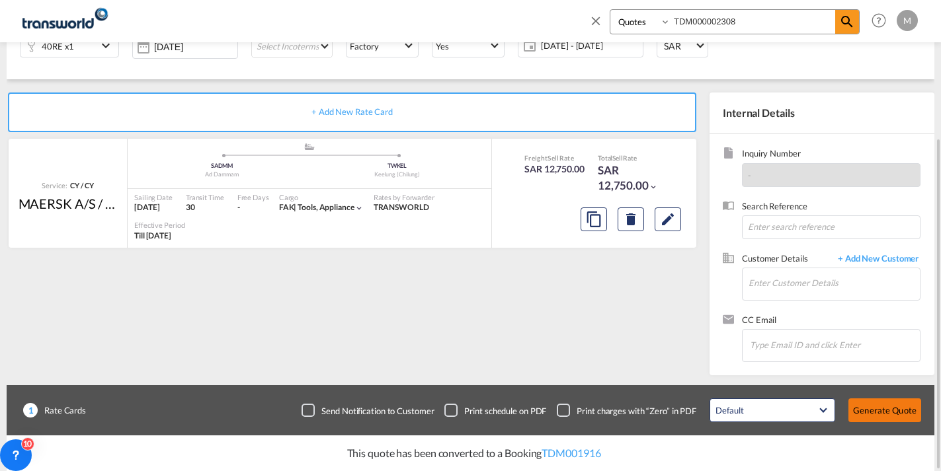
click at [879, 416] on button "Generate Quote" at bounding box center [884, 411] width 73 height 24
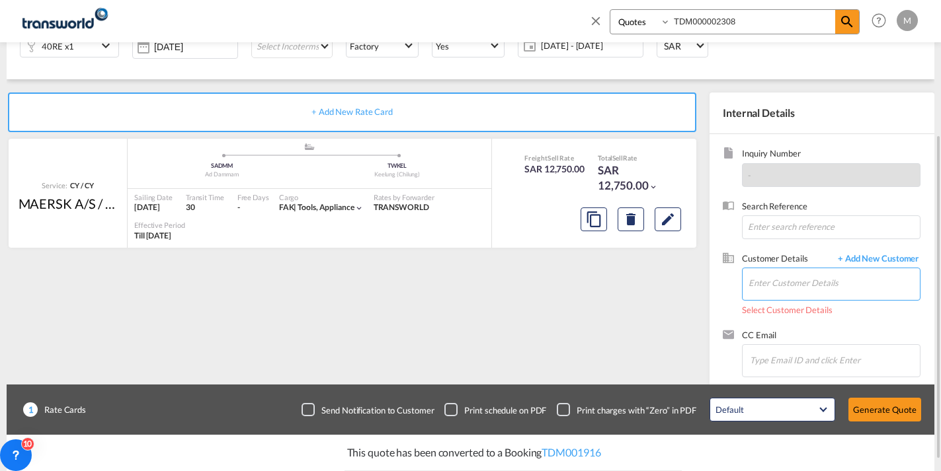
click at [795, 283] on input "Enter Customer Details" at bounding box center [833, 283] width 171 height 30
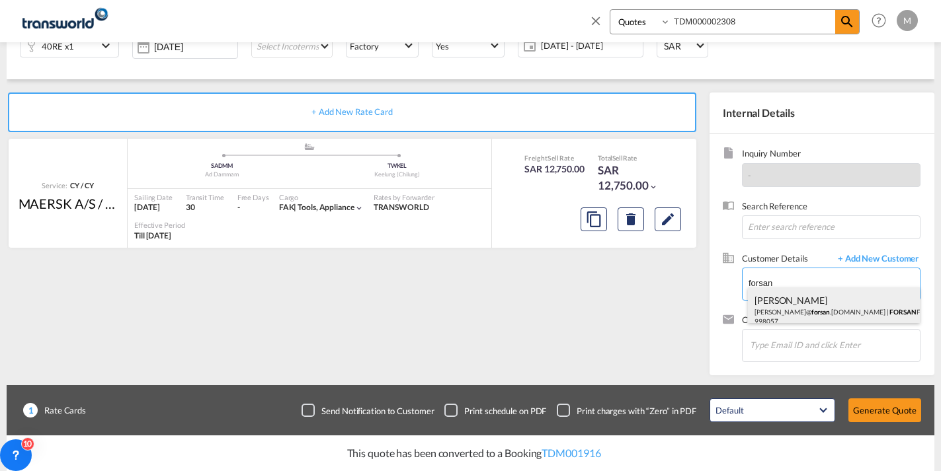
click at [793, 302] on div "[PERSON_NAME] [PERSON_NAME]@ forsan .[DOMAIN_NAME] | FORSAN FOODS & CONSUMER PR…" at bounding box center [834, 310] width 172 height 45
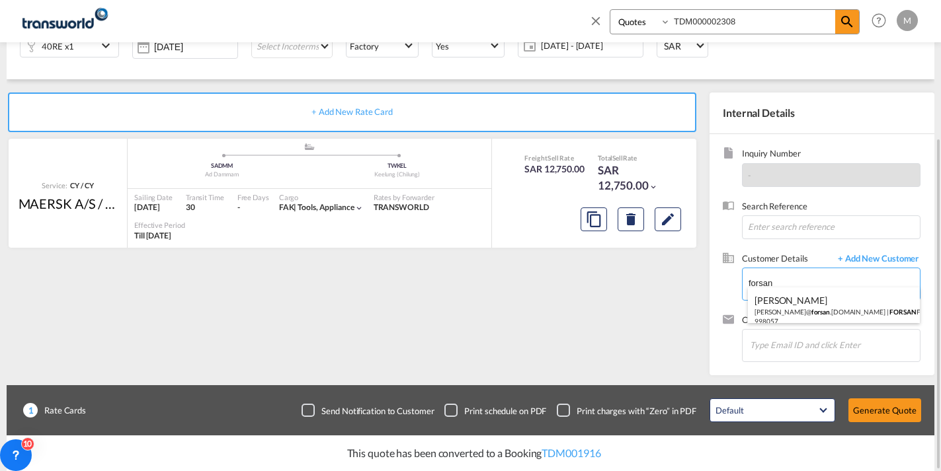
type input "FORSAN FOODS & CONSUMER PRODUCTS [DOMAIN_NAME]., [PERSON_NAME], [PERSON_NAME][E…"
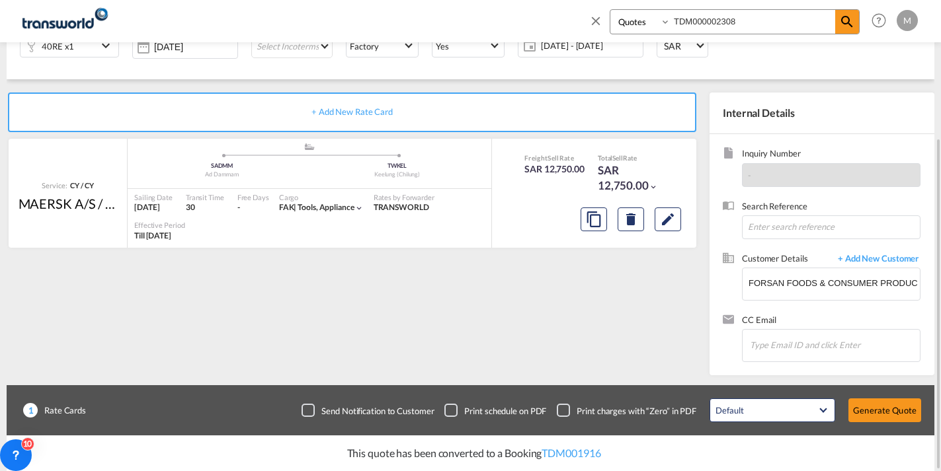
click at [430, 104] on div "+ Add New Rate Card" at bounding box center [352, 113] width 688 height 40
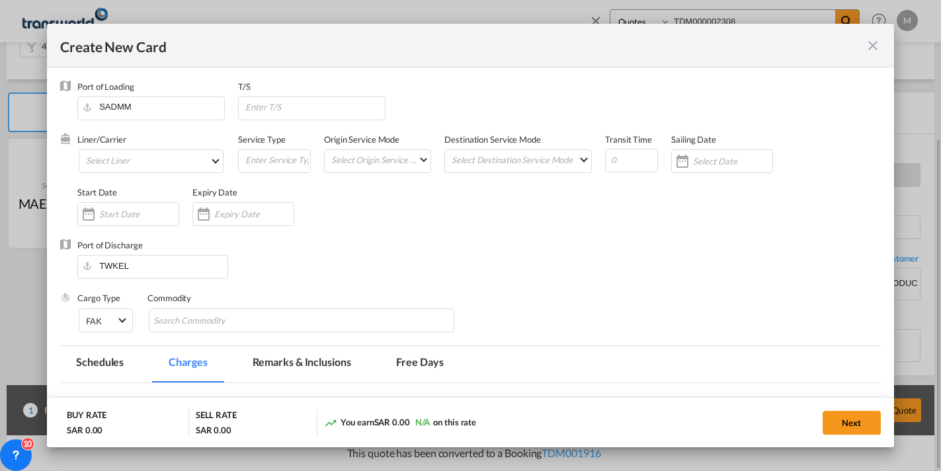
type input "Basic Ocean Freight"
select select "per equipment"
click at [106, 163] on md-select "Select Liner 2HM LOGISTICS D.O.O 2HM LOGISTICS D.O.O. / TWKS-KOPER 3P LOGISTICS…" at bounding box center [151, 161] width 145 height 24
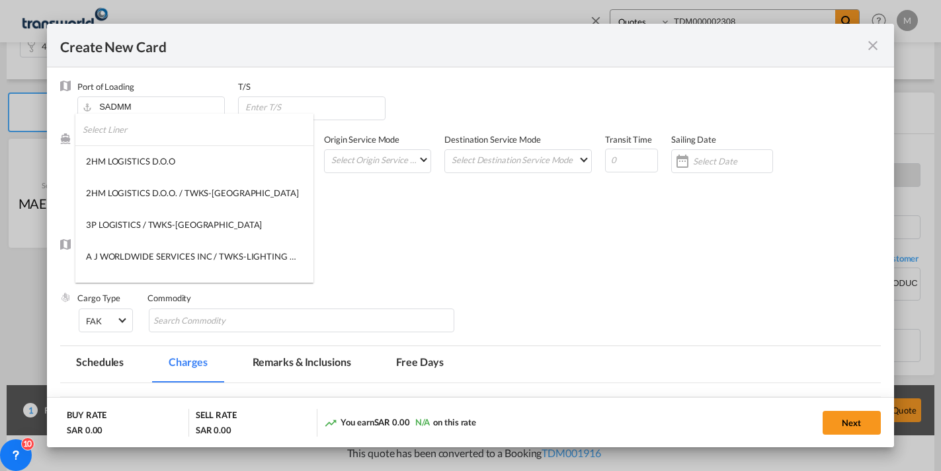
click at [132, 130] on input "search" at bounding box center [198, 130] width 231 height 32
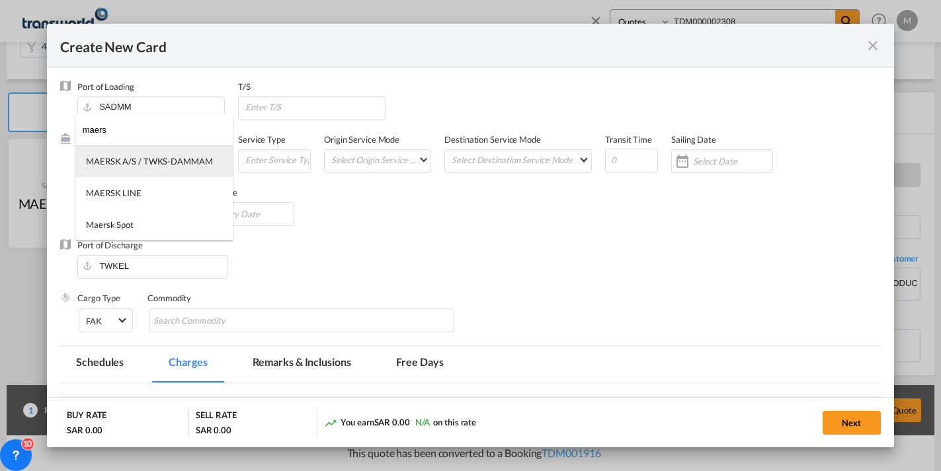
type input "maers"
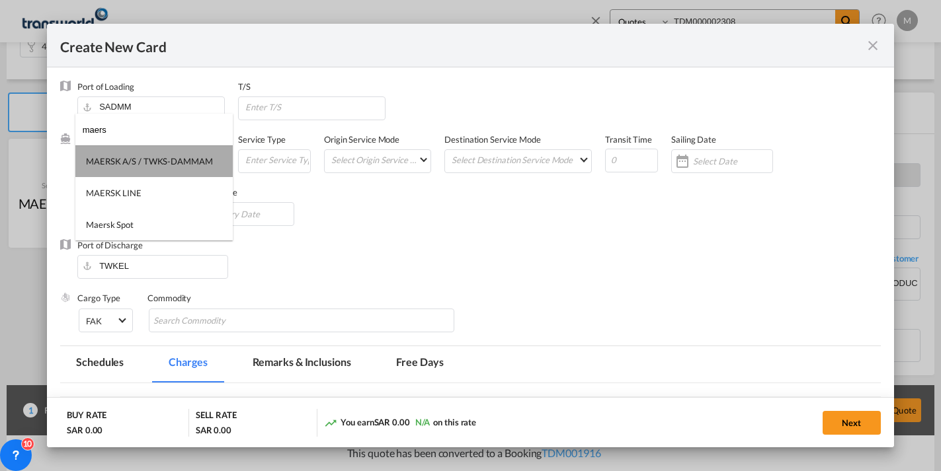
click at [159, 167] on md-option "MAERSK A/S / TWKS-DAMMAM" at bounding box center [153, 161] width 157 height 32
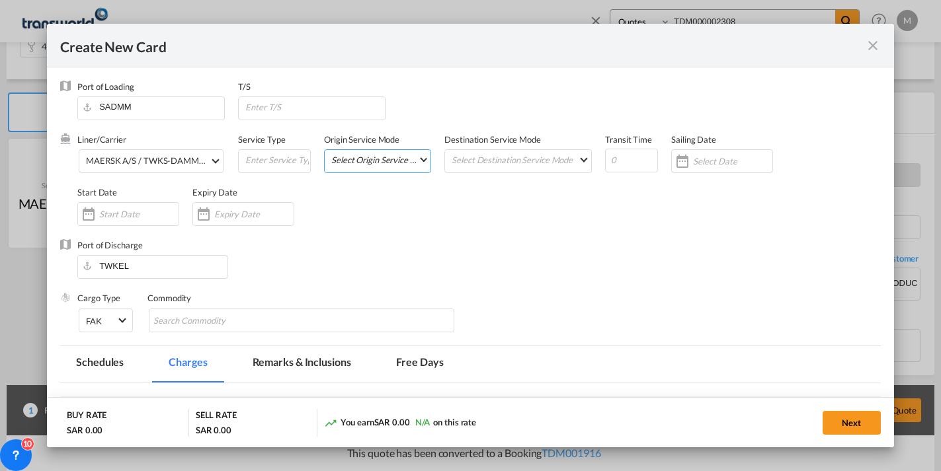
drag, startPoint x: 372, startPoint y: 163, endPoint x: 381, endPoint y: 167, distance: 10.1
click at [372, 163] on md-select "Select Origin Service Mode SD [GEOGRAPHIC_DATA]" at bounding box center [380, 159] width 100 height 19
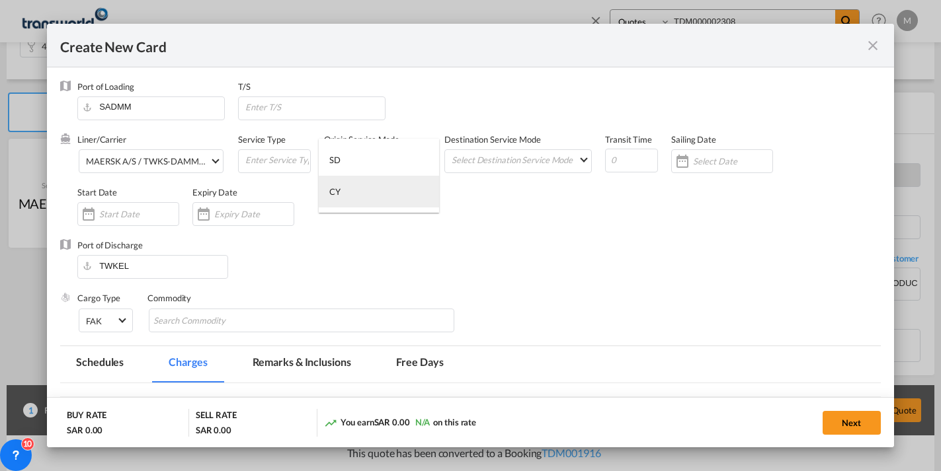
click at [352, 190] on md-option "CY" at bounding box center [379, 192] width 120 height 32
click at [524, 165] on md-select "Select Destination Service Mode SD [GEOGRAPHIC_DATA]" at bounding box center [520, 159] width 141 height 19
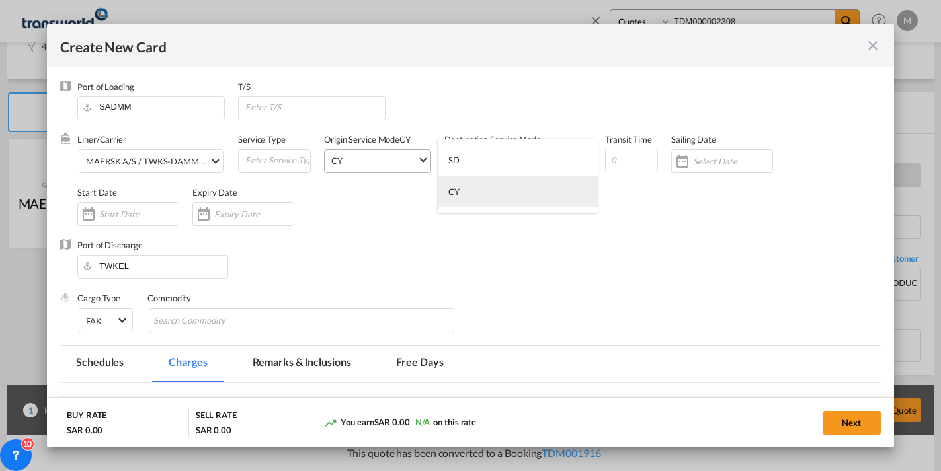
click at [456, 194] on div "CY" at bounding box center [453, 192] width 11 height 12
click at [633, 159] on input "Create New Card ..." at bounding box center [631, 161] width 53 height 24
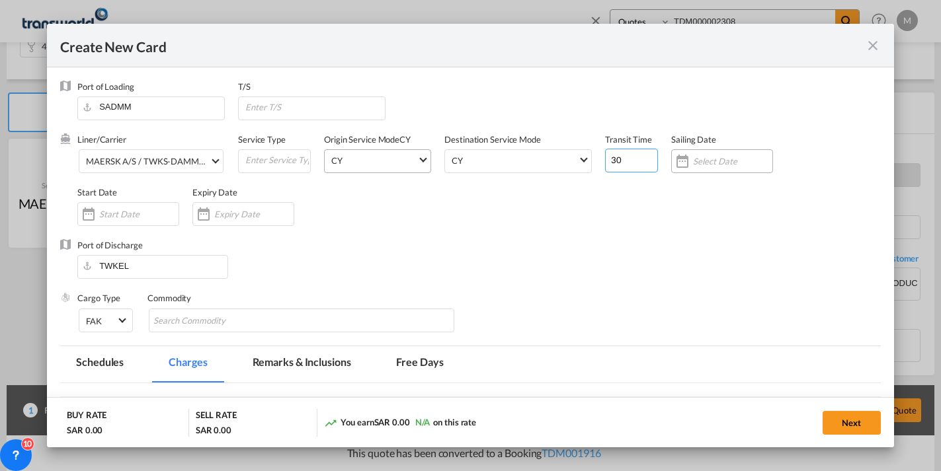
type input "30"
drag, startPoint x: 704, startPoint y: 158, endPoint x: 699, endPoint y: 165, distance: 8.1
click at [705, 158] on input "Create New Card ..." at bounding box center [732, 161] width 79 height 11
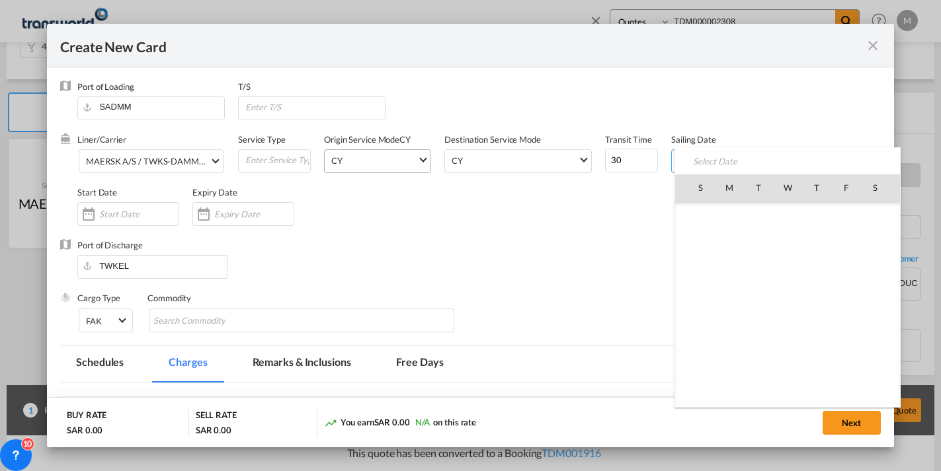
scroll to position [306068, 0]
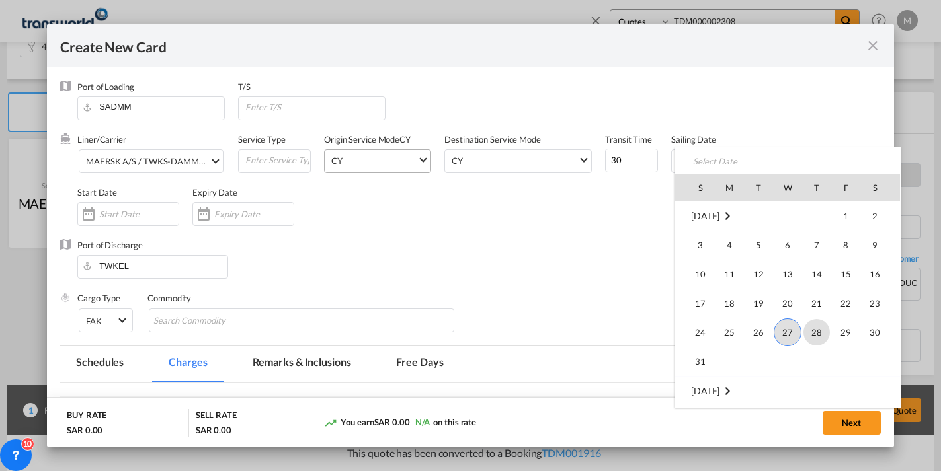
click at [811, 333] on span "28" at bounding box center [816, 332] width 26 height 26
type input "[DATE]"
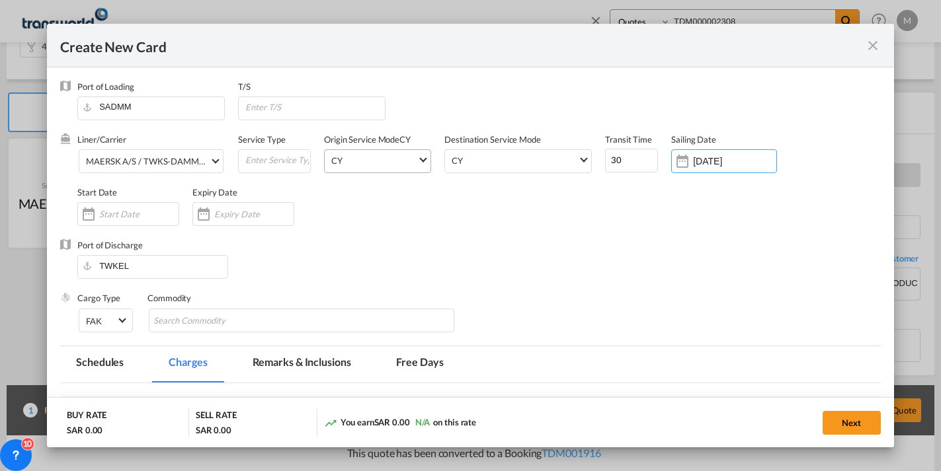
click at [119, 215] on input "Create New Card ..." at bounding box center [138, 214] width 79 height 11
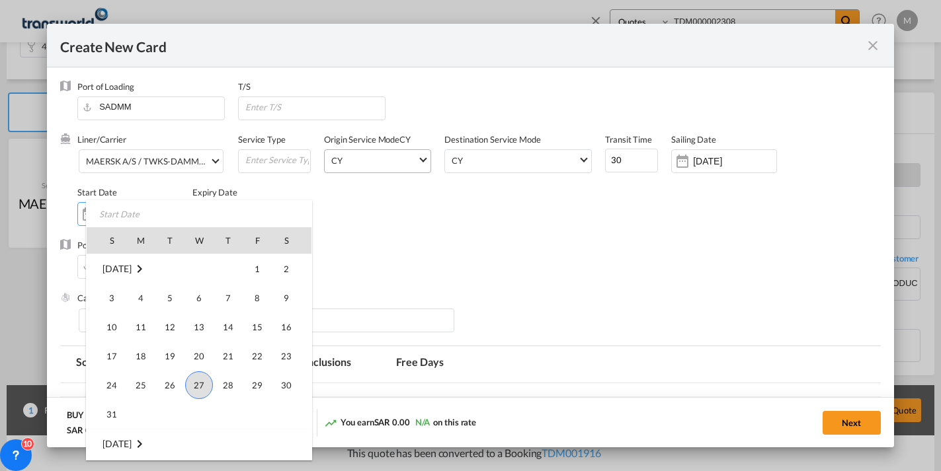
click at [200, 383] on span "27" at bounding box center [199, 386] width 28 height 28
type input "[DATE]"
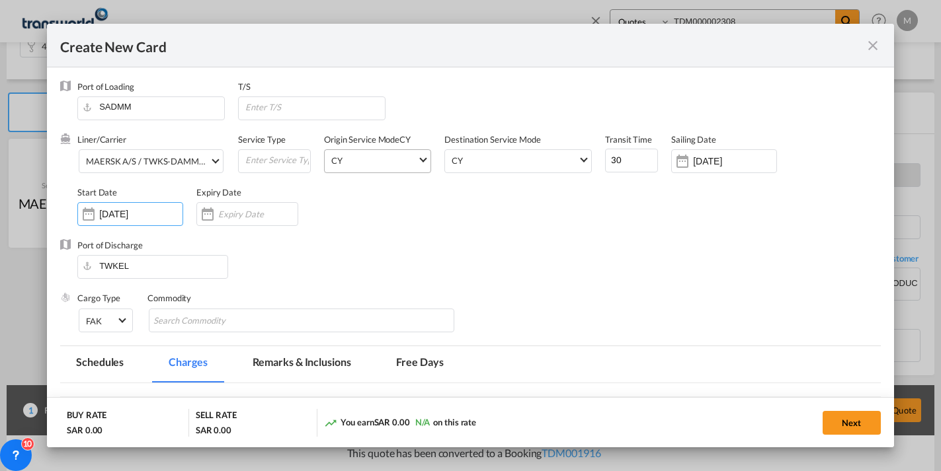
click at [228, 217] on input "Create New Card ..." at bounding box center [257, 214] width 79 height 11
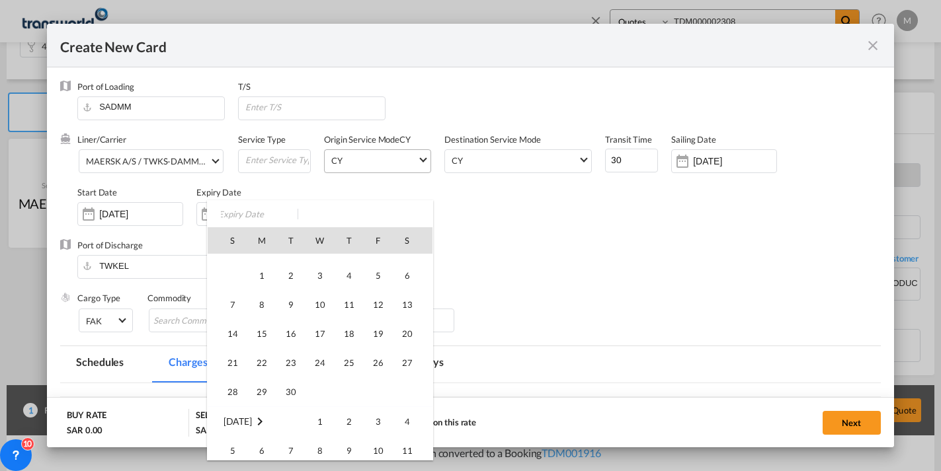
scroll to position [198, 0]
click at [287, 390] on span "30" at bounding box center [291, 391] width 26 height 26
type input "[DATE]"
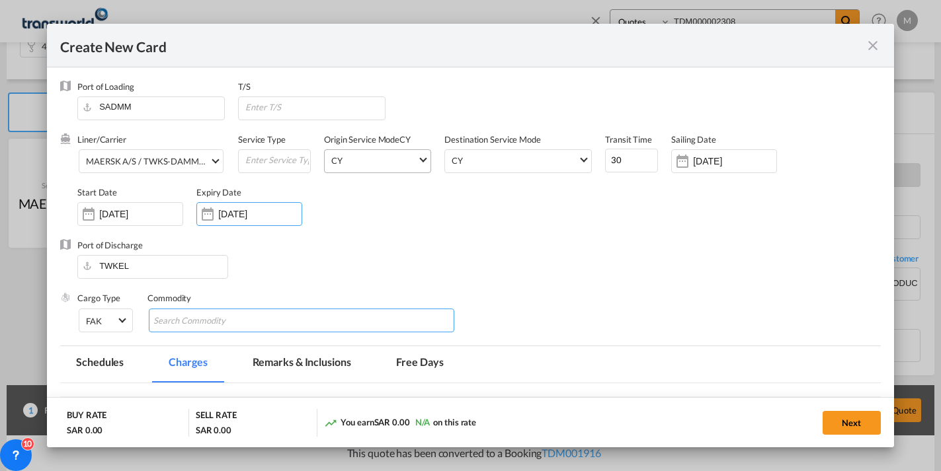
click at [241, 329] on input "Search Commodity" at bounding box center [213, 321] width 121 height 21
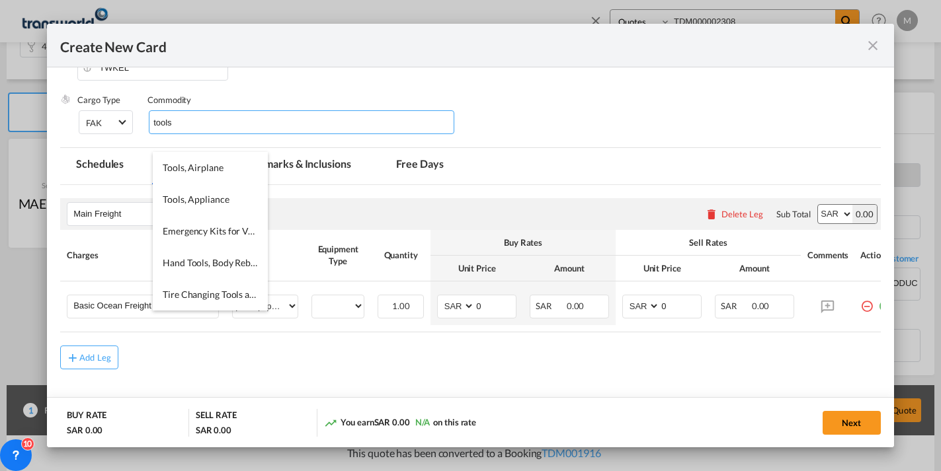
type input "tools"
click at [201, 196] on span "Tools, Appliance" at bounding box center [196, 199] width 66 height 11
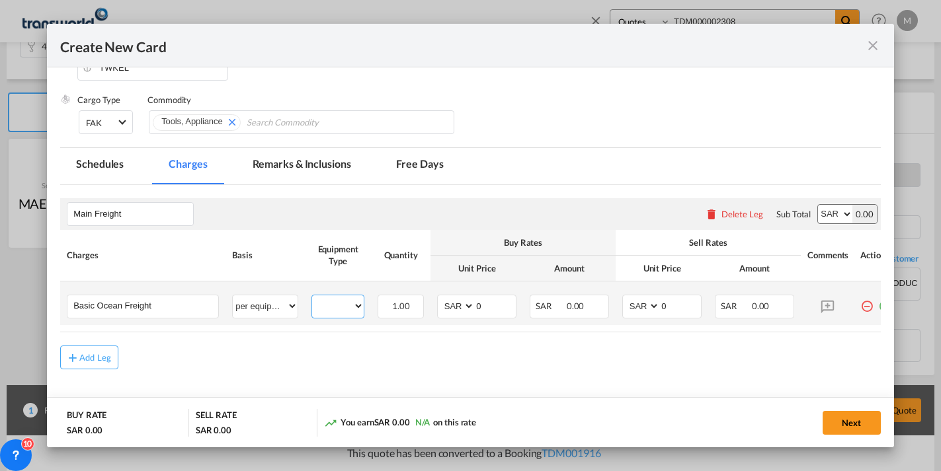
drag, startPoint x: 330, startPoint y: 308, endPoint x: 337, endPoint y: 315, distance: 9.3
click at [331, 308] on select "40RE" at bounding box center [338, 307] width 52 height 18
select select "40RE"
click at [312, 298] on select "40RE" at bounding box center [338, 307] width 52 height 18
click at [460, 305] on select "AED AFN ALL AMD ANG AOA ARS AUD AWG AZN BAM BBD BDT BGN BHD BIF BMD BND [PERSON…" at bounding box center [457, 307] width 34 height 18
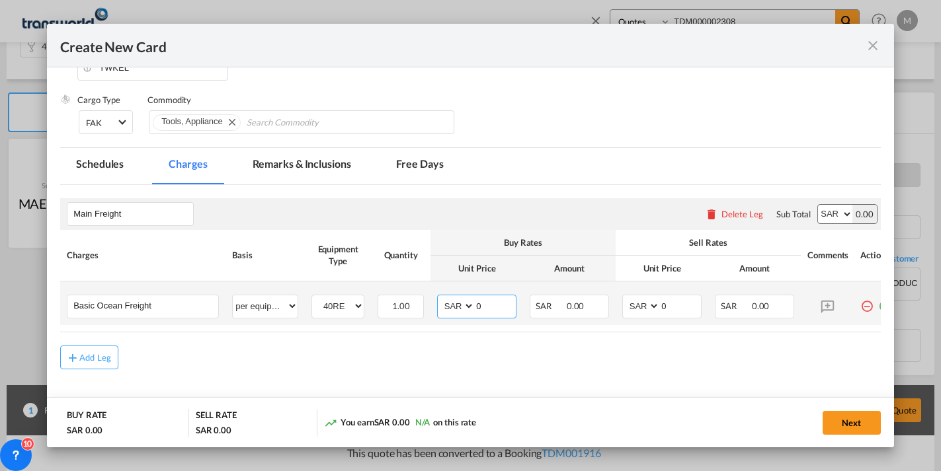
select select "string:USD"
click at [440, 298] on select "AED AFN ALL AMD ANG AOA ARS AUD AWG AZN BAM BBD BDT BGN BHD BIF BMD BND [PERSON…" at bounding box center [457, 307] width 34 height 18
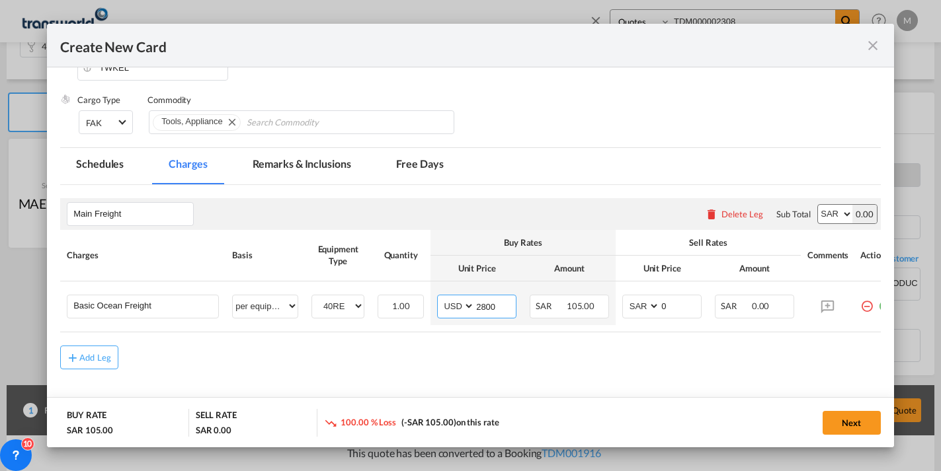
type input "2800"
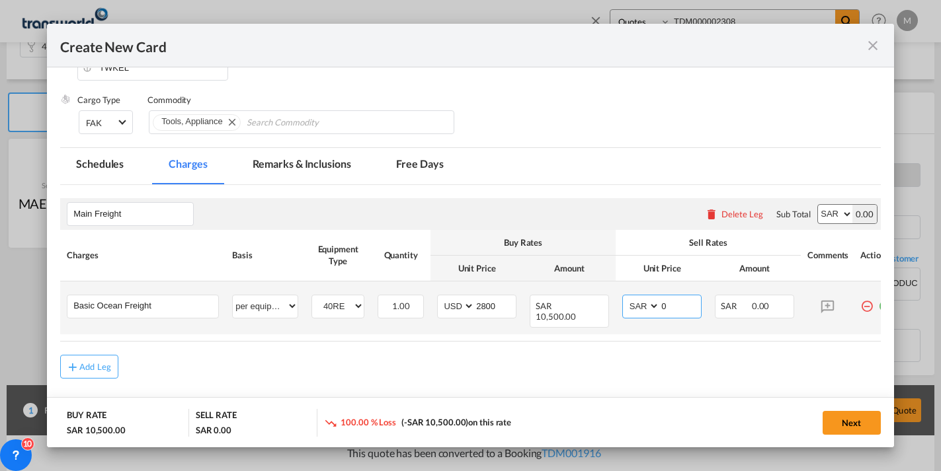
click at [645, 303] on select "AED AFN ALL AMD ANG AOA ARS AUD AWG AZN BAM BBD BDT BGN BHD BIF BMD BND [PERSON…" at bounding box center [642, 307] width 34 height 18
select select "string:USD"
click at [625, 298] on select "AED AFN ALL AMD ANG AOA ARS AUD AWG AZN BAM BBD BDT BGN BHD BIF BMD BND [PERSON…" at bounding box center [642, 307] width 34 height 18
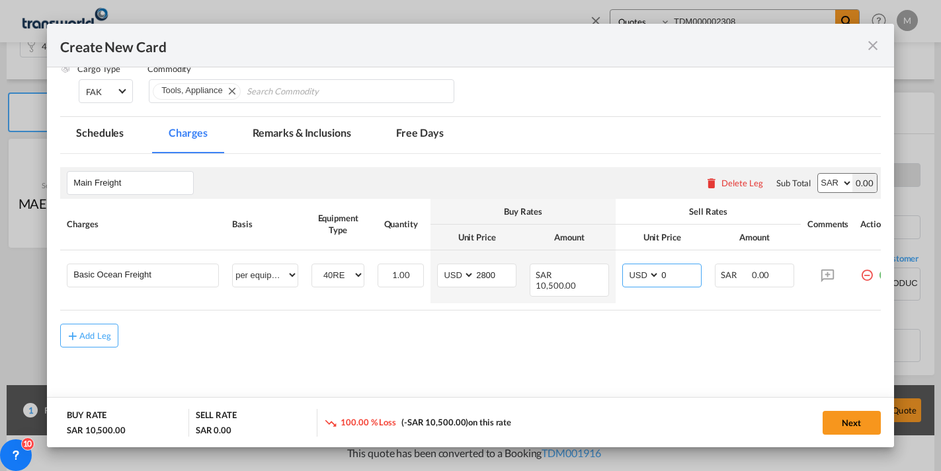
scroll to position [243, 0]
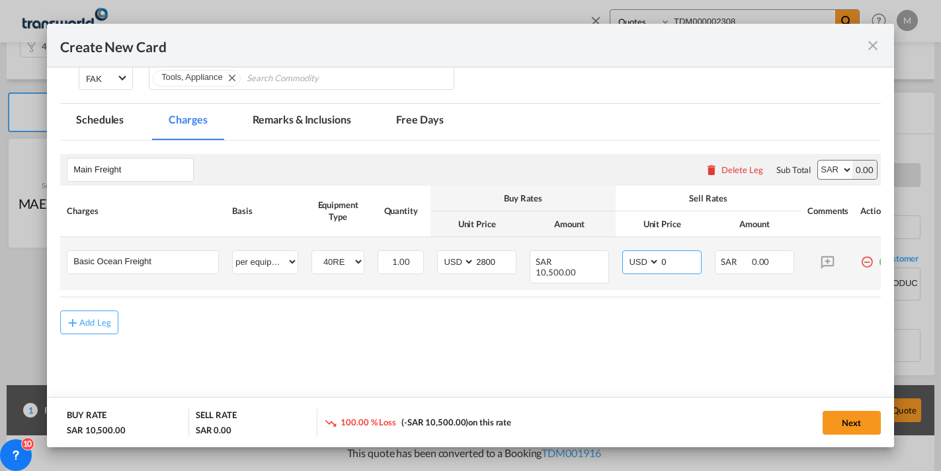
click at [671, 264] on input "0" at bounding box center [680, 261] width 41 height 20
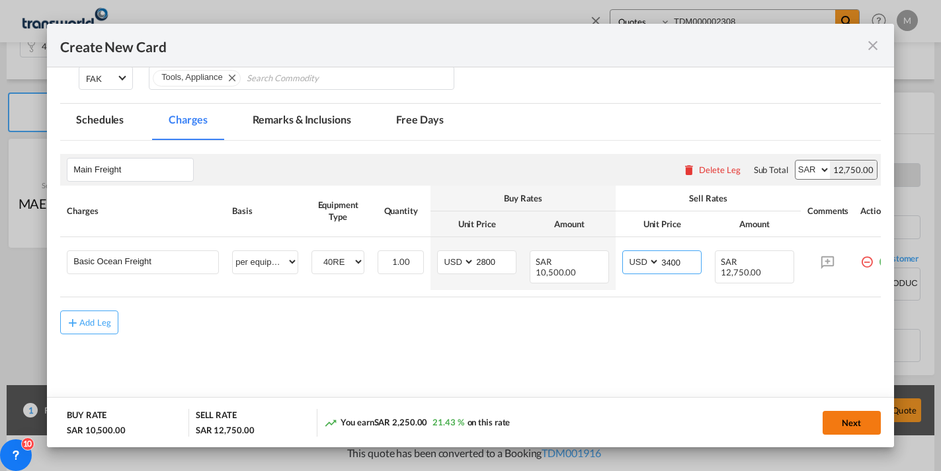
type input "3400"
click at [855, 427] on button "Next" at bounding box center [851, 423] width 58 height 24
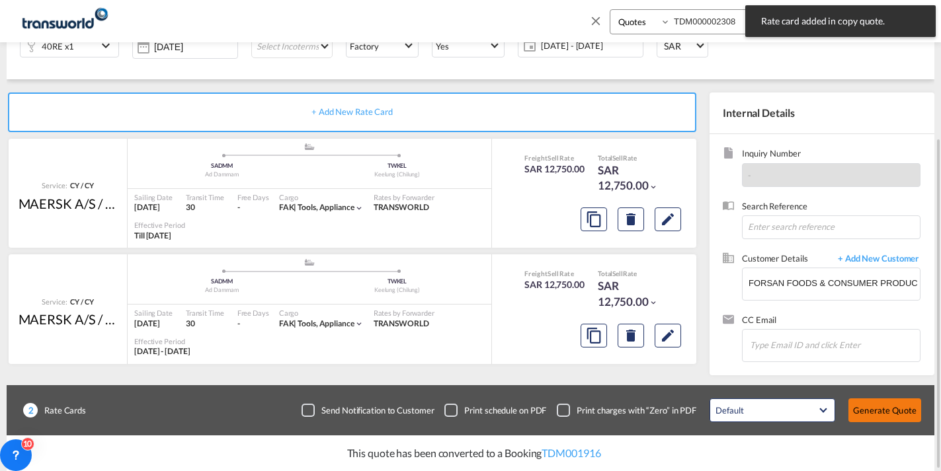
click at [894, 405] on button "Generate Quote" at bounding box center [884, 411] width 73 height 24
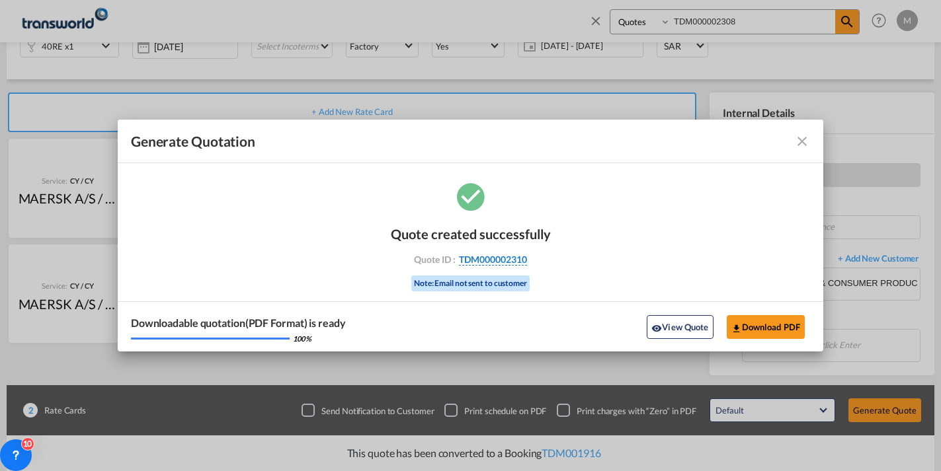
click at [481, 260] on span "TDM000002310" at bounding box center [493, 260] width 68 height 12
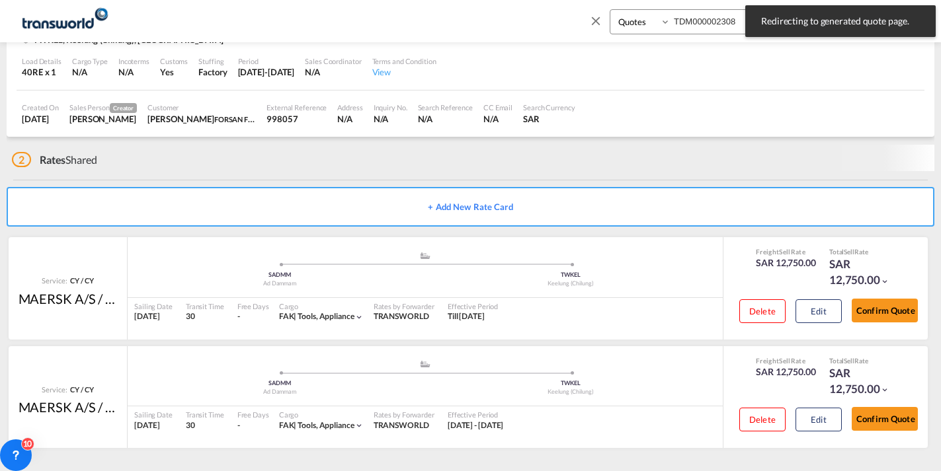
scroll to position [111, 0]
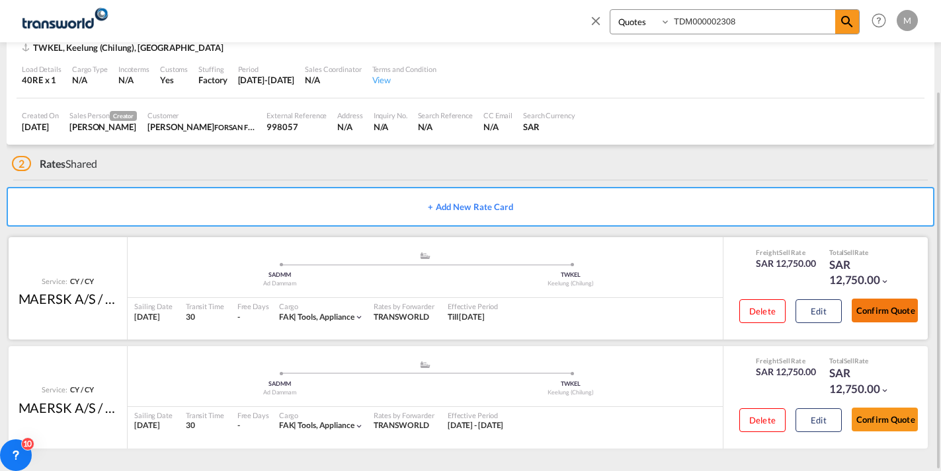
click at [887, 308] on button "Confirm Quote" at bounding box center [885, 311] width 66 height 24
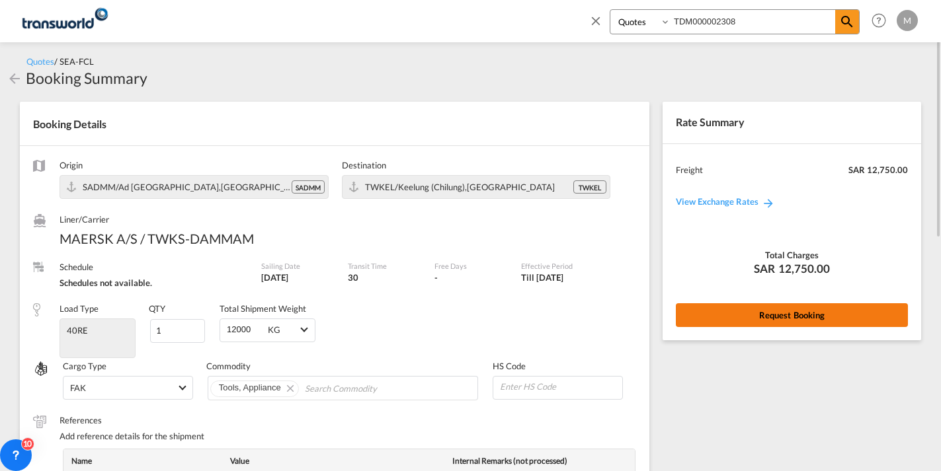
click at [748, 315] on button "Request Booking" at bounding box center [792, 315] width 232 height 24
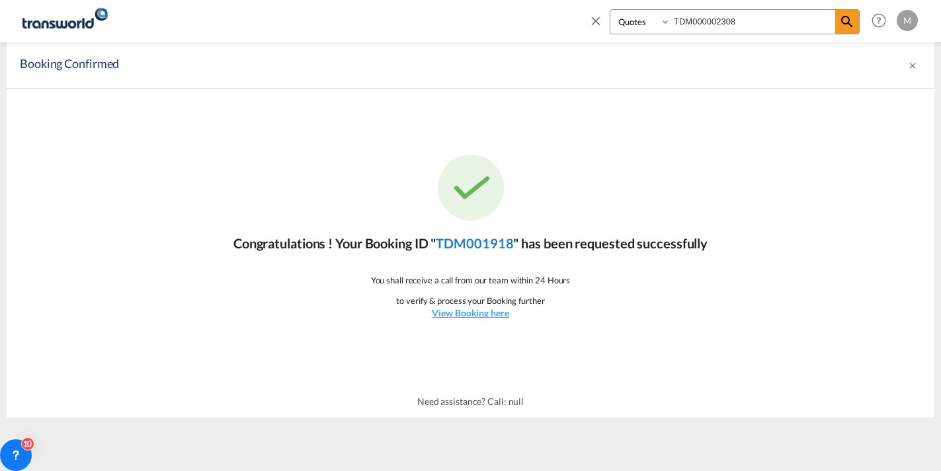
click at [467, 245] on link "TDM001918" at bounding box center [474, 243] width 77 height 16
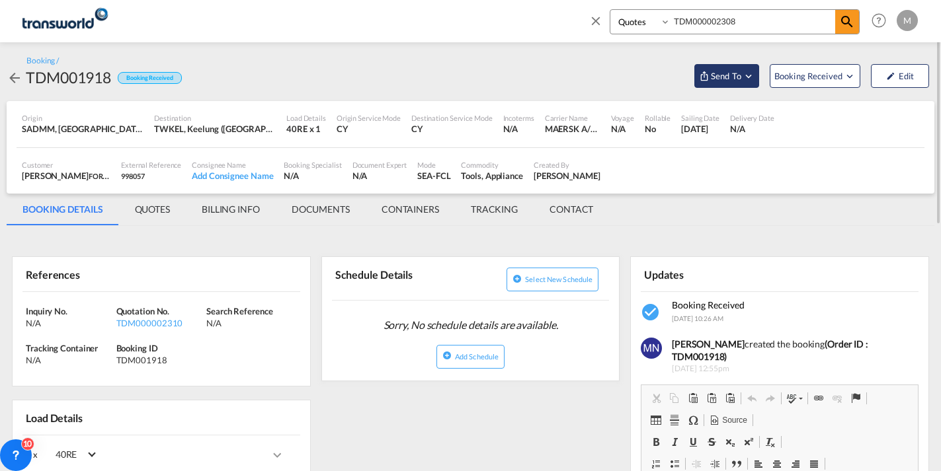
click at [726, 73] on span "Send To" at bounding box center [725, 75] width 33 height 13
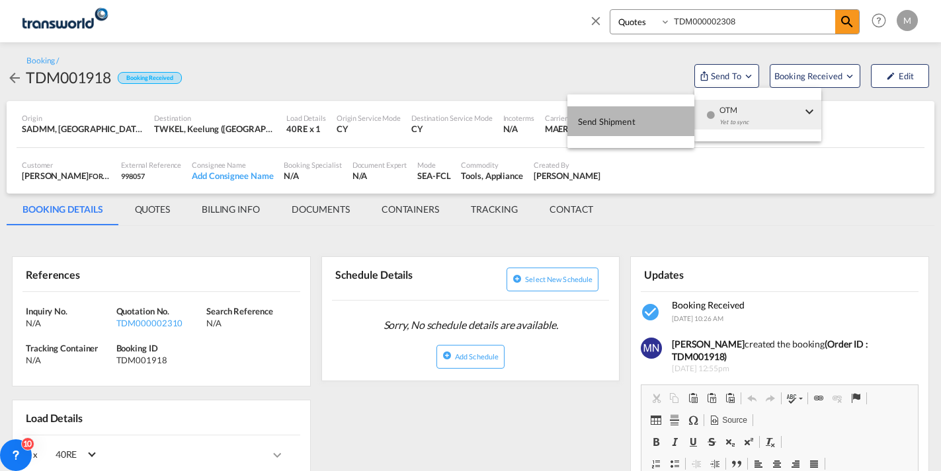
click at [623, 120] on span "Send Shipment" at bounding box center [607, 121] width 58 height 21
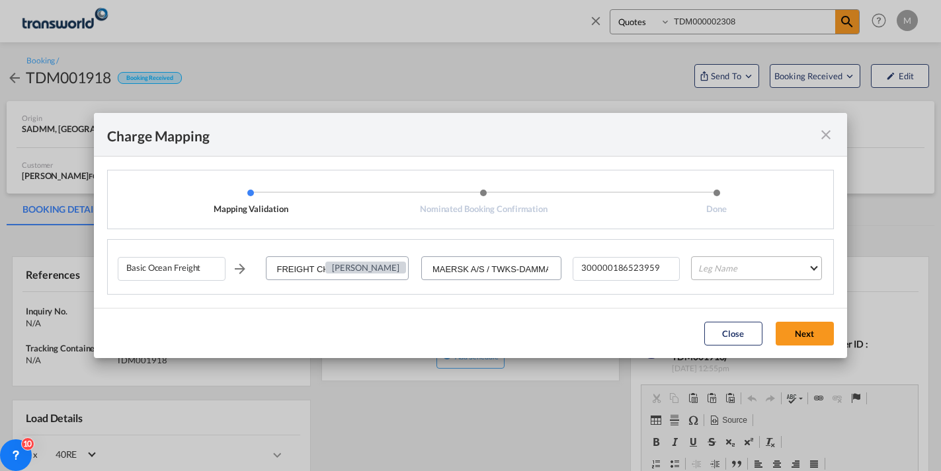
click at [697, 264] on md-select "Leg Name HANDLING ORIGIN VESSEL HANDLING DESTINATION OTHERS TL PICK UP CUSTOMS …" at bounding box center [756, 269] width 130 height 24
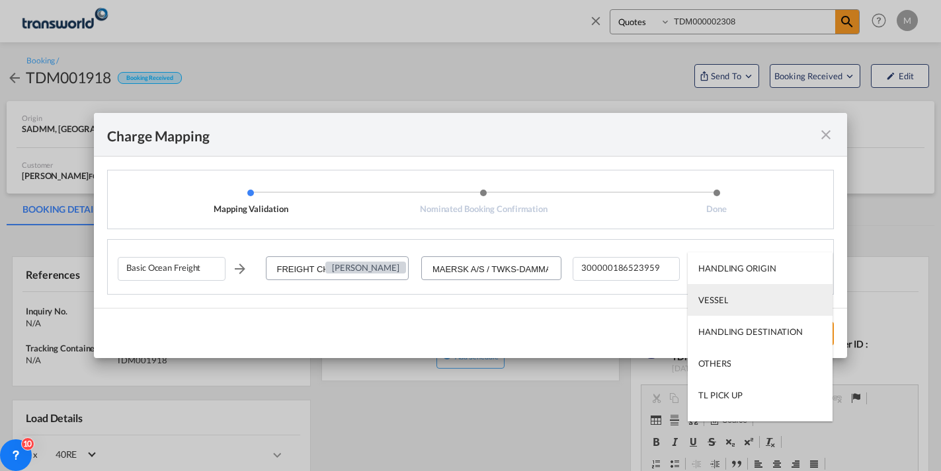
click at [718, 303] on div "VESSEL" at bounding box center [713, 300] width 30 height 12
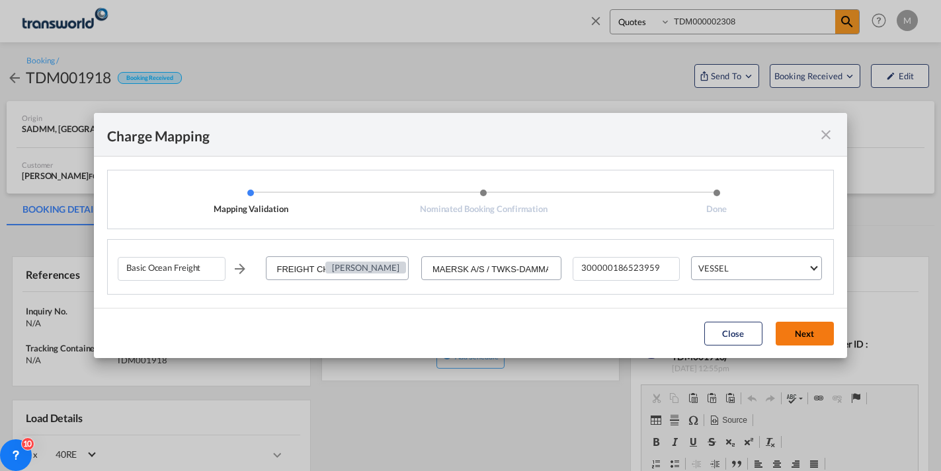
click at [804, 337] on button "Next" at bounding box center [804, 334] width 58 height 24
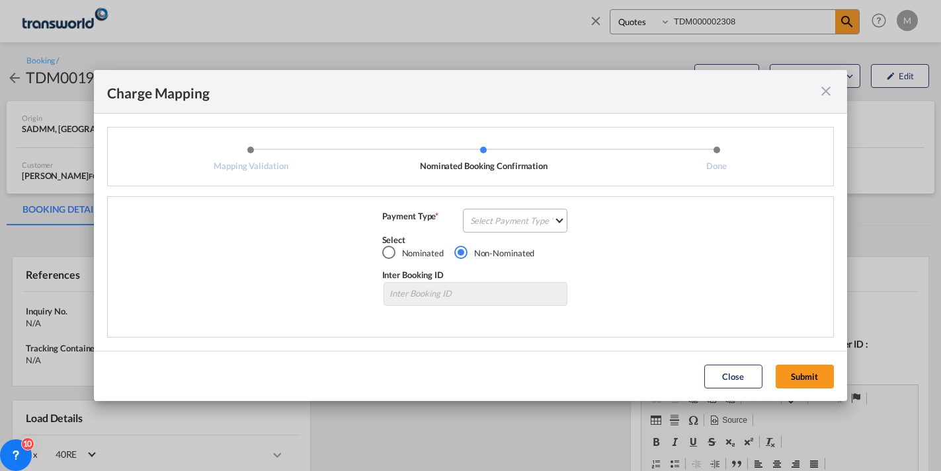
click at [526, 218] on md-select "Select Payment Type COLLECT PREPAID" at bounding box center [515, 221] width 105 height 24
click at [494, 252] on div "PREPAID" at bounding box center [488, 252] width 35 height 12
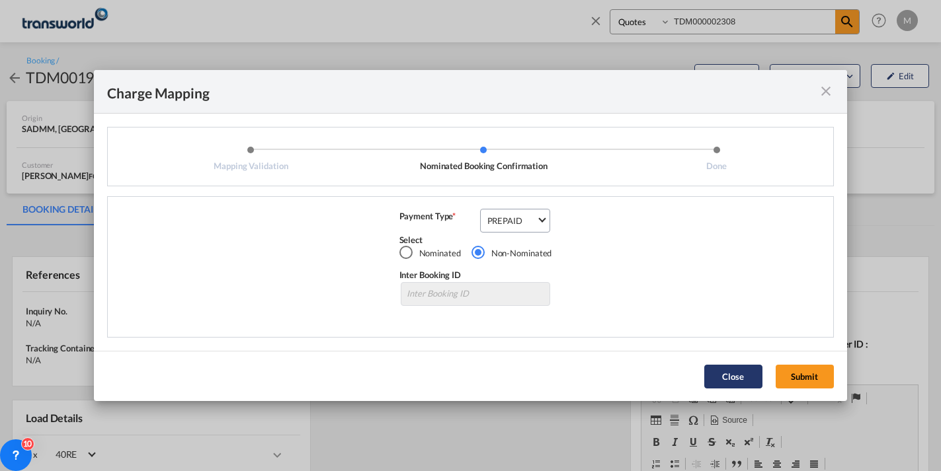
click at [787, 378] on button "Submit" at bounding box center [804, 377] width 58 height 24
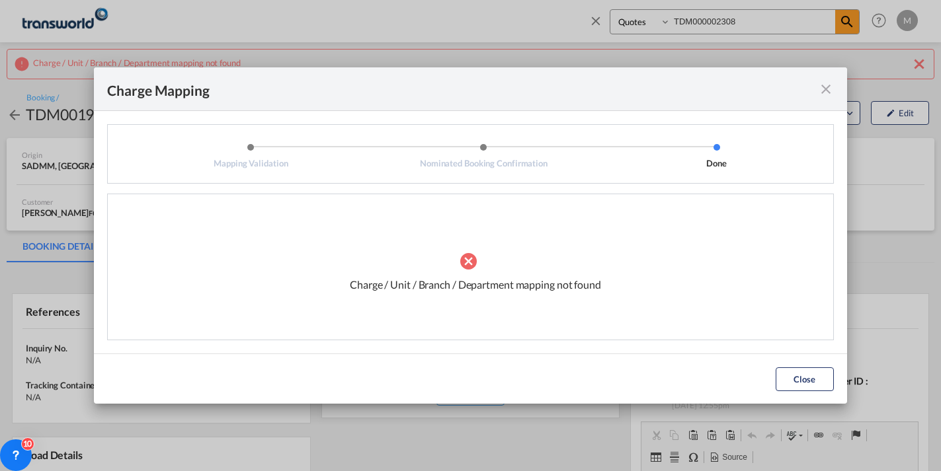
click at [826, 86] on md-icon "icon-close fg-AAA8AD cursor" at bounding box center [826, 89] width 16 height 16
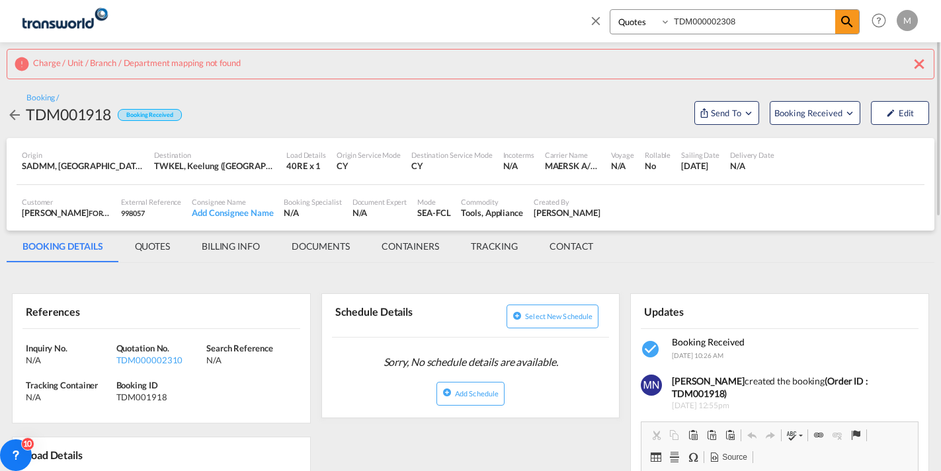
click at [920, 64] on md-icon "icon-close" at bounding box center [919, 64] width 16 height 16
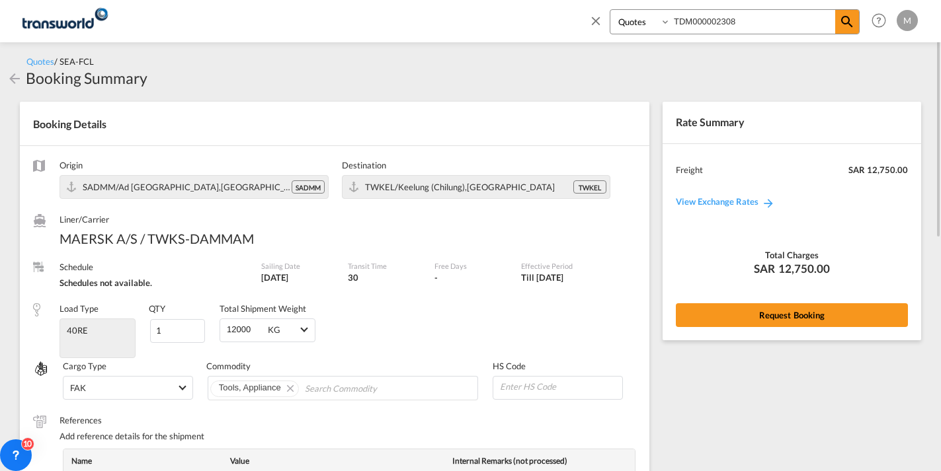
drag, startPoint x: 750, startPoint y: 22, endPoint x: 623, endPoint y: 39, distance: 128.7
click at [623, 39] on div "Bookings Quotes Enquiries TDM000002308" at bounding box center [723, 25] width 271 height 32
